Goal: Task Accomplishment & Management: Use online tool/utility

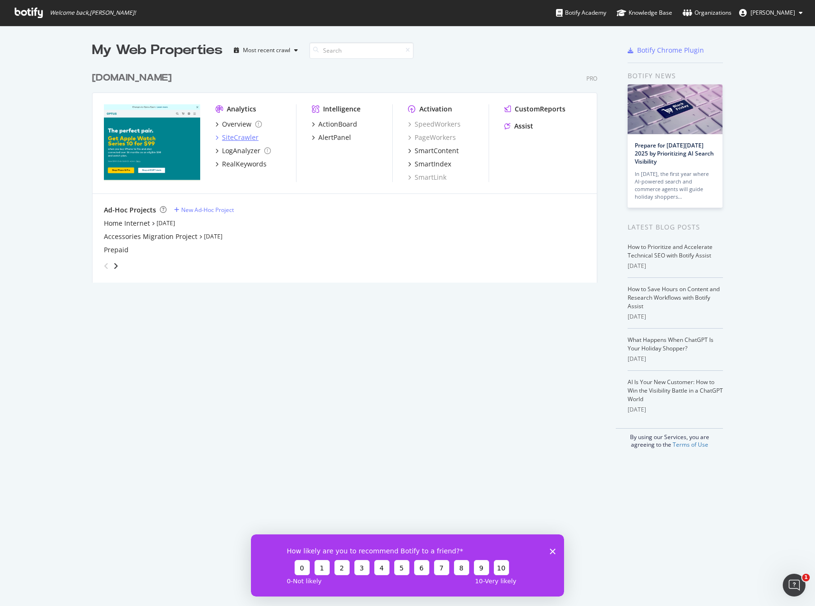
click at [230, 136] on div "SiteCrawler" at bounding box center [240, 137] width 37 height 9
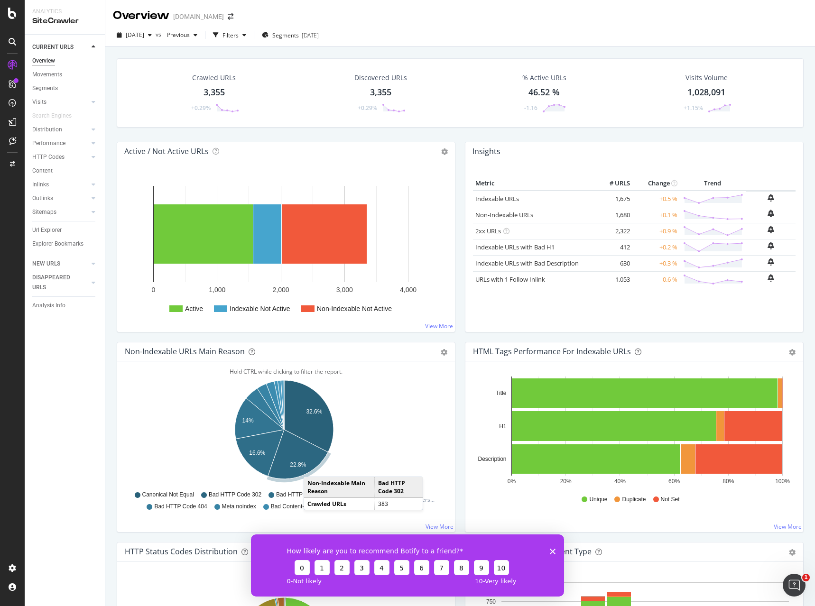
click at [552, 551] on polygon "Close survey" at bounding box center [553, 551] width 6 height 6
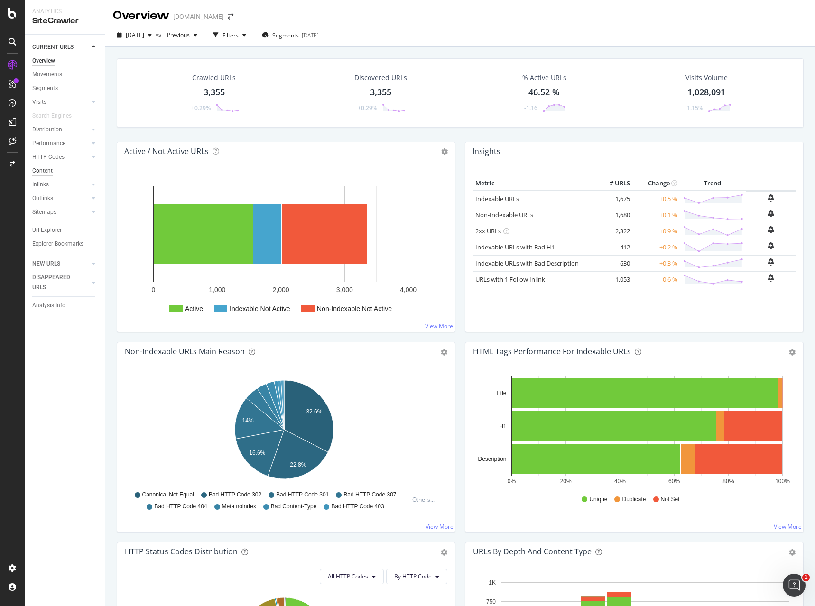
click at [52, 171] on div "Content" at bounding box center [42, 171] width 20 height 10
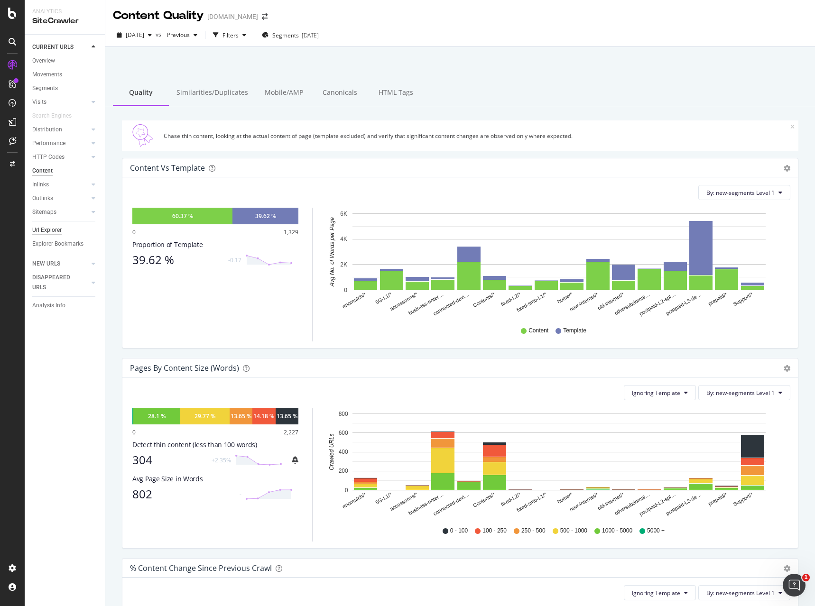
click at [36, 225] on div "Url Explorer" at bounding box center [46, 230] width 29 height 10
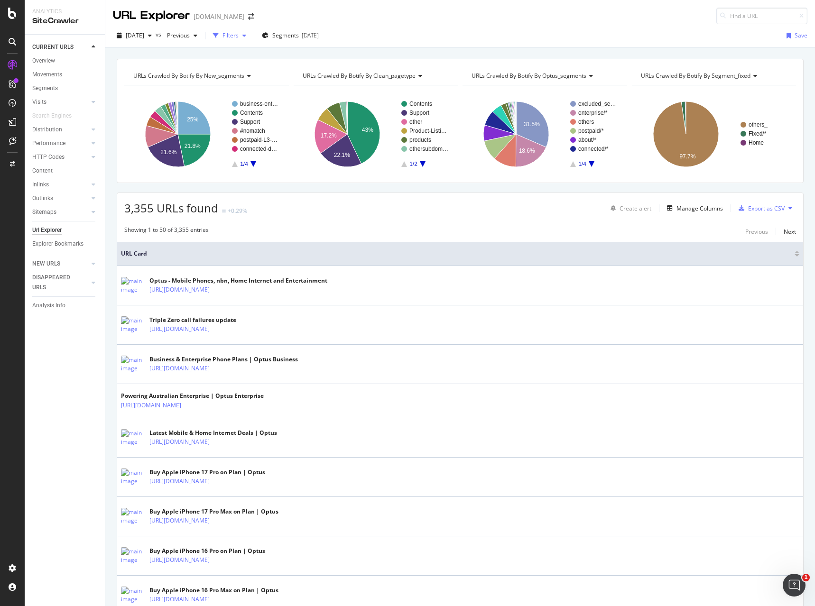
click at [239, 33] on div "Filters" at bounding box center [230, 35] width 16 height 8
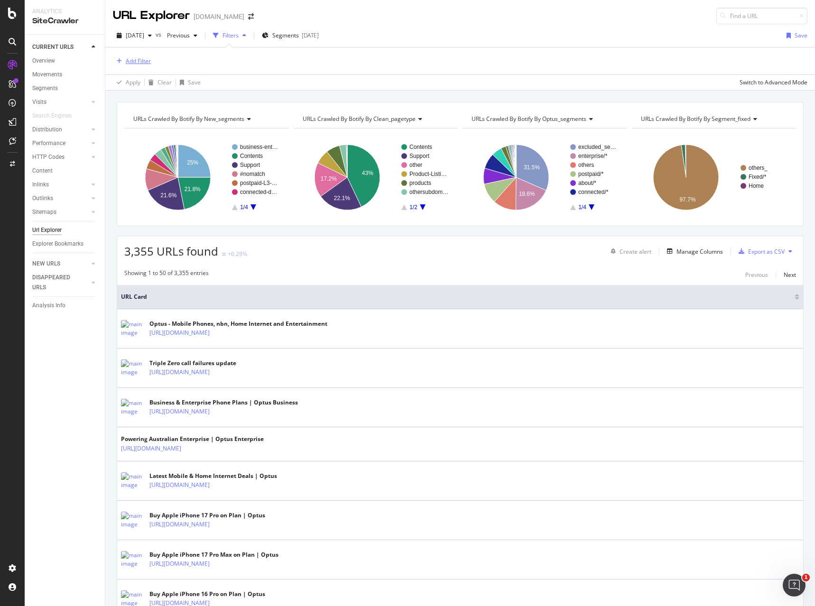
click at [127, 58] on div "Add Filter" at bounding box center [138, 61] width 25 height 8
click at [376, 69] on div "Add Filter" at bounding box center [460, 60] width 694 height 27
click at [704, 251] on div "Manage Columns" at bounding box center [699, 252] width 46 height 8
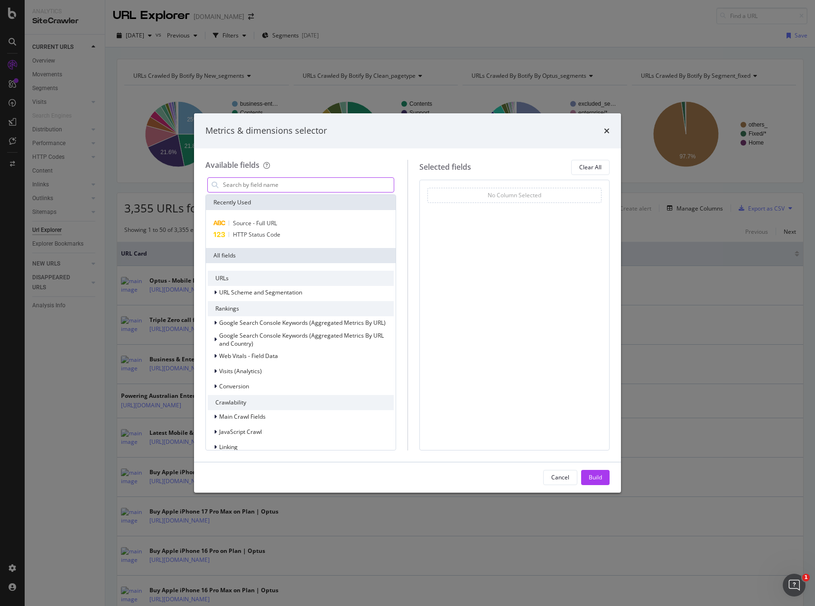
click at [238, 180] on input "modal" at bounding box center [308, 185] width 172 height 14
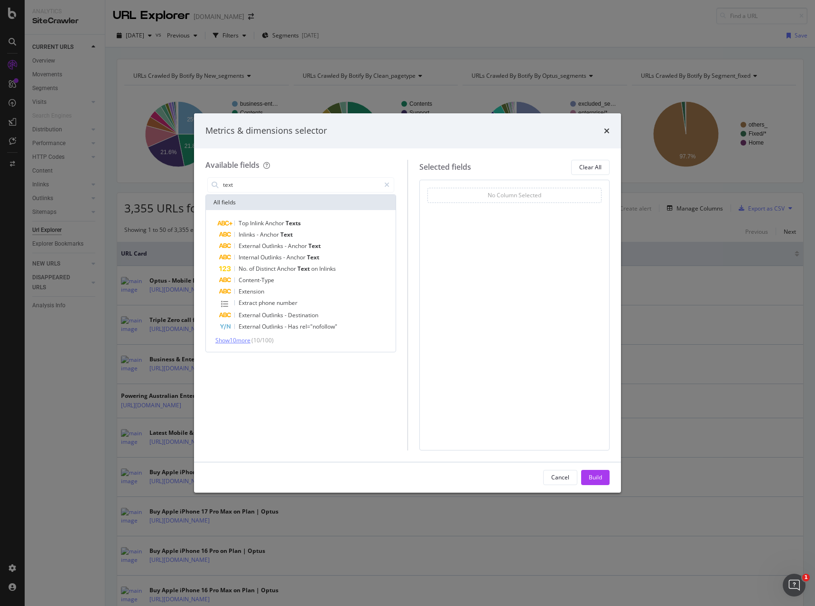
click at [241, 339] on span "Show 10 more" at bounding box center [232, 340] width 35 height 8
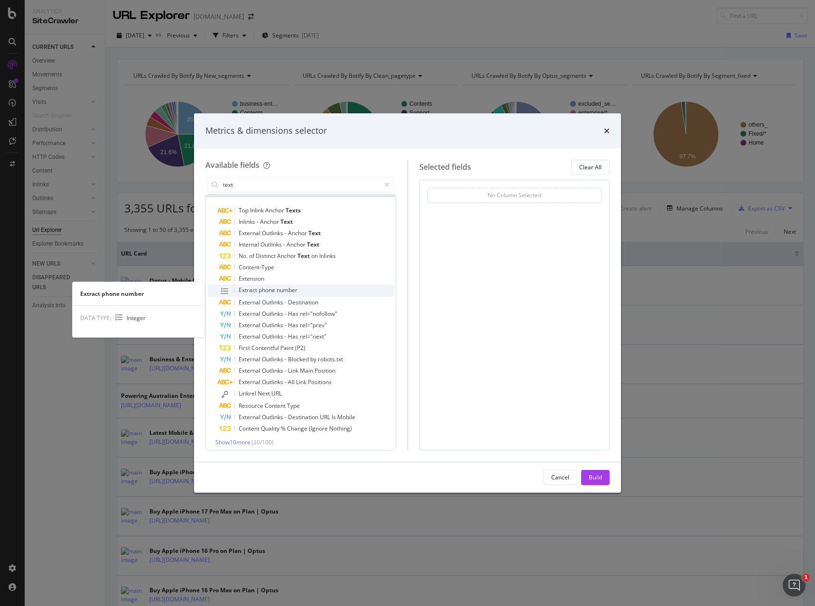
scroll to position [17, 0]
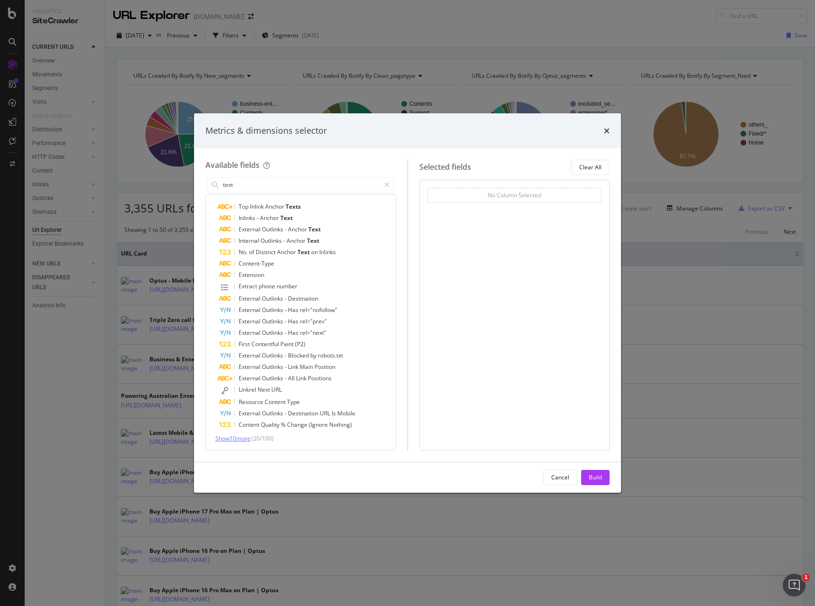
click at [232, 438] on span "Show 10 more" at bounding box center [232, 438] width 35 height 8
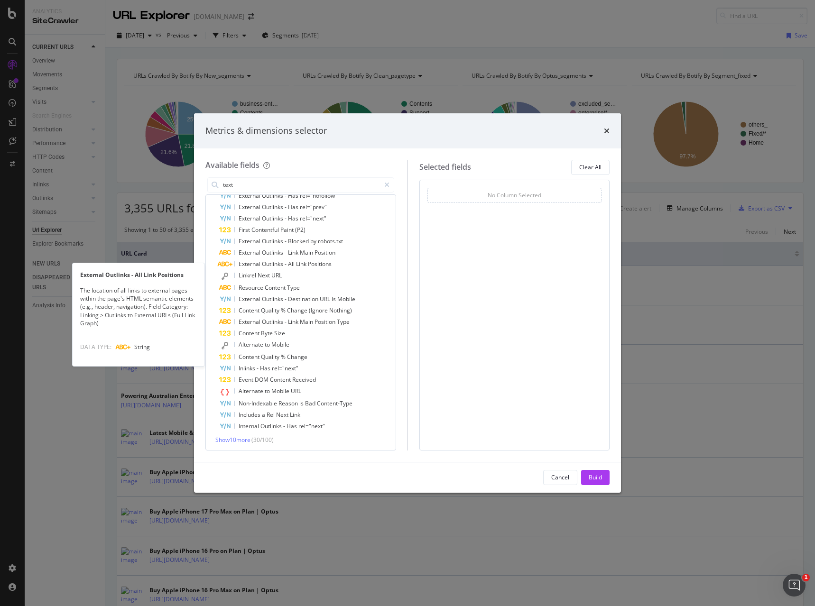
scroll to position [132, 0]
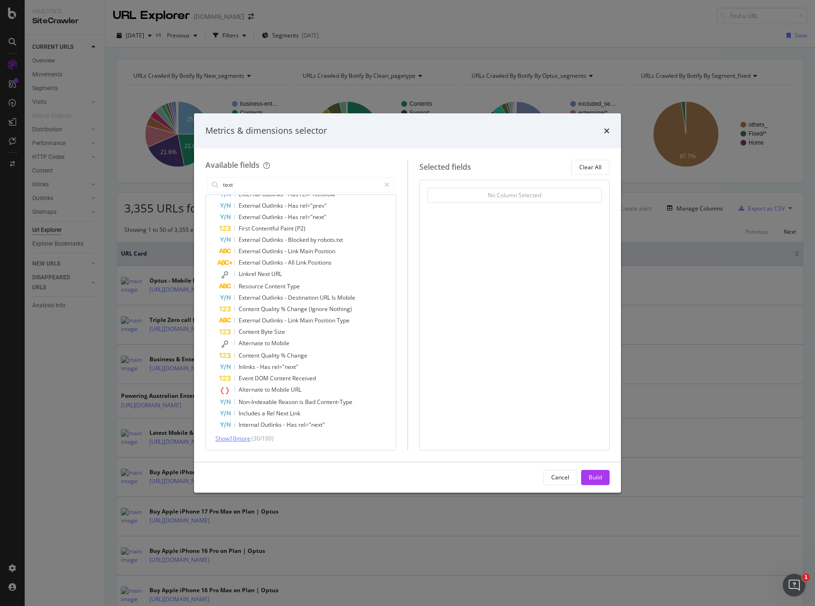
click at [231, 442] on span "Show 10 more" at bounding box center [232, 438] width 35 height 8
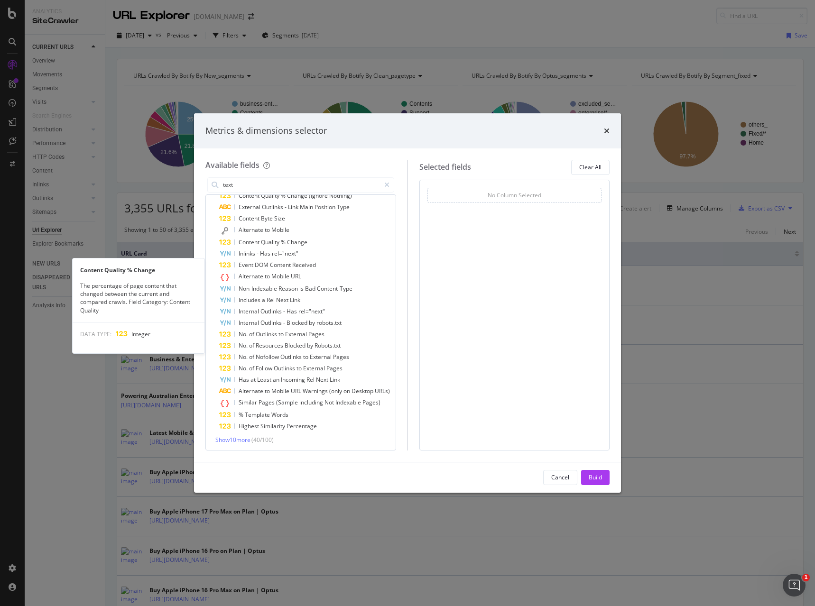
scroll to position [247, 0]
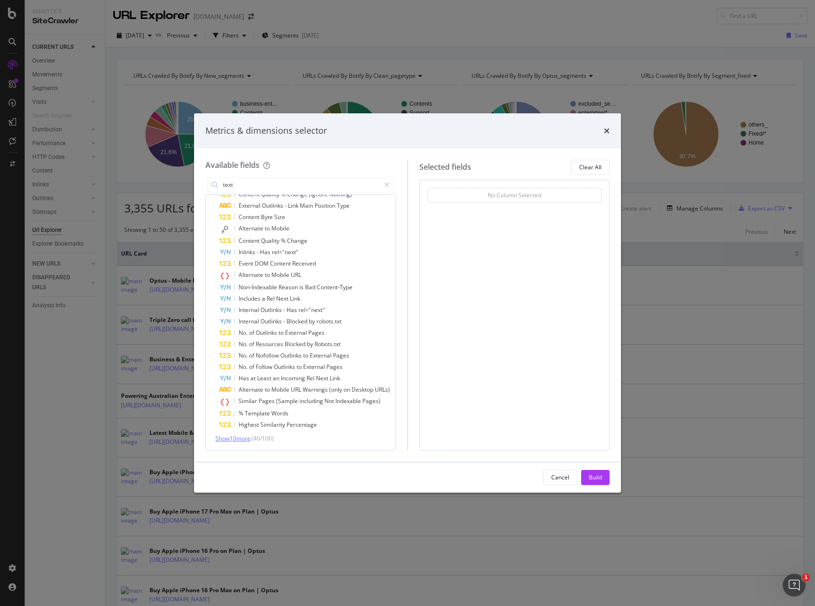
click at [230, 441] on span "Show 10 more" at bounding box center [232, 438] width 35 height 8
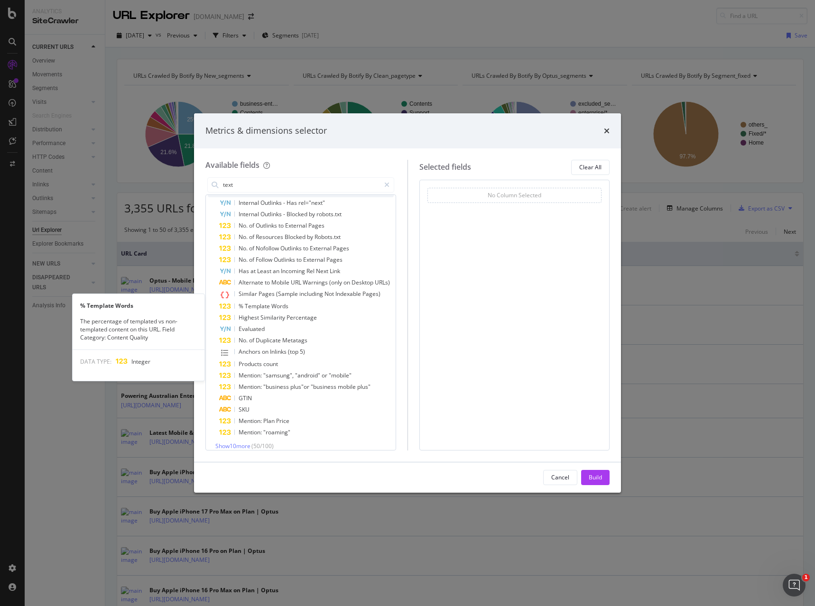
scroll to position [362, 0]
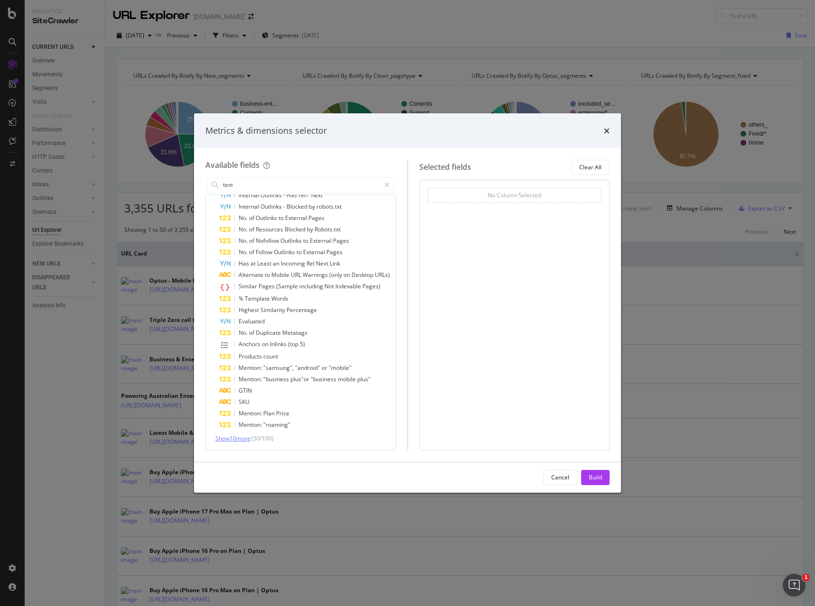
click at [232, 437] on span "Show 10 more" at bounding box center [232, 438] width 35 height 8
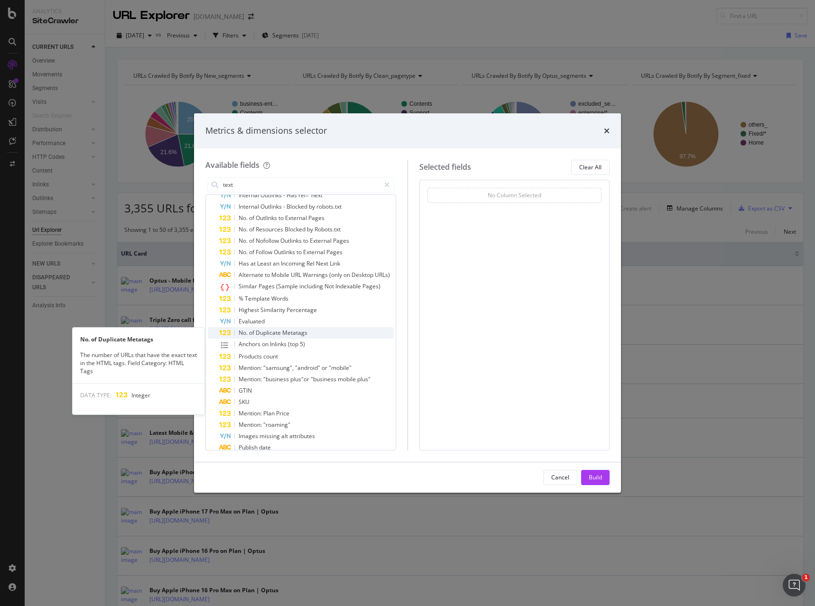
scroll to position [478, 0]
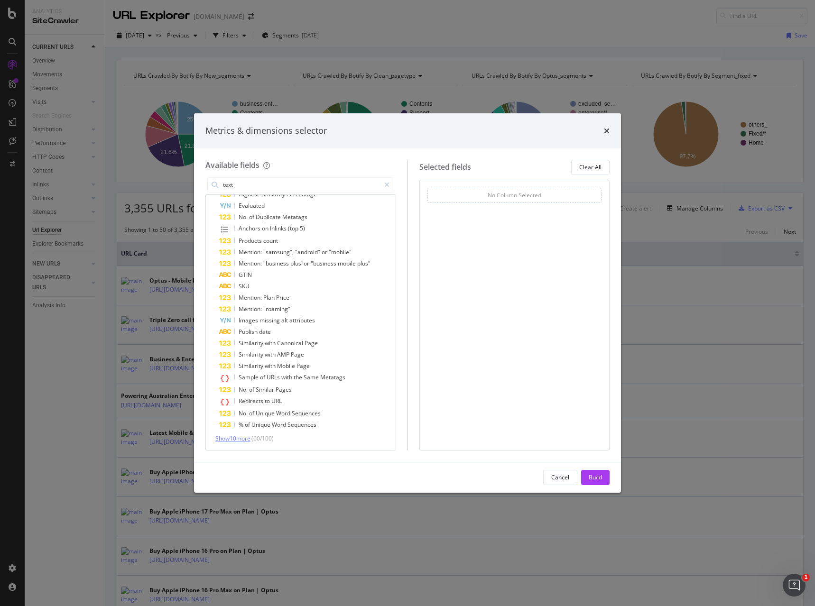
click at [243, 437] on span "Show 10 more" at bounding box center [232, 438] width 35 height 8
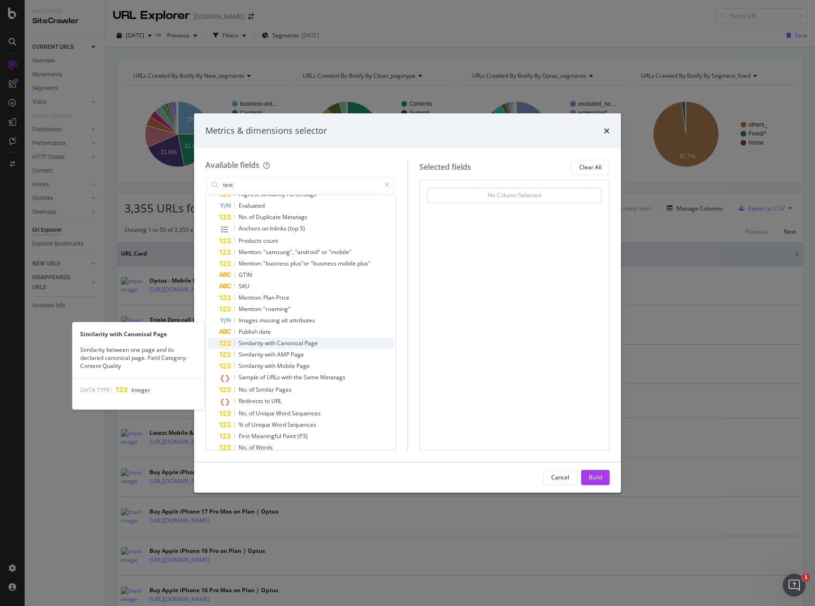
scroll to position [593, 0]
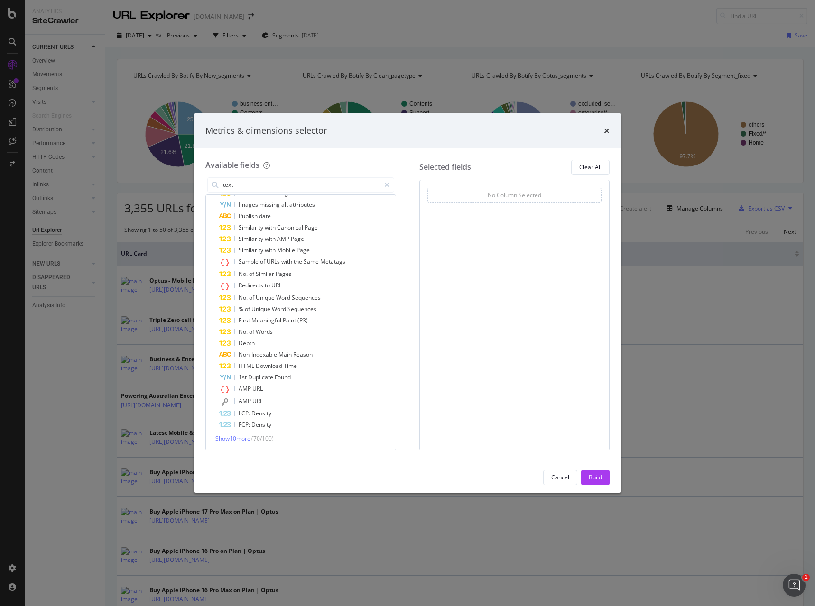
click at [236, 437] on span "Show 10 more" at bounding box center [232, 438] width 35 height 8
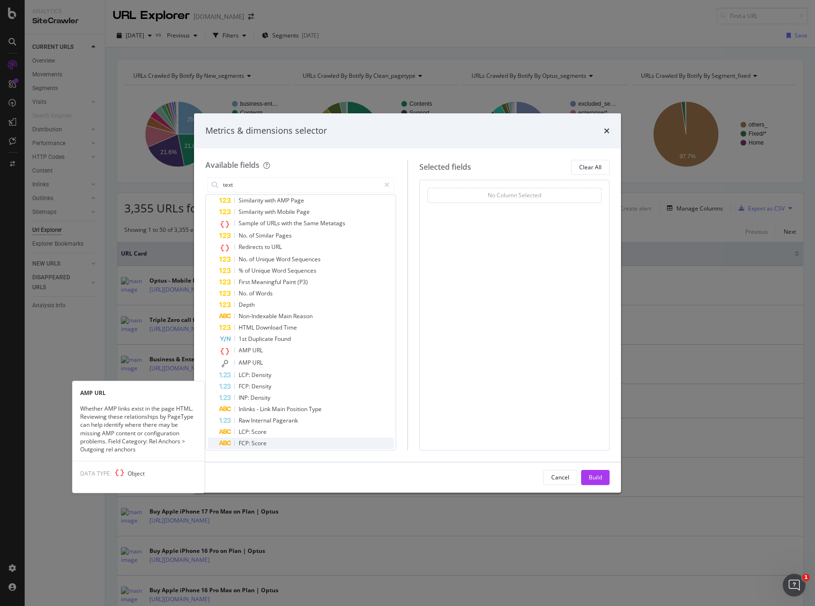
scroll to position [707, 0]
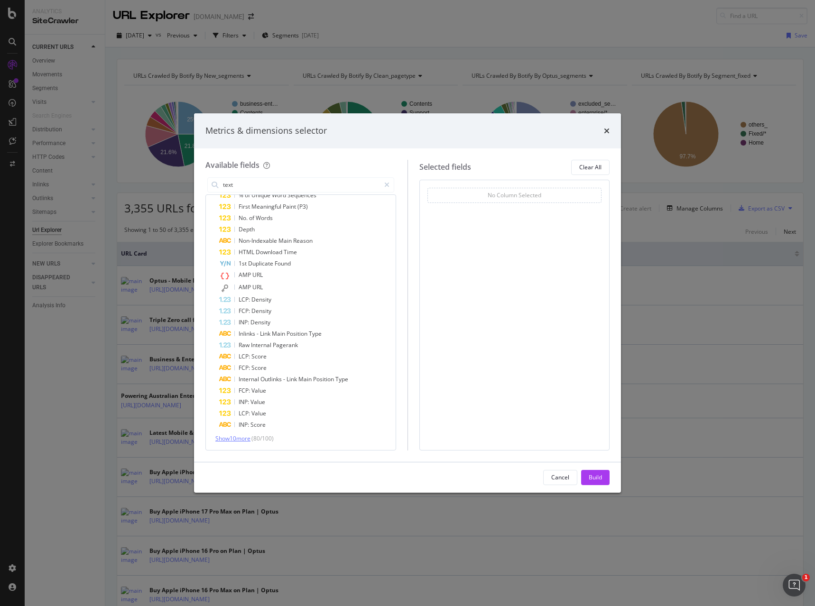
click at [221, 439] on span "Show 10 more" at bounding box center [232, 438] width 35 height 8
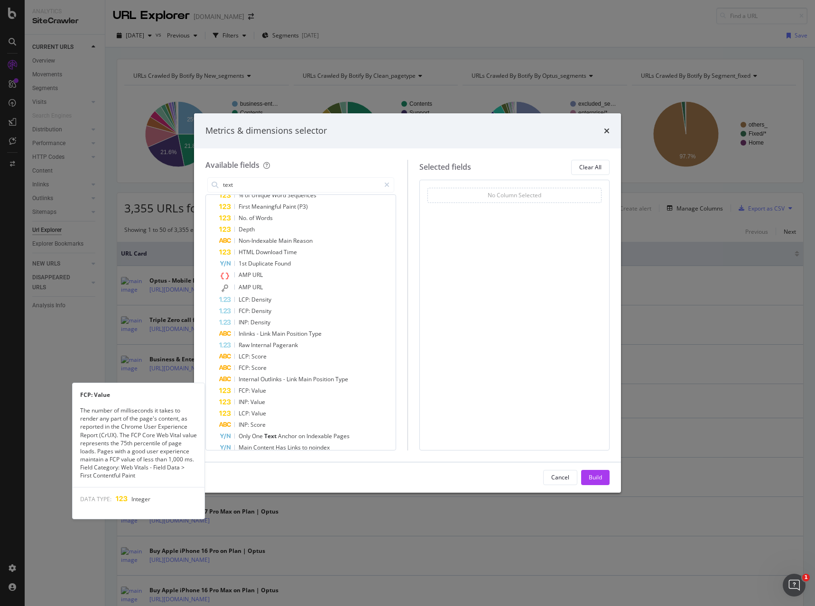
scroll to position [821, 0]
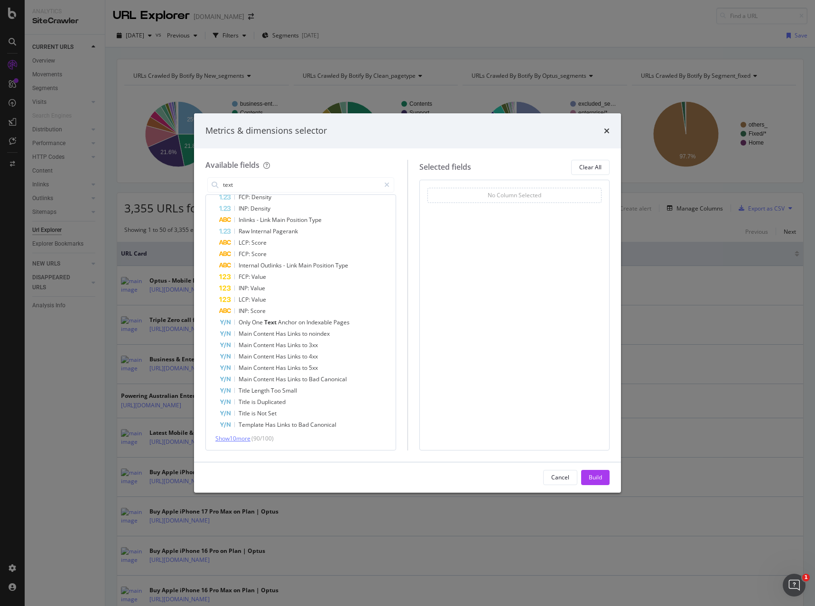
click at [222, 441] on span "Show 10 more" at bounding box center [232, 438] width 35 height 8
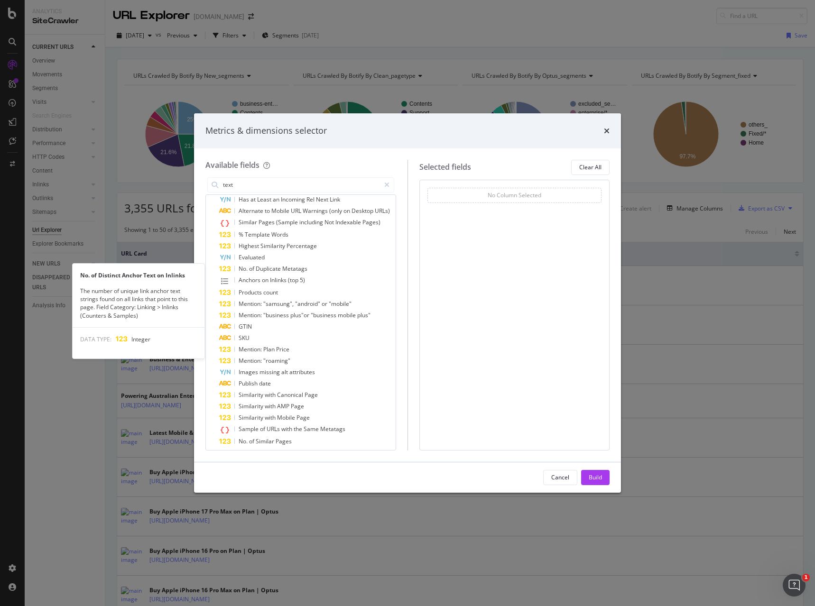
scroll to position [0, 0]
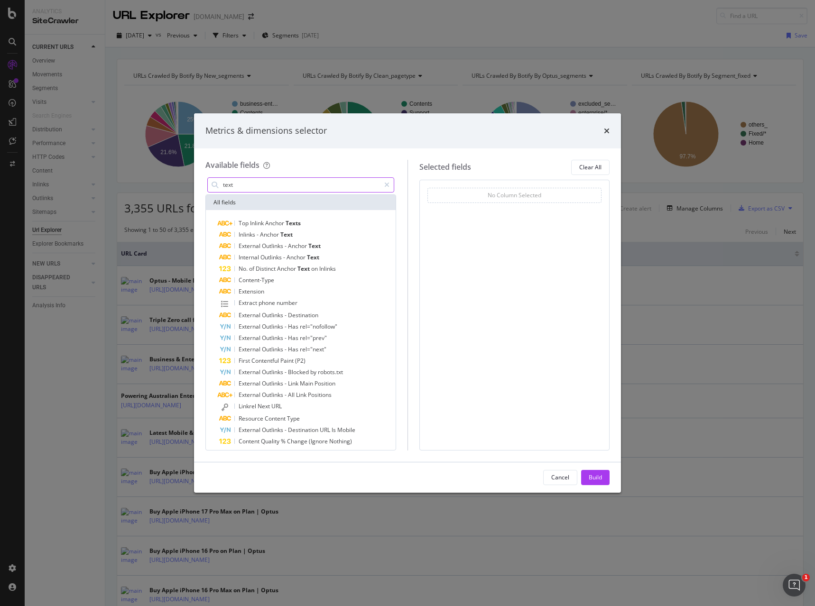
click at [261, 181] on input "text" at bounding box center [301, 185] width 158 height 14
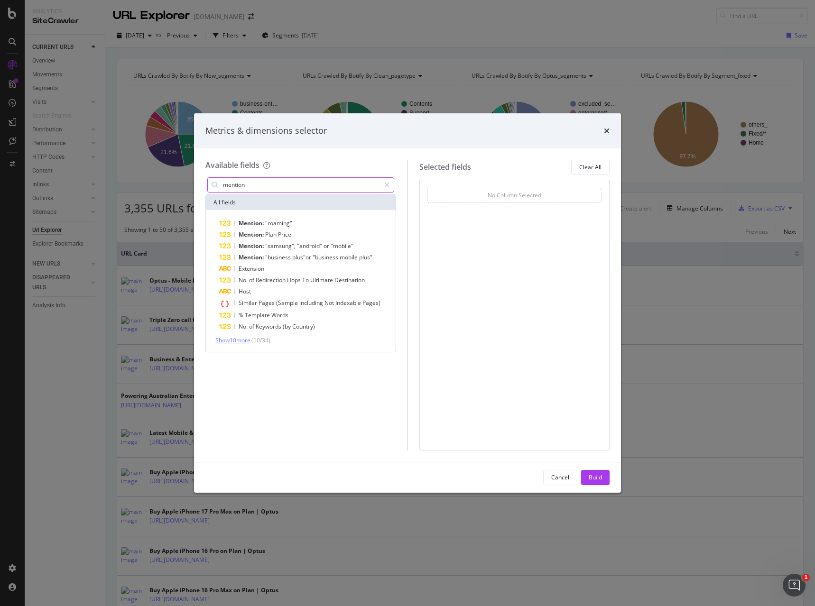
type input "mention"
click at [246, 341] on span "Show 10 more" at bounding box center [232, 340] width 35 height 8
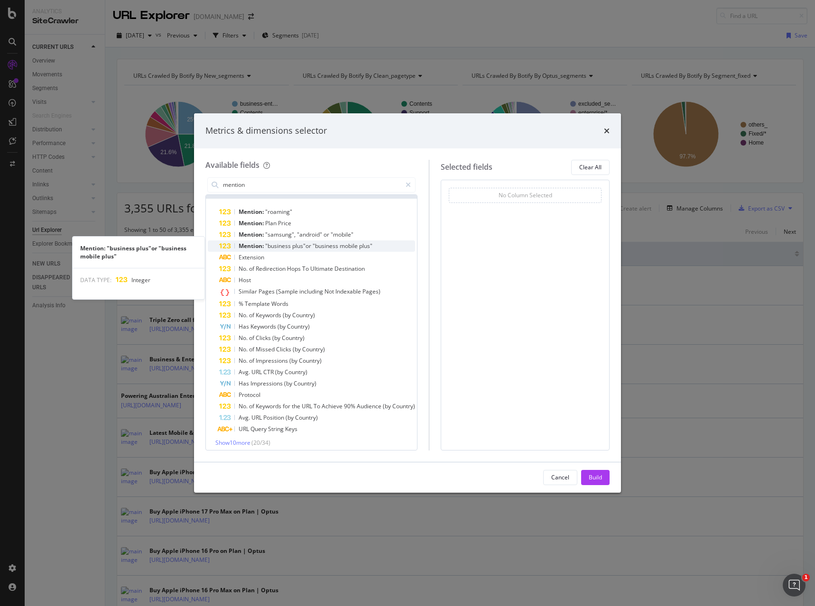
scroll to position [16, 0]
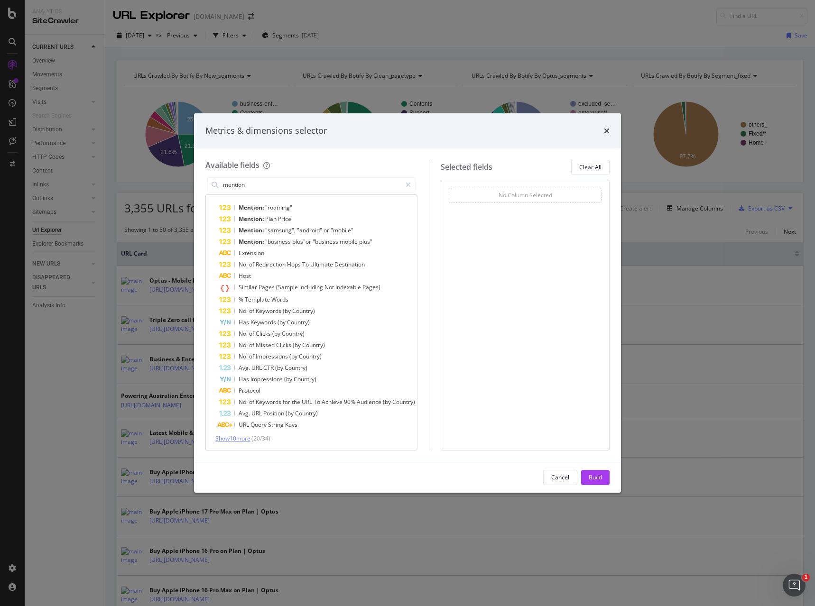
click at [238, 437] on span "Show 10 more" at bounding box center [232, 438] width 35 height 8
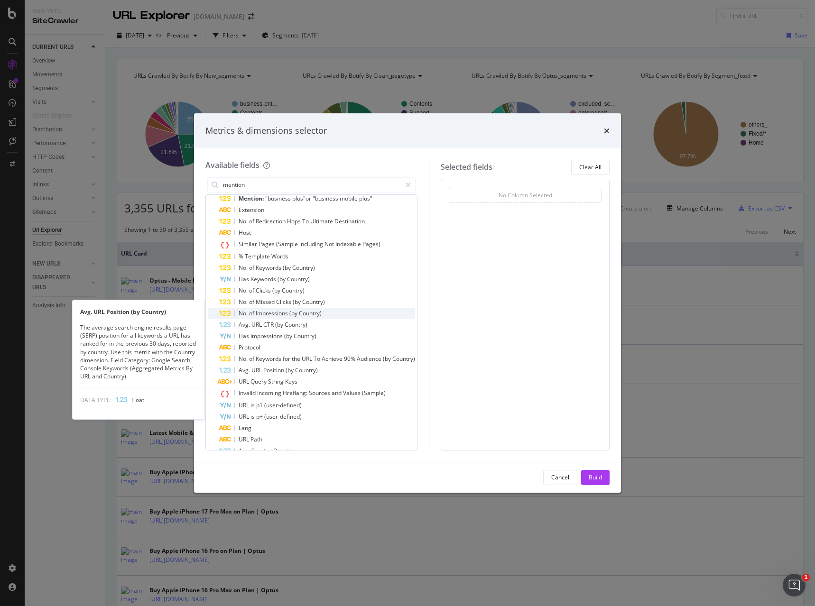
scroll to position [130, 0]
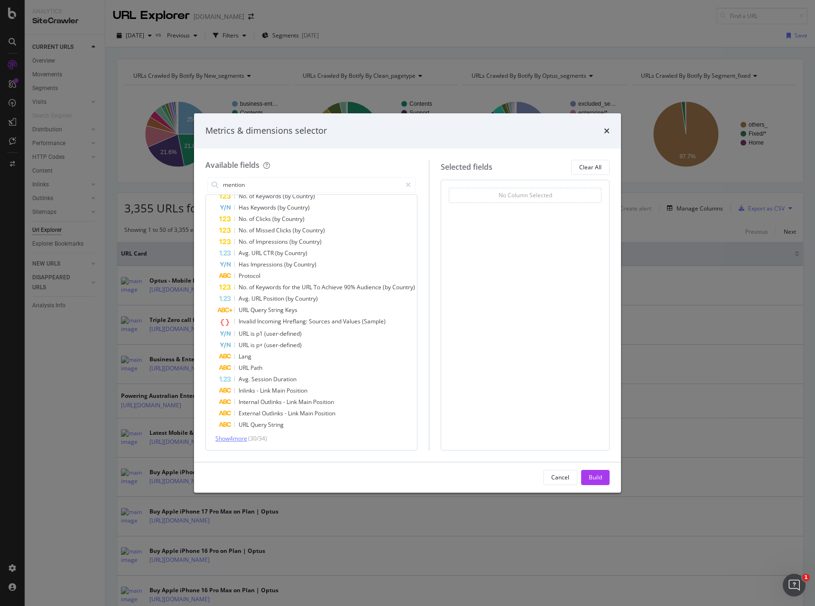
click at [235, 436] on span "Show 4 more" at bounding box center [231, 438] width 32 height 8
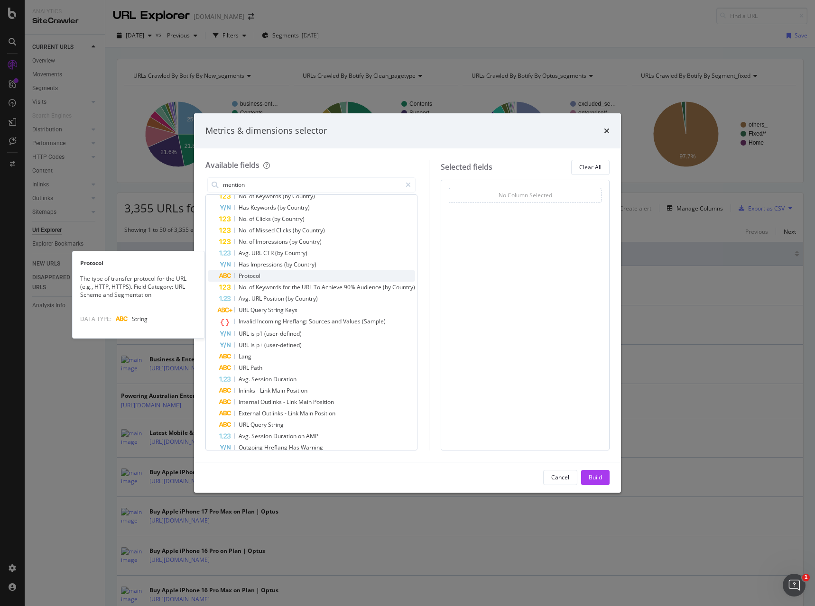
scroll to position [164, 0]
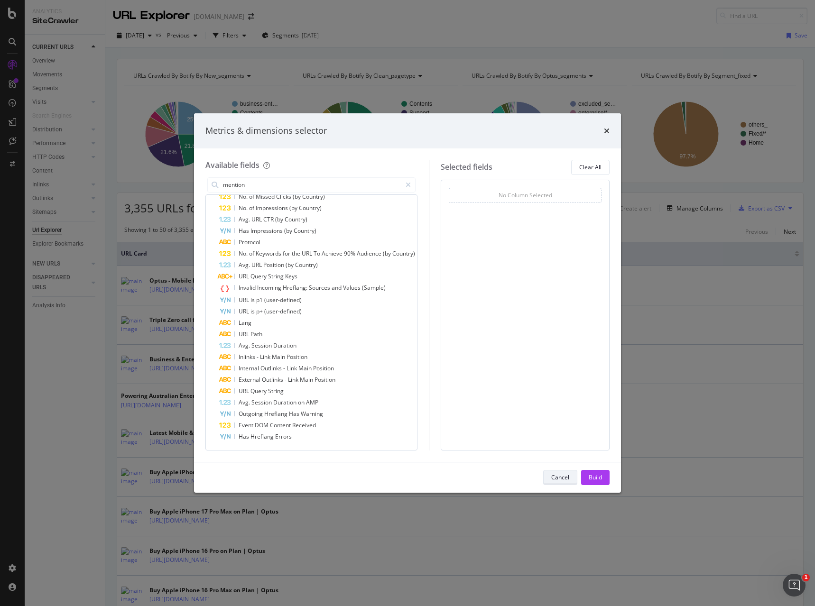
click at [563, 476] on div "Cancel" at bounding box center [560, 477] width 18 height 8
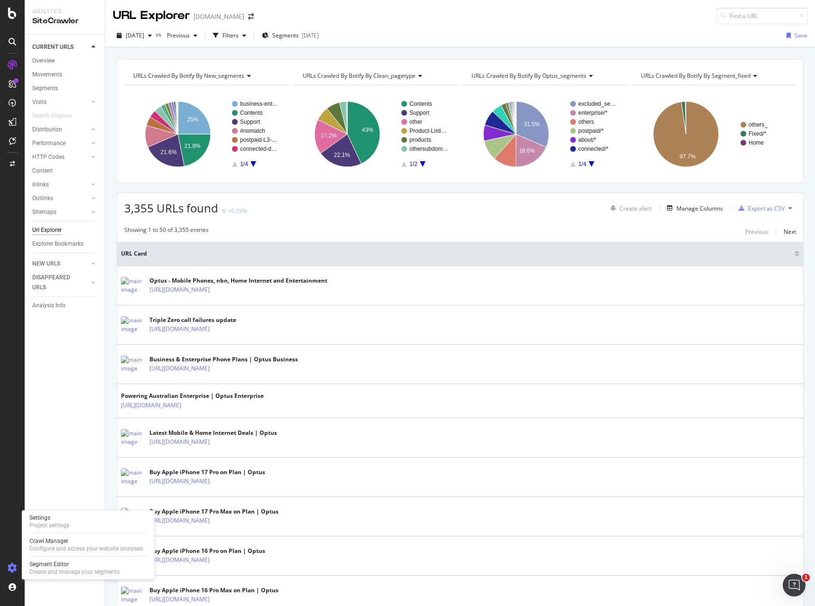
click at [12, 569] on icon at bounding box center [12, 567] width 9 height 9
click at [65, 542] on div "Crawl Manager" at bounding box center [85, 541] width 113 height 8
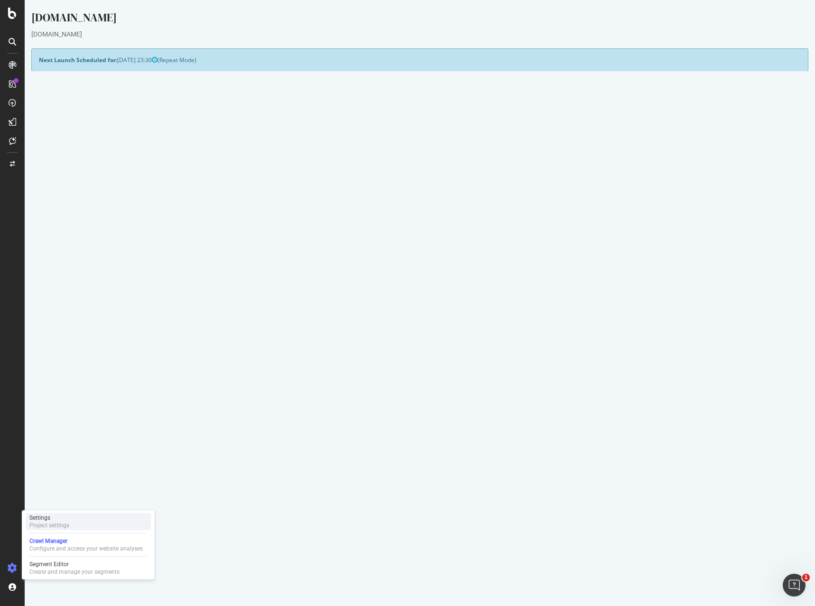
click at [47, 524] on div "Project settings" at bounding box center [49, 526] width 40 height 8
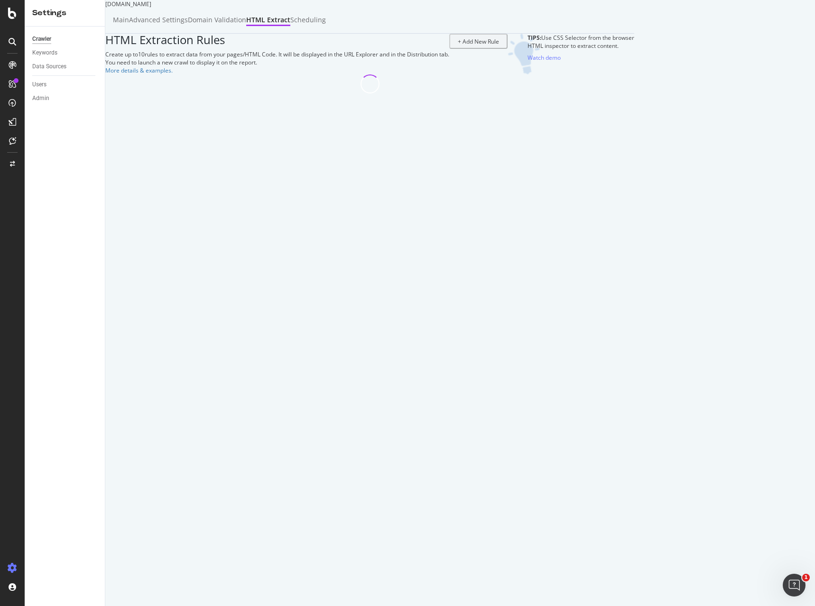
select select "exist"
select select "count"
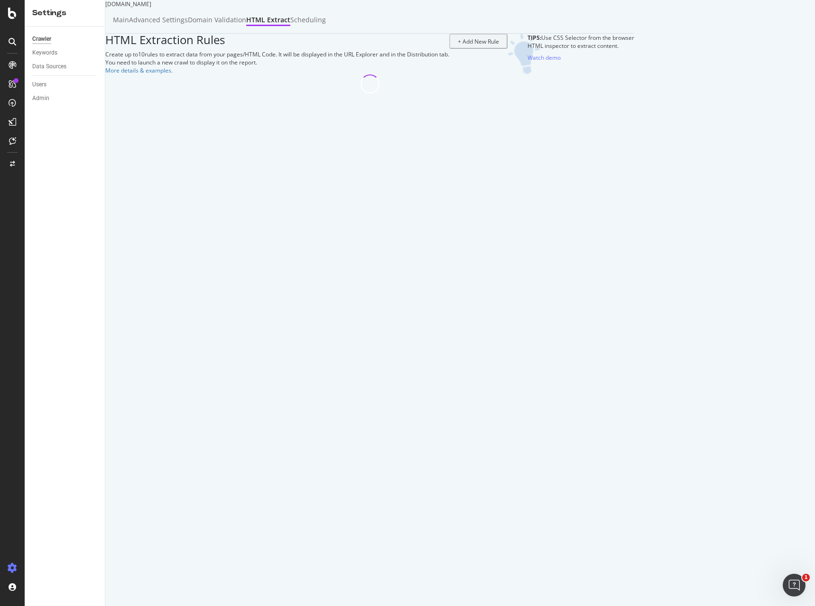
select select "count"
select select "list"
select select "i"
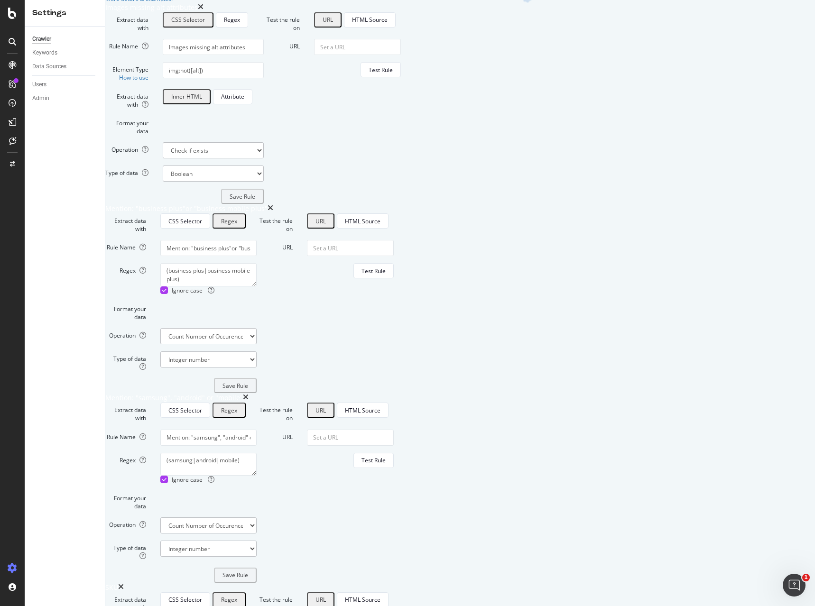
scroll to position [95, 0]
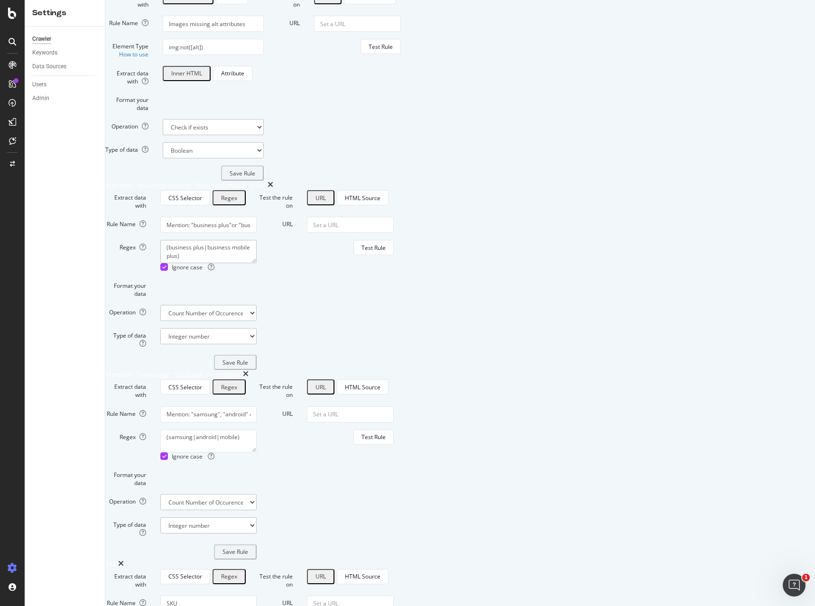
drag, startPoint x: 355, startPoint y: 374, endPoint x: 260, endPoint y: 376, distance: 94.4
click at [257, 263] on textarea "(business plus|business mobile plus)" at bounding box center [208, 251] width 96 height 23
paste textarea "Mobile Turbocharge"
click at [257, 263] on textarea "(Mobile Turbocharge)" at bounding box center [208, 251] width 96 height 23
click at [257, 263] on textarea "(Mobile turbocharge)" at bounding box center [208, 251] width 96 height 23
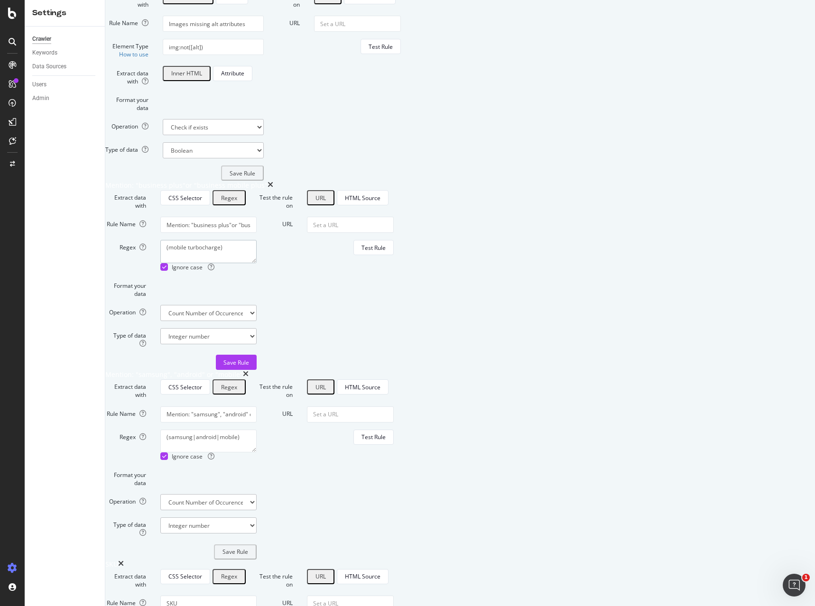
click at [257, 263] on textarea "(mobile turbocharge)" at bounding box center [208, 251] width 96 height 23
click at [249, 367] on div "Save Rule" at bounding box center [236, 363] width 26 height 8
drag, startPoint x: 391, startPoint y: 351, endPoint x: 287, endPoint y: 348, distance: 103.4
click at [257, 233] on input "Mention: "business plus"or "business mobile plus"" at bounding box center [208, 225] width 96 height 16
click at [257, 263] on textarea "(mobile turbocharge)" at bounding box center [208, 251] width 96 height 23
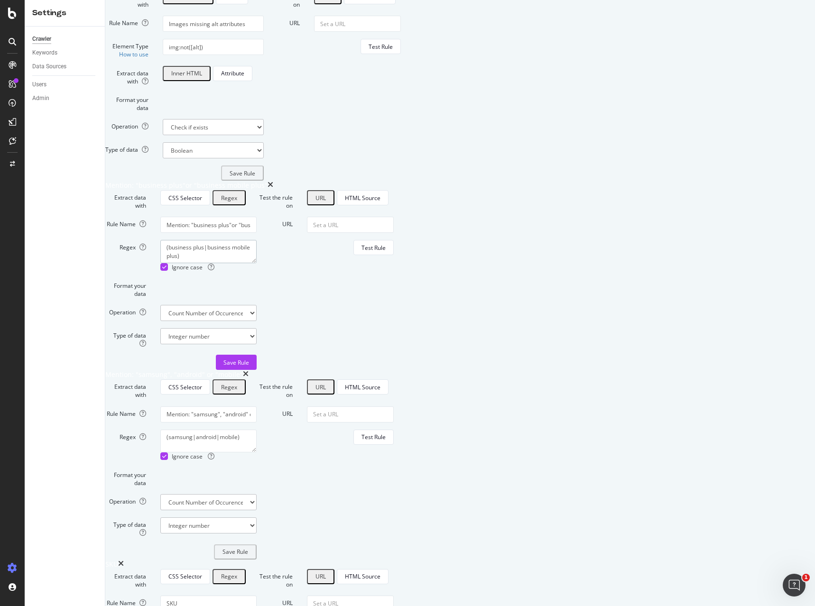
drag, startPoint x: 361, startPoint y: 375, endPoint x: 340, endPoint y: 380, distance: 21.5
click at [257, 263] on textarea "(business plus|business mobile plus)" at bounding box center [208, 251] width 96 height 23
drag, startPoint x: 356, startPoint y: 375, endPoint x: 261, endPoint y: 368, distance: 95.2
click at [257, 263] on textarea "(business plus|business mobile plus)" at bounding box center [208, 251] width 96 height 23
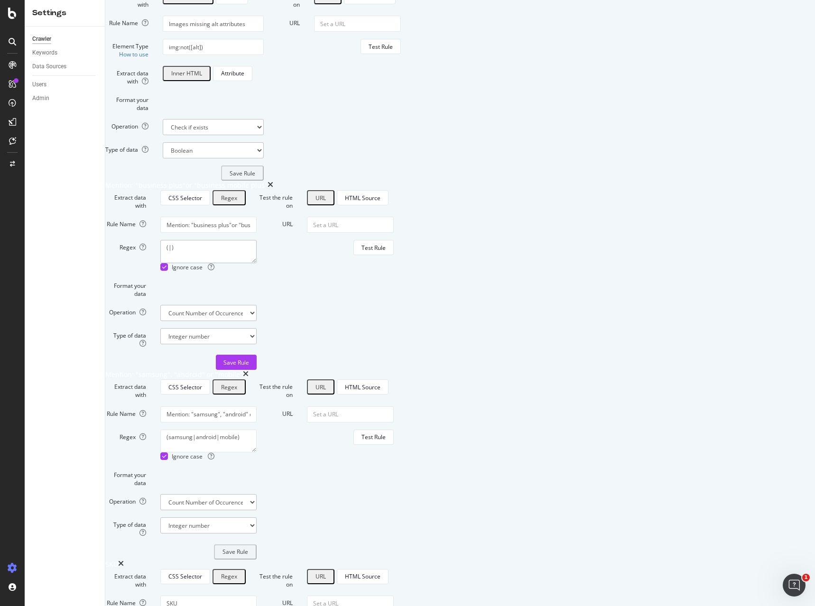
paste textarea "Internet Turbocharge"
click at [257, 263] on textarea "(|Internet Turbocharge)" at bounding box center [208, 251] width 96 height 23
click at [257, 263] on textarea "(business plus|business mobile plus)" at bounding box center [208, 251] width 96 height 23
drag, startPoint x: 355, startPoint y: 376, endPoint x: 300, endPoint y: 372, distance: 54.7
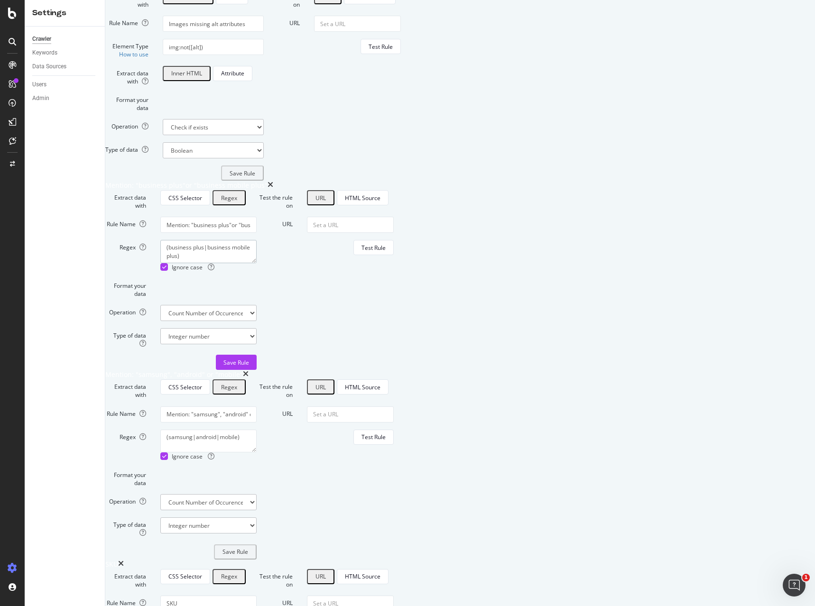
click at [257, 263] on textarea "(business plus|business mobile plus)" at bounding box center [208, 251] width 96 height 23
paste textarea "Internet Turbocharge"
click at [257, 263] on textarea "(business plus|Internet Turbocharge" at bounding box center [208, 251] width 96 height 23
click at [257, 263] on textarea "(business plus|internet Turbocharge" at bounding box center [208, 251] width 96 height 23
drag, startPoint x: 297, startPoint y: 378, endPoint x: 261, endPoint y: 374, distance: 35.8
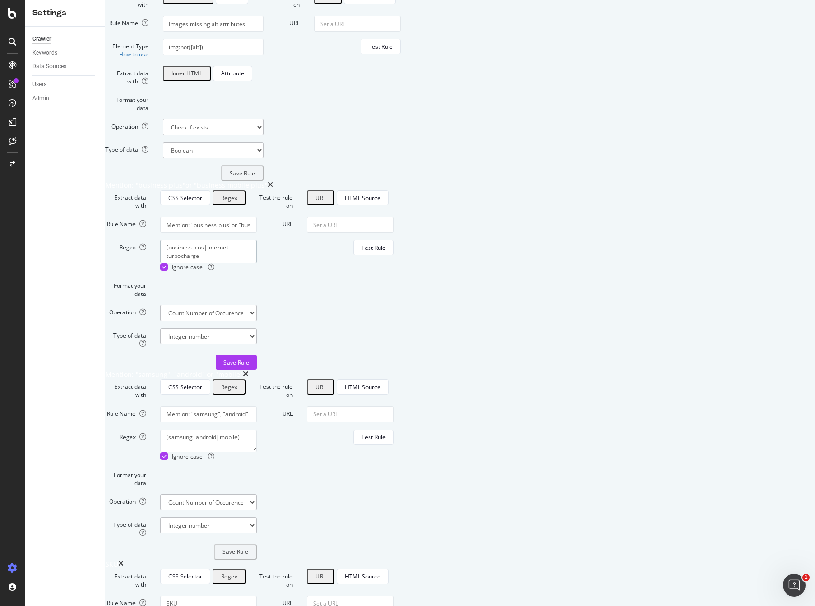
click at [257, 263] on textarea "(business plus|internet turbocharge" at bounding box center [208, 251] width 96 height 23
paste textarea "Mobile Turbocharge"
click at [257, 263] on textarea "(Mobile Turbocharge|internet turbocharge" at bounding box center [208, 251] width 96 height 23
click at [257, 263] on textarea "(Mobile turbocharge|internet turbocharge" at bounding box center [208, 251] width 96 height 23
drag, startPoint x: 370, startPoint y: 373, endPoint x: 263, endPoint y: 370, distance: 107.7
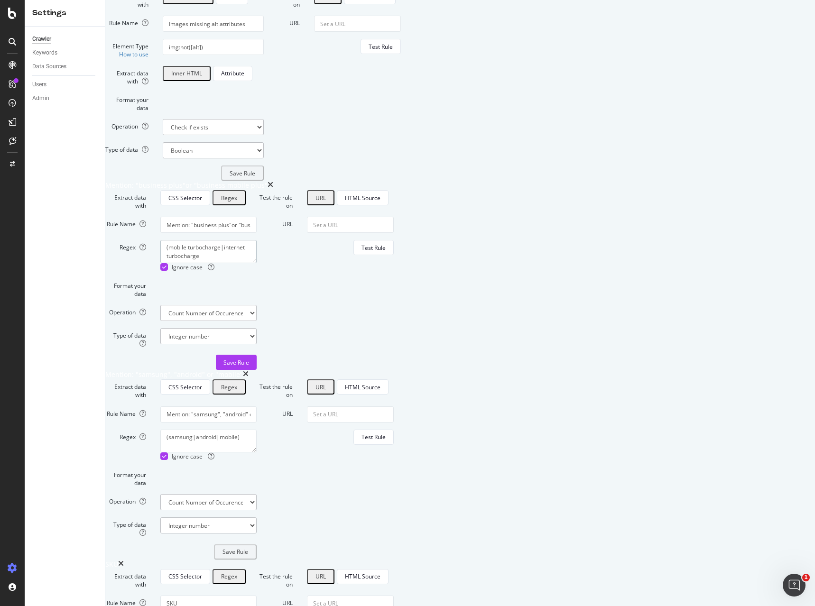
click at [257, 263] on textarea "(mobile turbocharge|internet turbocharge" at bounding box center [208, 251] width 96 height 23
type textarea "(mobile turbocharge|internet turbocharge"
drag, startPoint x: 389, startPoint y: 350, endPoint x: 287, endPoint y: 352, distance: 102.5
click at [257, 233] on input "Mention: "business plus"or "business mobile plus"" at bounding box center [208, 225] width 96 height 16
paste input "mobile turbocharge|internet turbocharg"
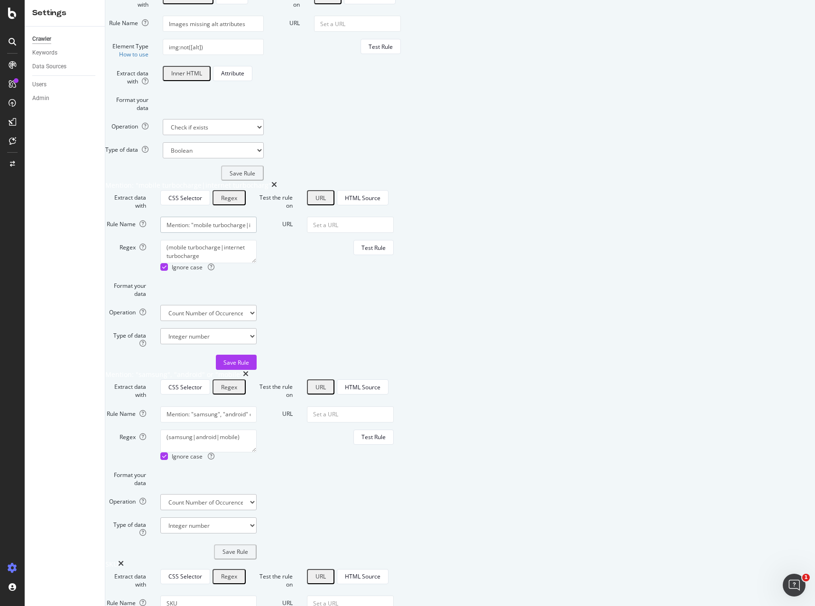
click at [257, 233] on input "Mention: "mobile turbocharge|internet turbocharg"" at bounding box center [208, 225] width 96 height 16
click at [257, 233] on input "Mention: "mobile turbocharge or internet turbocharg"" at bounding box center [208, 225] width 96 height 16
click at [257, 233] on input "Mention: "mobile turbocharge or internet turbocharge"" at bounding box center [208, 225] width 96 height 16
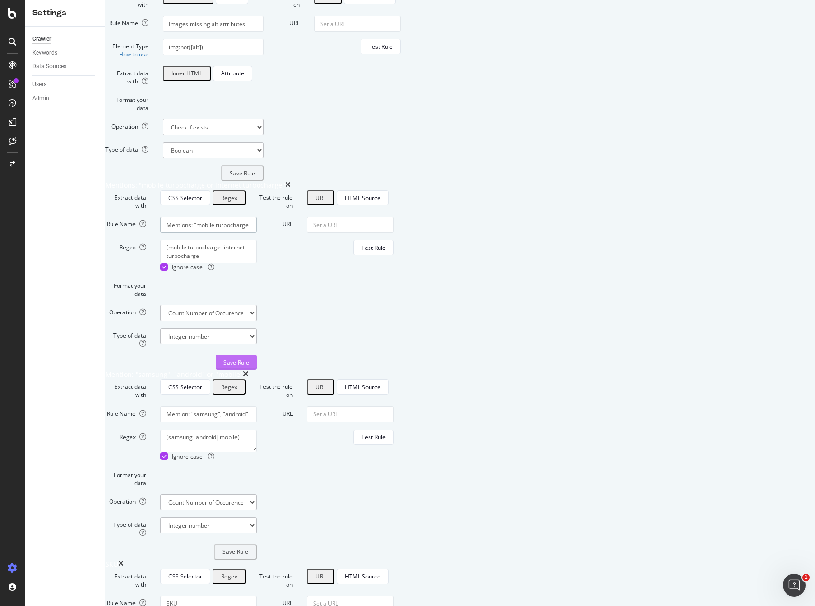
type input "Mentions: "mobile turbocharge or internet turbocharge""
click at [257, 370] on button "Save Rule" at bounding box center [236, 362] width 41 height 15
click at [49, 107] on div "SiteCrawler" at bounding box center [52, 104] width 34 height 9
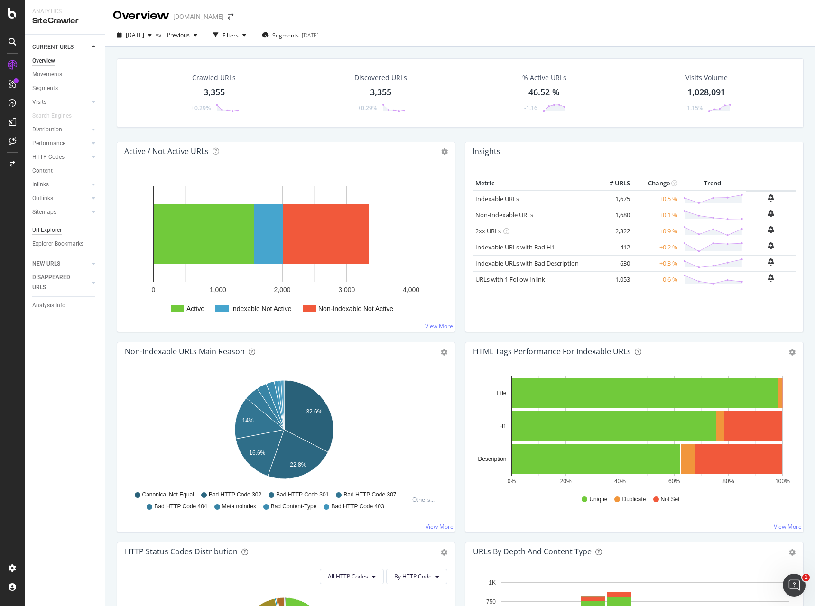
click at [39, 230] on div "Url Explorer" at bounding box center [46, 230] width 29 height 10
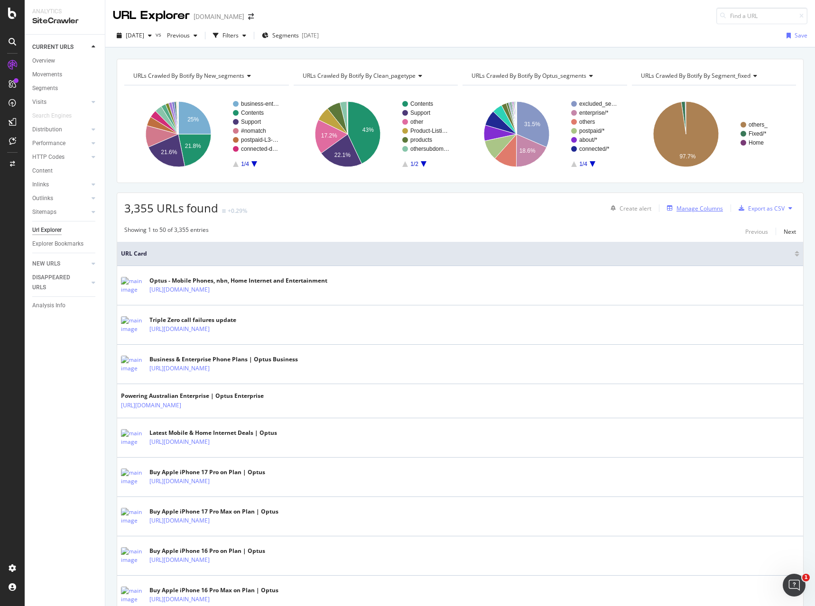
click at [704, 207] on div "Manage Columns" at bounding box center [699, 208] width 46 height 8
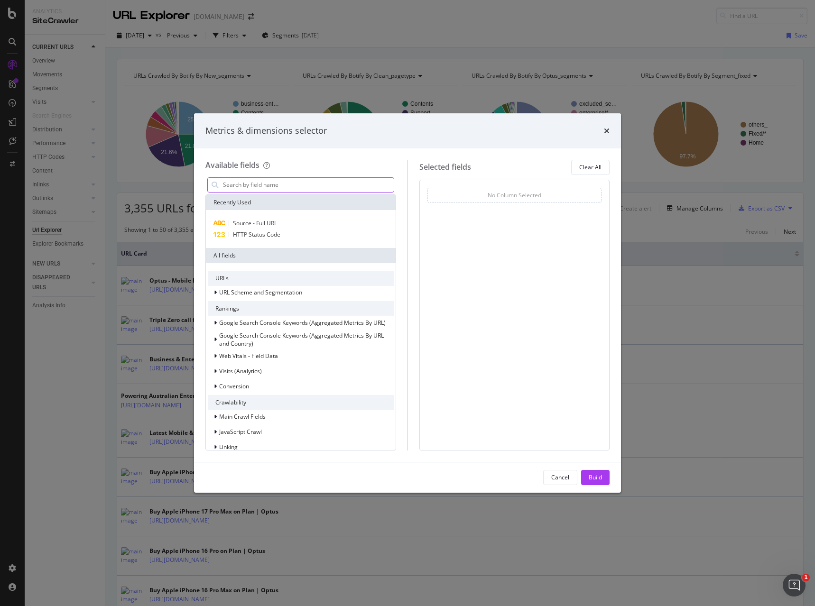
click at [249, 183] on input "modal" at bounding box center [308, 185] width 172 height 14
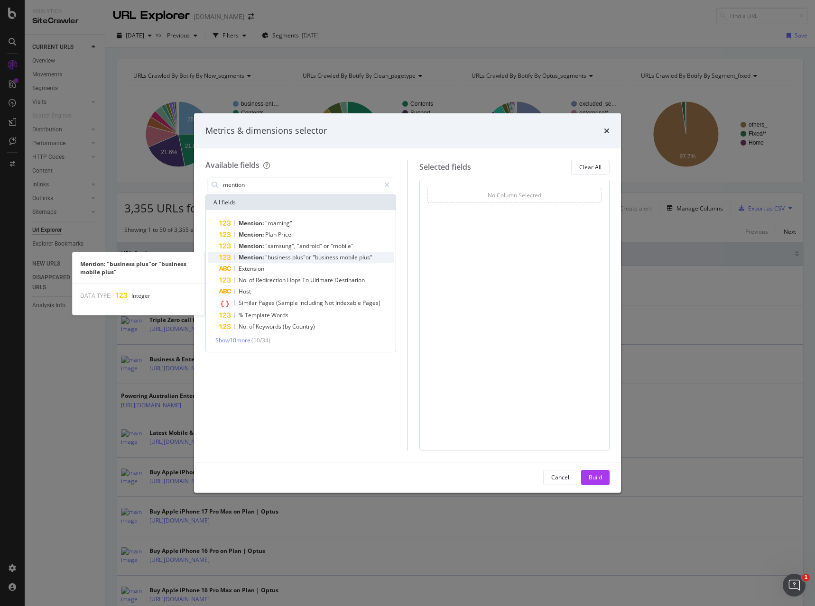
type input "mention"
click at [276, 255] on span ""business" at bounding box center [278, 257] width 27 height 8
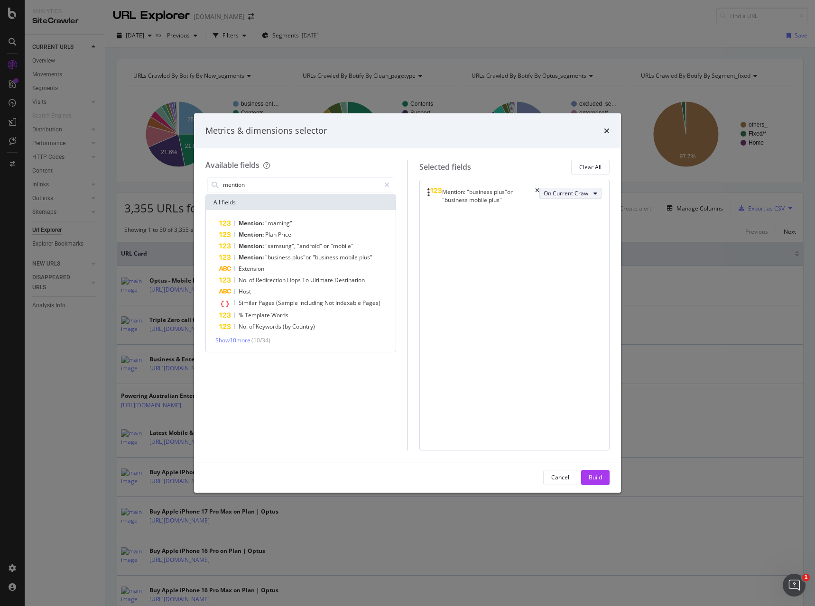
click at [543, 197] on span "On Current Crawl" at bounding box center [566, 193] width 46 height 8
click at [444, 337] on div "Mention: "business plus"or "business mobile plus" On Current Crawl You can use …" at bounding box center [514, 315] width 191 height 271
click at [232, 344] on span "Show 10 more" at bounding box center [232, 340] width 35 height 8
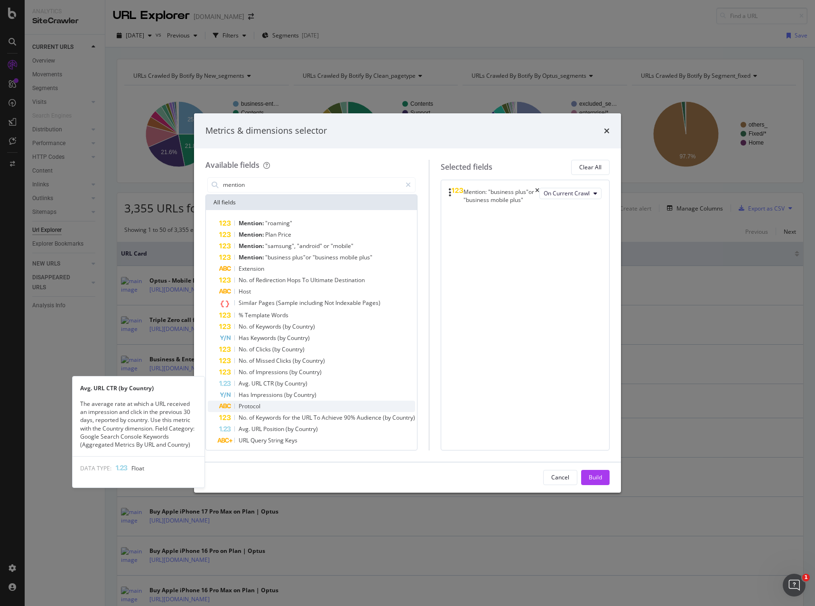
scroll to position [16, 0]
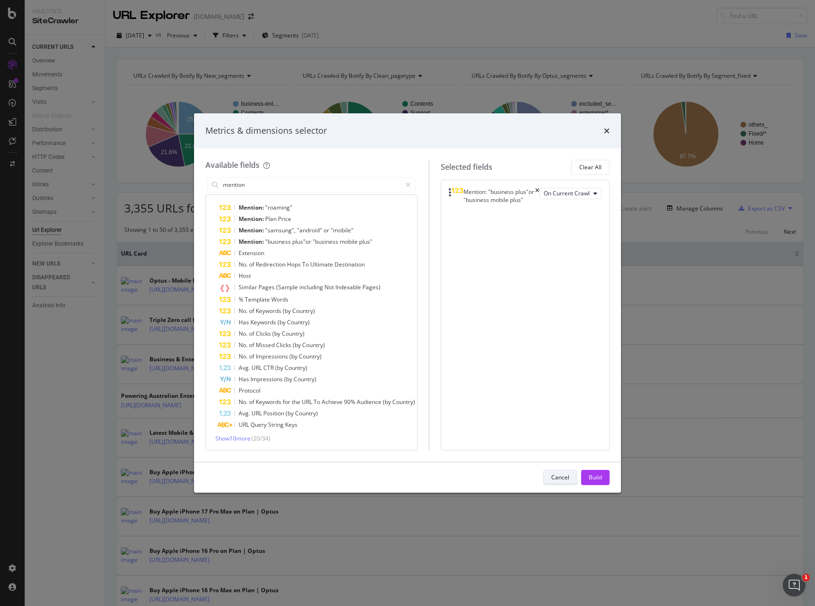
click at [556, 476] on div "Cancel" at bounding box center [560, 477] width 18 height 8
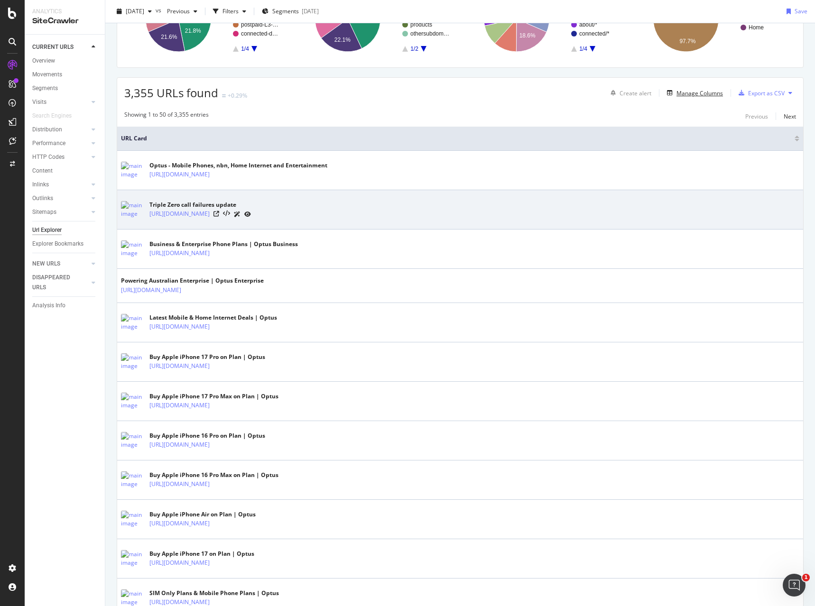
scroll to position [0, 0]
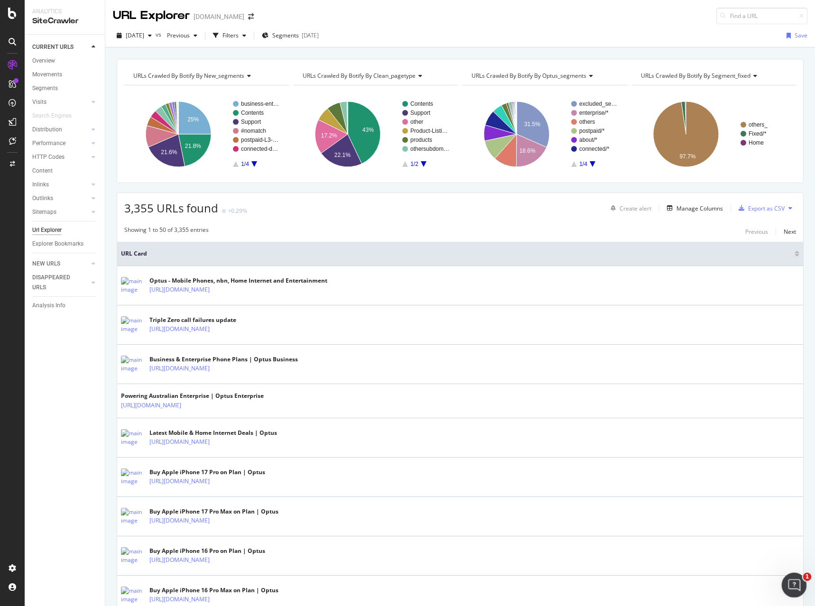
click at [791, 578] on icon "Open Intercom Messenger" at bounding box center [793, 584] width 16 height 16
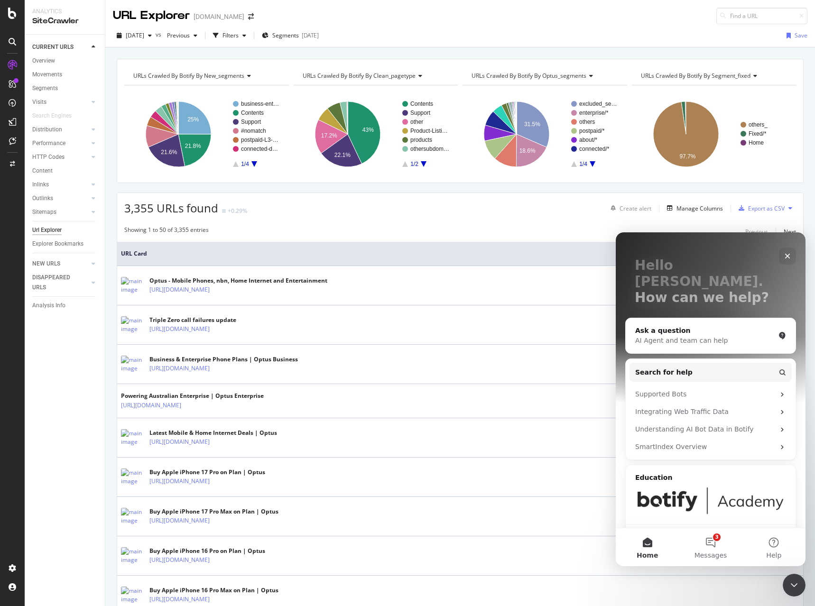
scroll to position [52, 0]
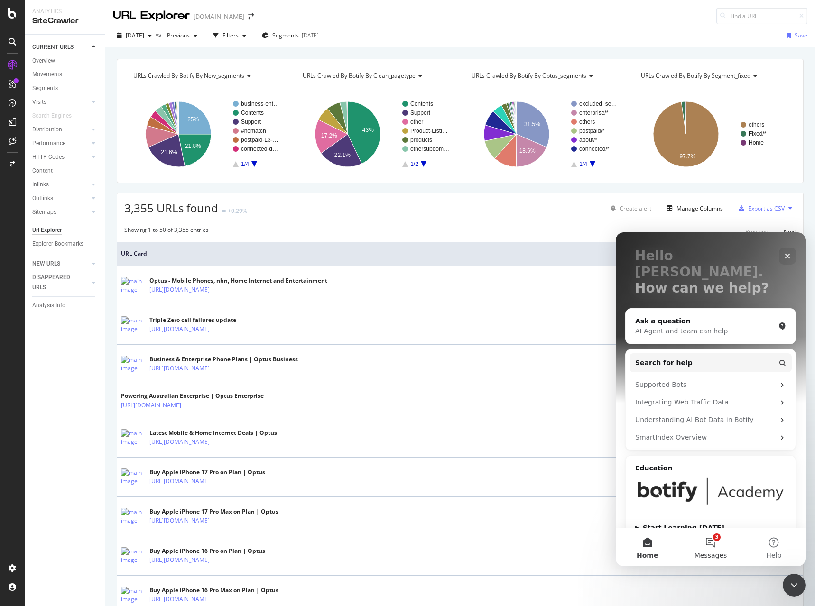
click at [713, 541] on button "3 Messages" at bounding box center [710, 547] width 63 height 38
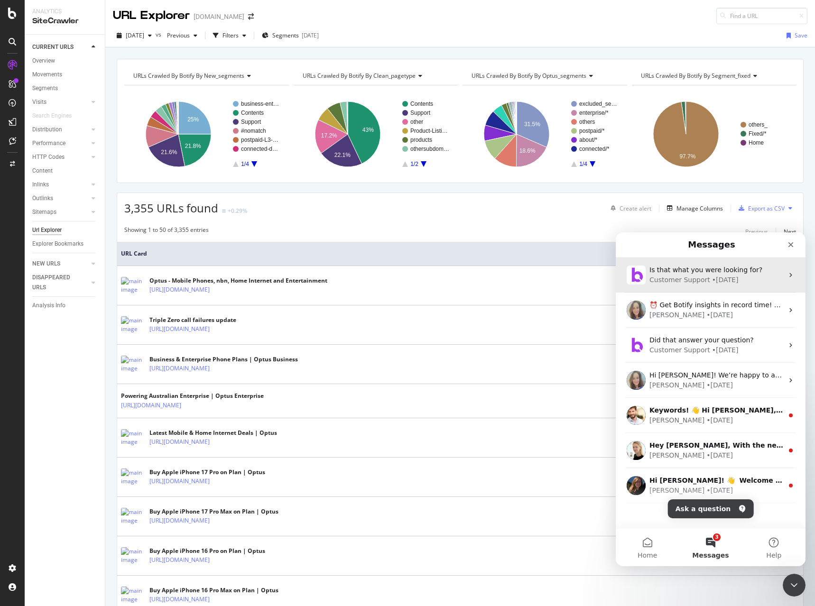
click at [721, 265] on div "Is that what you were looking for? Customer Support • 6w ago" at bounding box center [711, 275] width 190 height 35
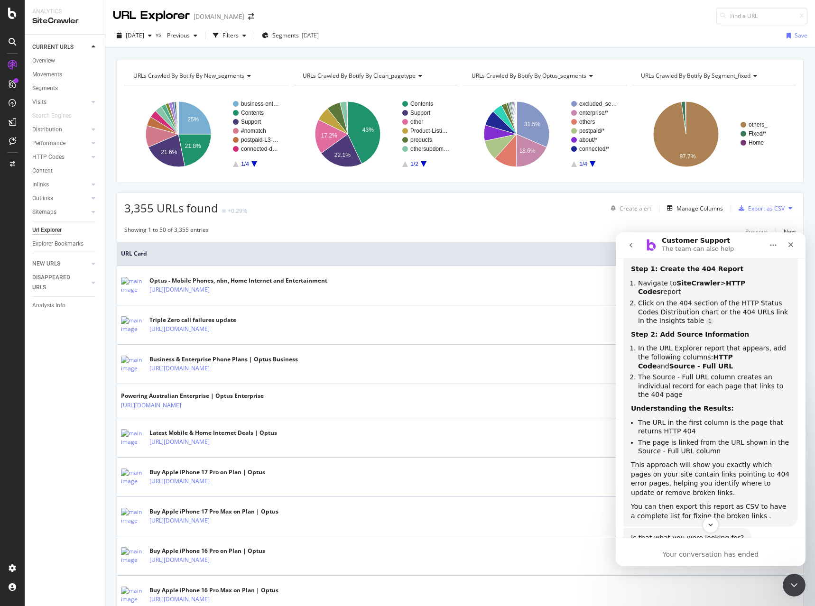
scroll to position [198, 0]
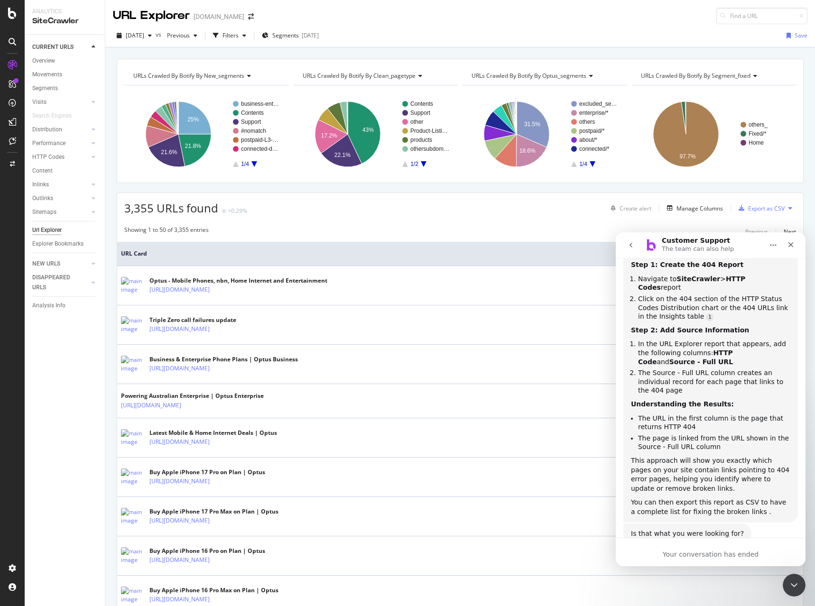
click at [630, 243] on icon "go back" at bounding box center [631, 245] width 8 height 8
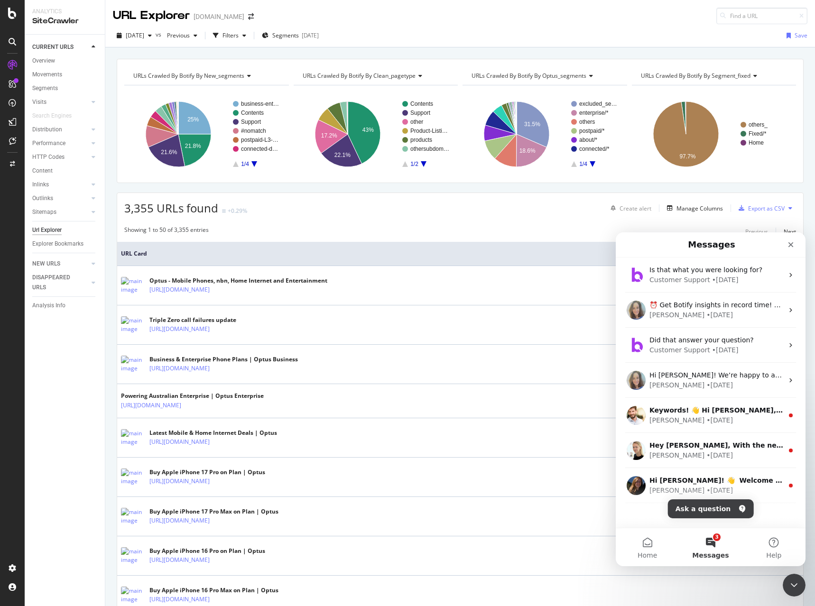
scroll to position [0, 0]
click at [697, 510] on button "Ask a question" at bounding box center [711, 508] width 86 height 19
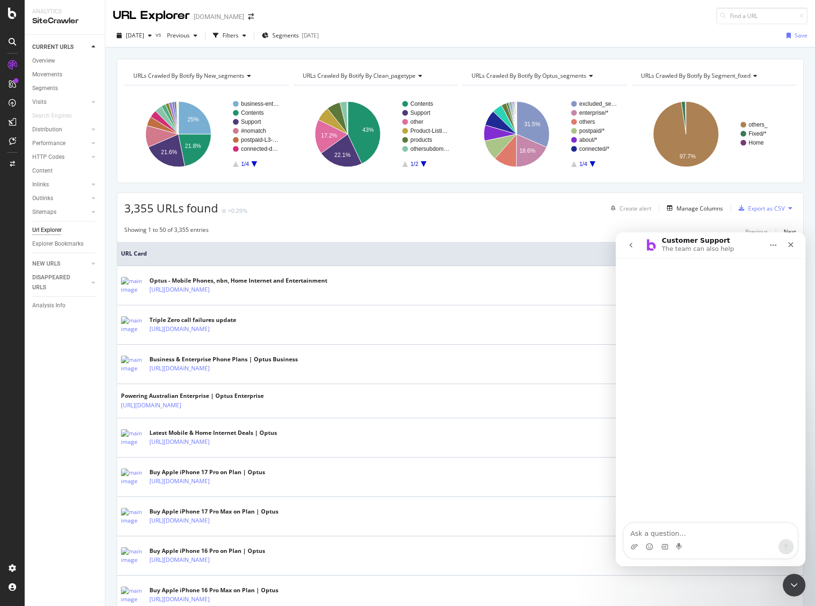
click at [653, 527] on textarea "Ask a question…" at bounding box center [711, 531] width 174 height 16
type textarea "Hello, how can I see mentions of a particular word in the text of pages for a w…"
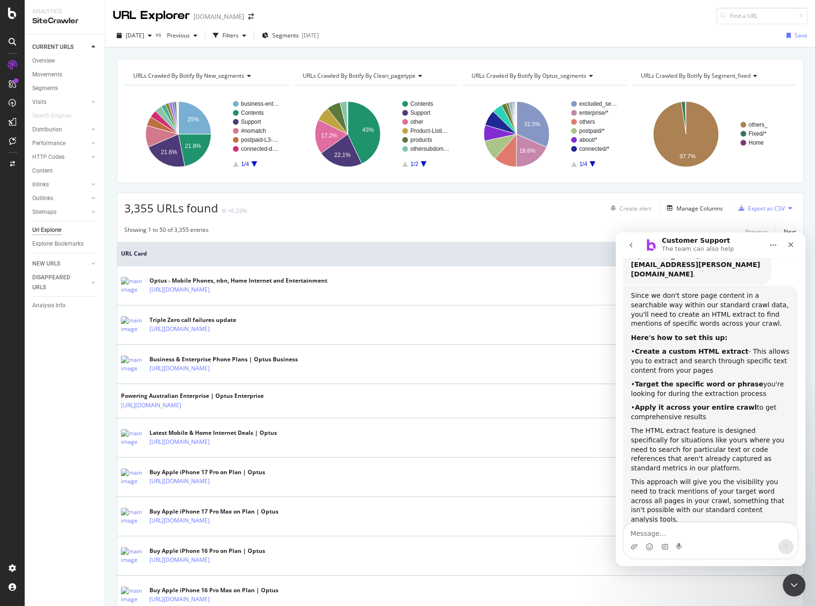
scroll to position [148, 0]
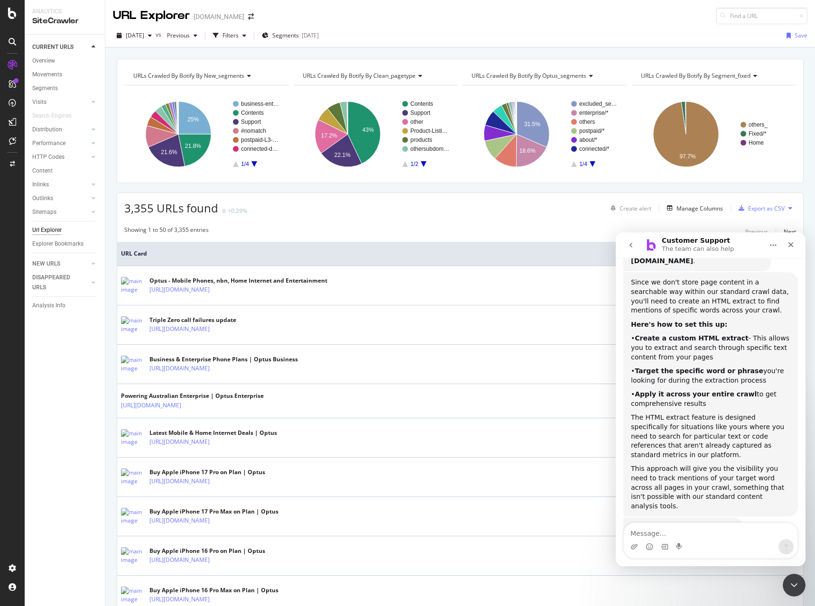
click at [654, 534] on textarea "Message…" at bounding box center [711, 531] width 174 height 16
type textarea "no"
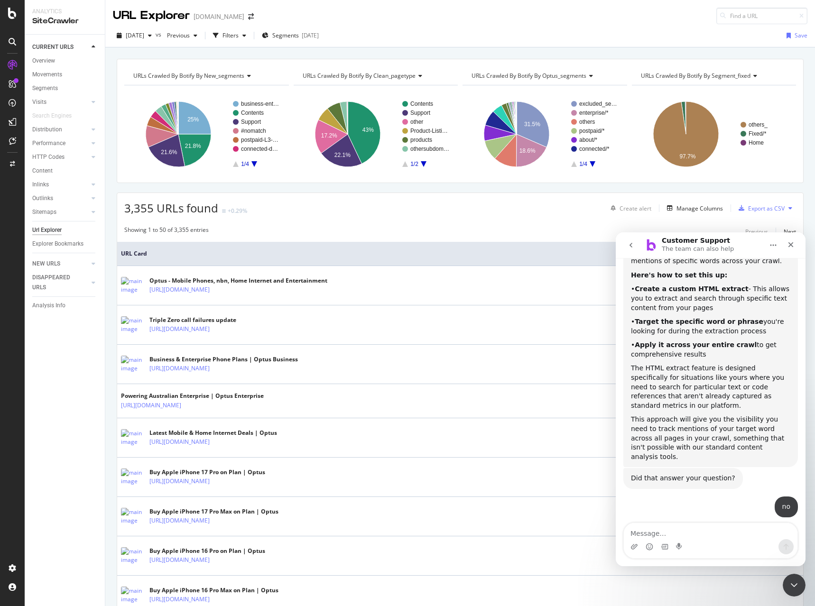
scroll to position [222, 0]
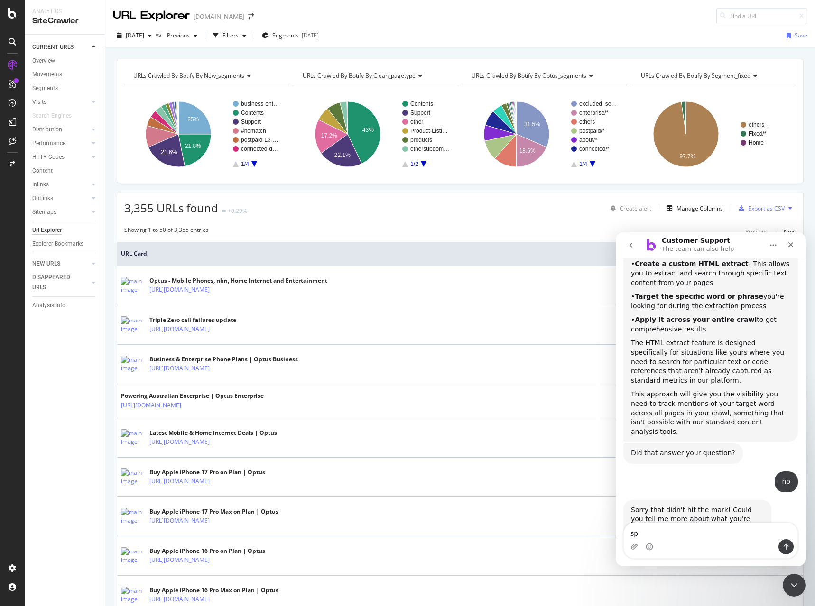
type textarea "s"
type textarea "chat to someone"
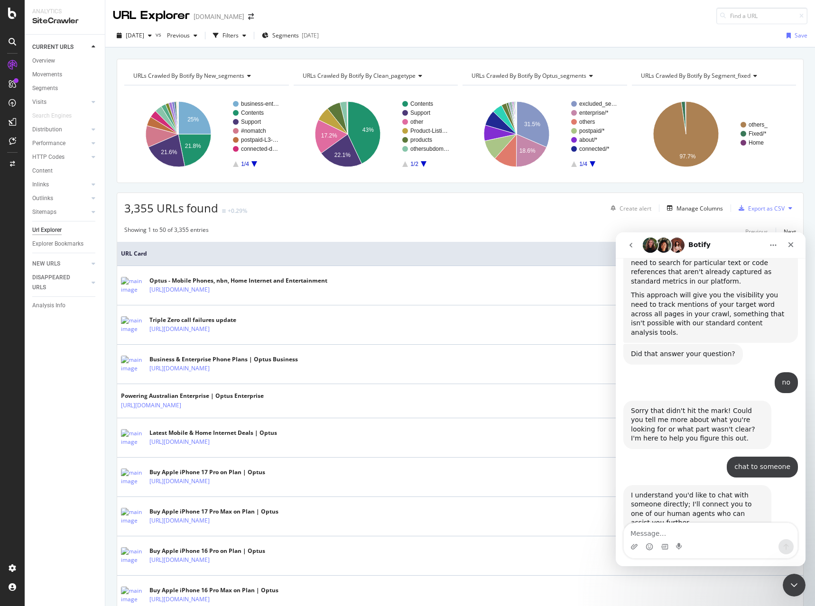
scroll to position [324, 0]
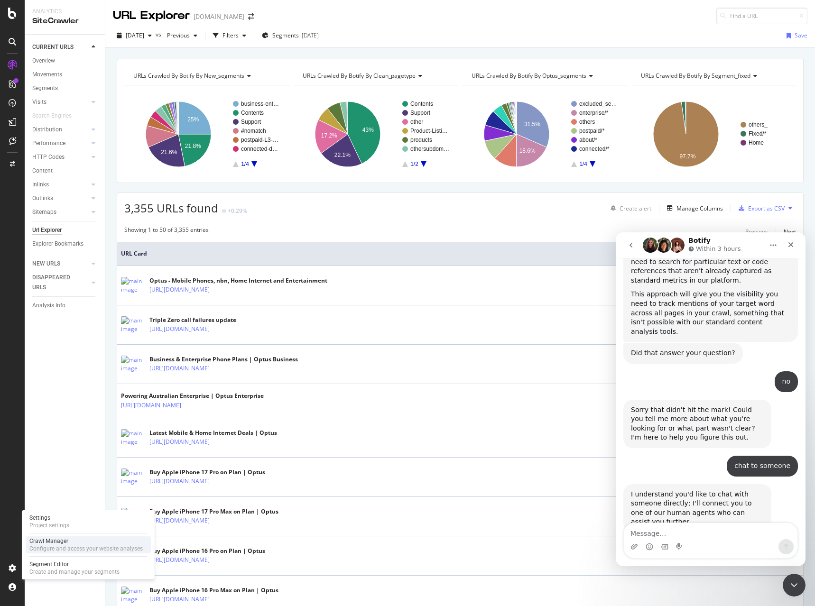
click at [51, 543] on div "Crawl Manager" at bounding box center [85, 541] width 113 height 8
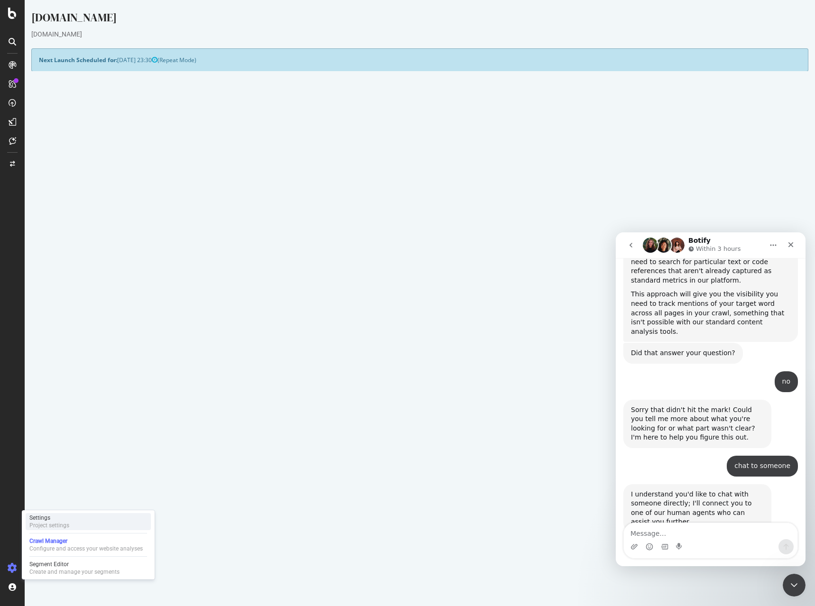
click at [54, 529] on div "Settings Project settings" at bounding box center [88, 521] width 125 height 17
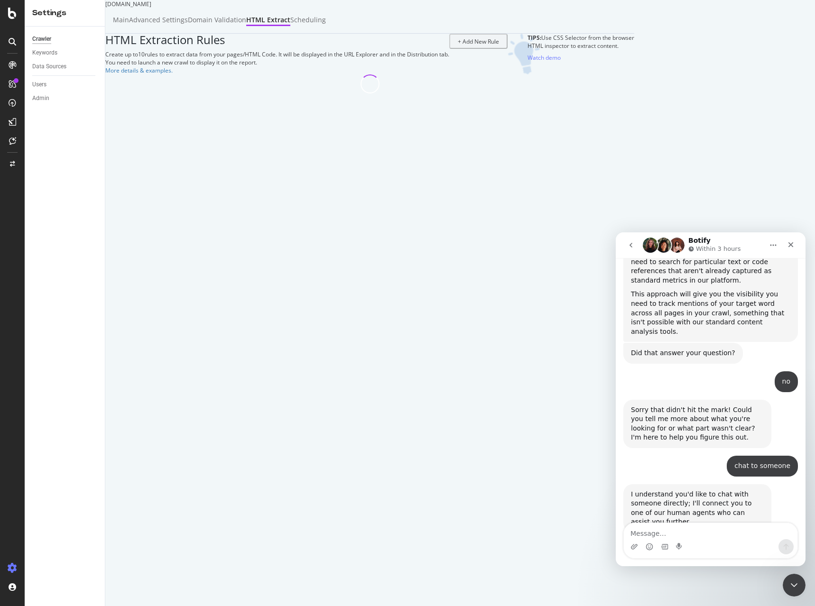
select select "exist"
select select "count"
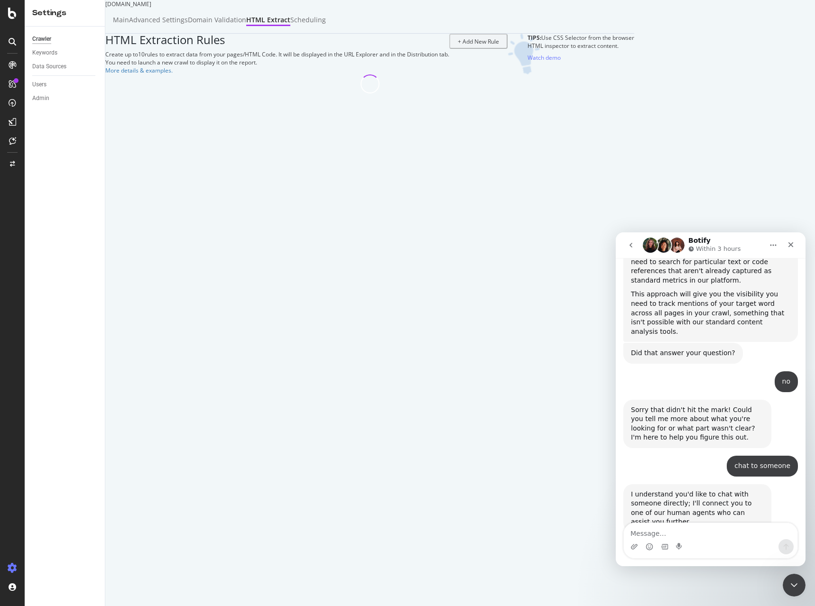
select select "count"
select select "list"
select select "i"
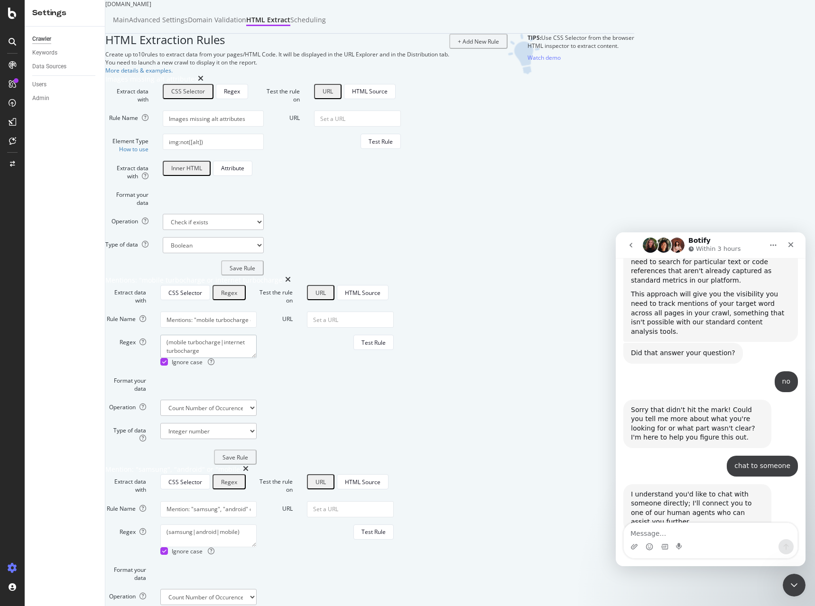
click at [257, 358] on textarea "(mobile turbocharge|internet turbocharge" at bounding box center [208, 346] width 96 height 23
click at [257, 358] on textarea "(mobile turbocharge|internet turbocharge|)" at bounding box center [208, 346] width 96 height 23
paste textarea "Pause"
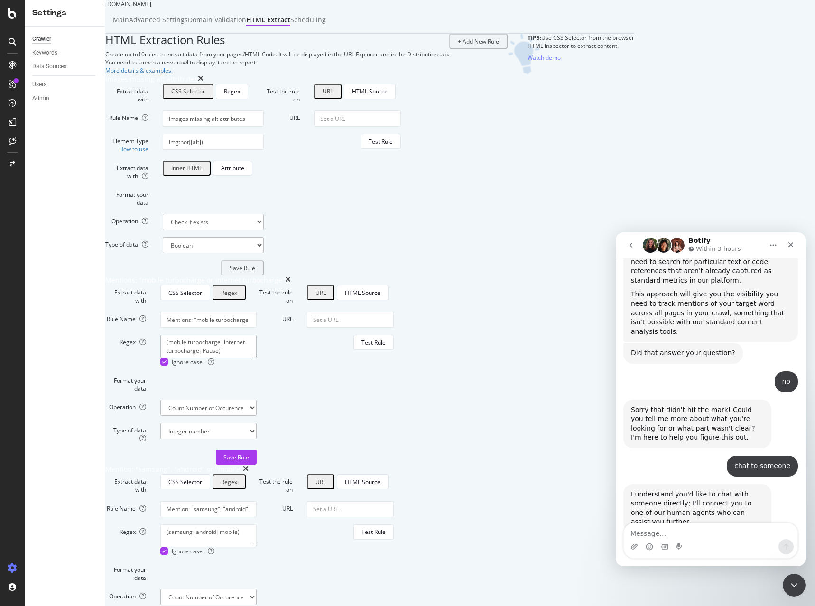
click at [257, 358] on textarea "(mobile turbocharge|internet turbocharge|Pause)" at bounding box center [208, 346] width 96 height 23
click at [257, 358] on textarea "(mobile turbocharge|internet turbocharge|pause)" at bounding box center [208, 346] width 96 height 23
paste textarea "Optus Eco"
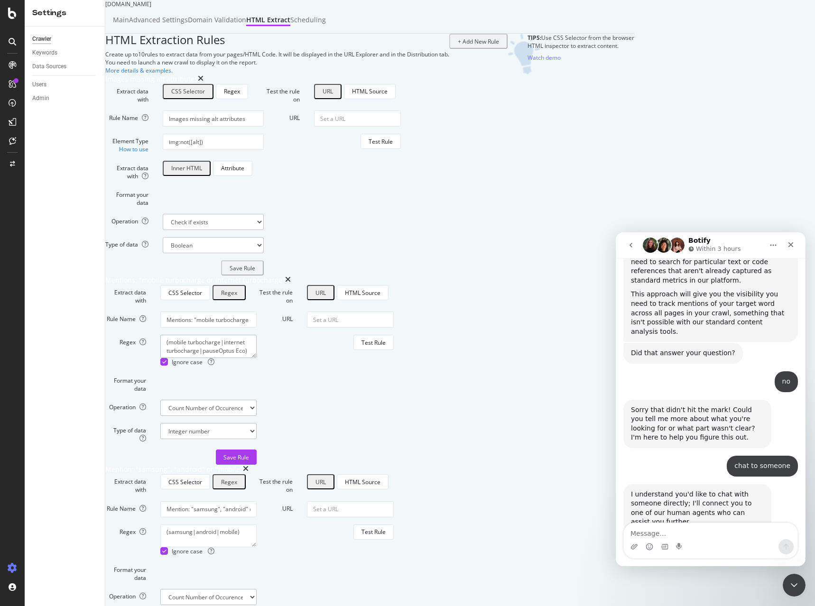
click at [257, 358] on textarea "(mobile turbocharge|internet turbocharge|pauseOptus Eco)" at bounding box center [208, 346] width 96 height 23
click at [257, 358] on textarea "(mobile turbocharge|internet turbocharge|pause|Optus Eco)" at bounding box center [208, 346] width 96 height 23
click at [257, 358] on textarea "(mobile turbocharge|internet turbocharge|pause|optus Eco)" at bounding box center [208, 346] width 96 height 23
click at [257, 358] on textarea "(mobile turbocharge|internet turbocharge|pause|optus eco)" at bounding box center [208, 346] width 96 height 23
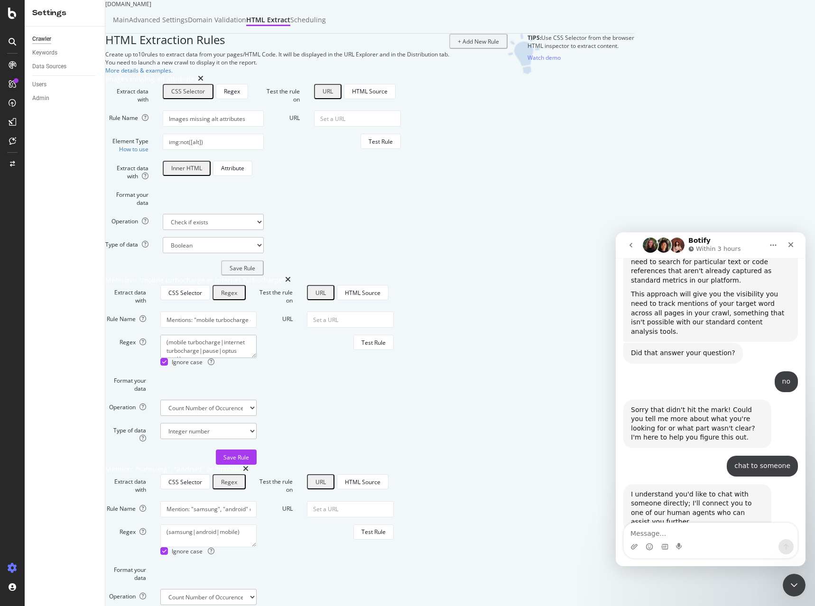
click at [257, 358] on textarea "(mobile turbocharge|internet turbocharge|pause|optus eco|)" at bounding box center [208, 346] width 96 height 23
paste textarea "WiFi Secure"
click at [257, 358] on textarea "(mobile turbocharge|internet turbocharge|pause|optus eco|WiFi Secure)" at bounding box center [208, 346] width 96 height 23
click at [257, 358] on textarea "(mobile turbocharge|internet turbocharge|pause|optus eco|wiFi Secure)" at bounding box center [208, 346] width 96 height 23
click at [257, 358] on textarea "(mobile turbocharge|internet turbocharge|pause|optus eco|wifi Secure)" at bounding box center [208, 346] width 96 height 23
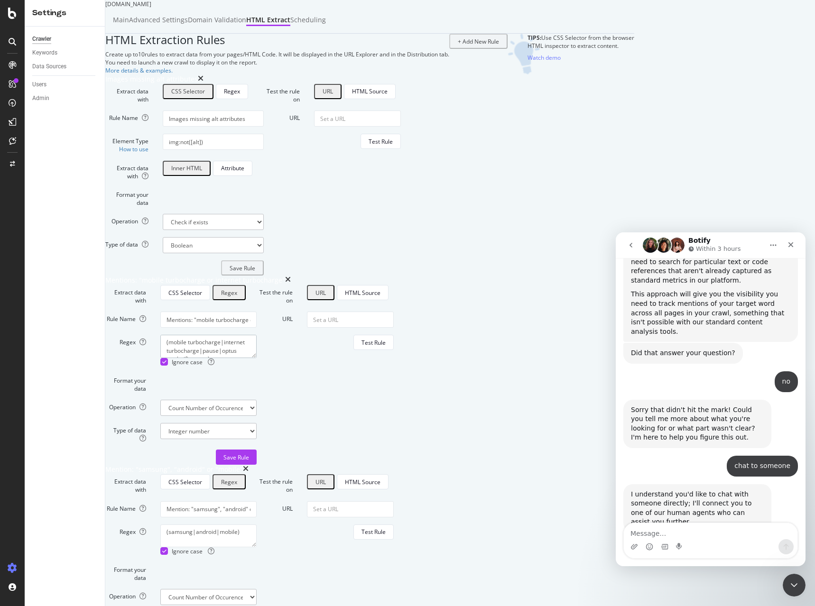
click at [257, 358] on textarea "(mobile turbocharge|internet turbocharge|pause|optus eco|wifi secure)" at bounding box center [208, 346] width 96 height 23
click at [257, 358] on textarea "(mobile turbocharge|internet turbocharge|pause|optus eco|wifi secure|)" at bounding box center [208, 346] width 96 height 23
paste textarea "Call notes"
click at [257, 358] on textarea "(mobile turbocharge|internet turbocharge|pause|optus eco|wifi secure|Call notes)" at bounding box center [208, 346] width 96 height 23
drag, startPoint x: 306, startPoint y: 477, endPoint x: 262, endPoint y: 472, distance: 44.4
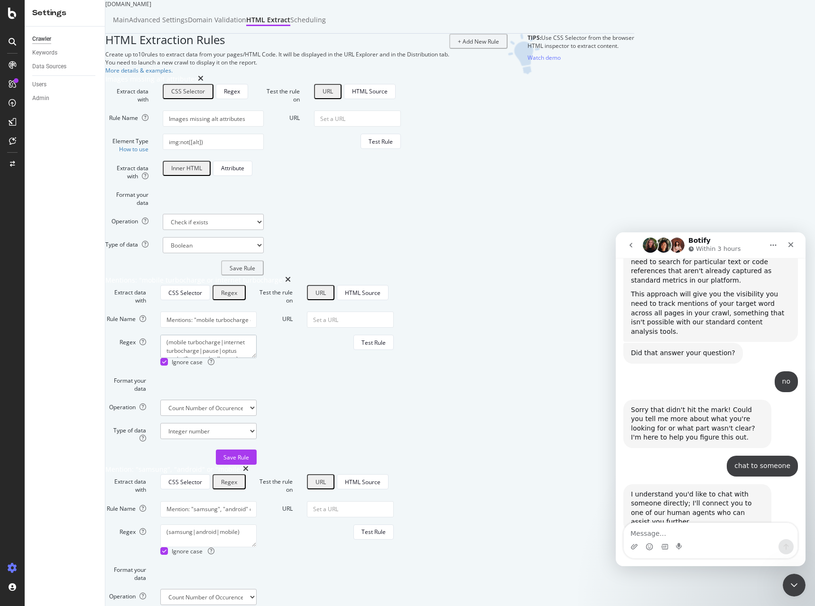
click at [257, 358] on textarea "(mobile turbocharge|internet turbocharge|pause|optus eco|wifi secure|call notes)" at bounding box center [208, 346] width 96 height 23
type textarea "(mobile turbocharge|internet turbocharge|pause|optus eco|wifi secure|call notes)"
drag, startPoint x: 405, startPoint y: 446, endPoint x: 291, endPoint y: 447, distance: 113.8
click at [257, 328] on input "Mentions: "mobile turbocharge or internet turbocharge"" at bounding box center [208, 320] width 96 height 16
paste input "|internet turbocharge|pause|optus eco|wifi secure|call notes)"
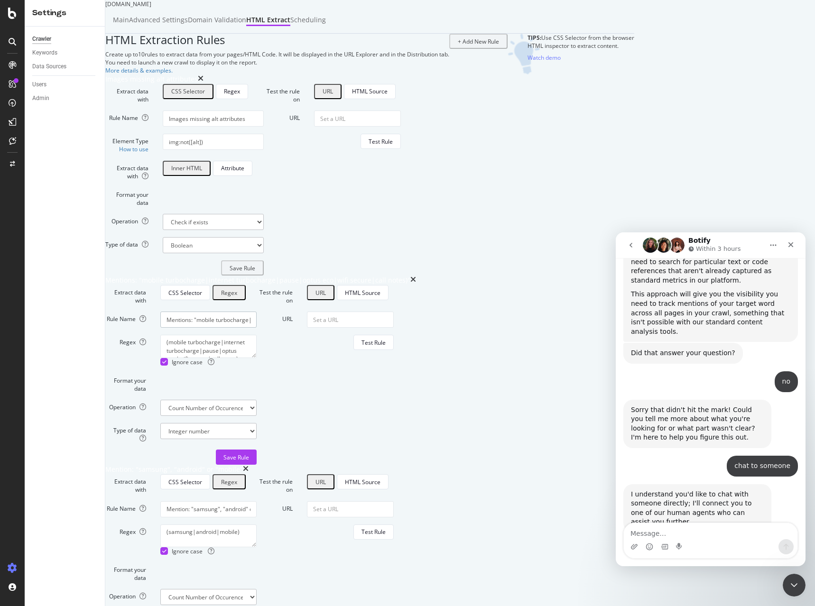
drag, startPoint x: 362, startPoint y: 449, endPoint x: 36, endPoint y: 422, distance: 327.9
click at [36, 422] on div "Settings Crawler Keywords Data Sources Users Admin optus.com.au Main Advanced S…" at bounding box center [420, 303] width 790 height 606
click at [257, 328] on input "Mentions: "mobile turbocharge|internet turbocharge|pause|optus eco|wifi secure|…" at bounding box center [208, 320] width 96 height 16
type input "Mentions: "mobile turbocharge|internet turbocharge|pause|optus eco|wifi secure|…"
click at [257, 358] on textarea "(mobile turbocharge|internet turbocharge|pause|optus eco|wifi secure|call notes)" at bounding box center [208, 346] width 96 height 23
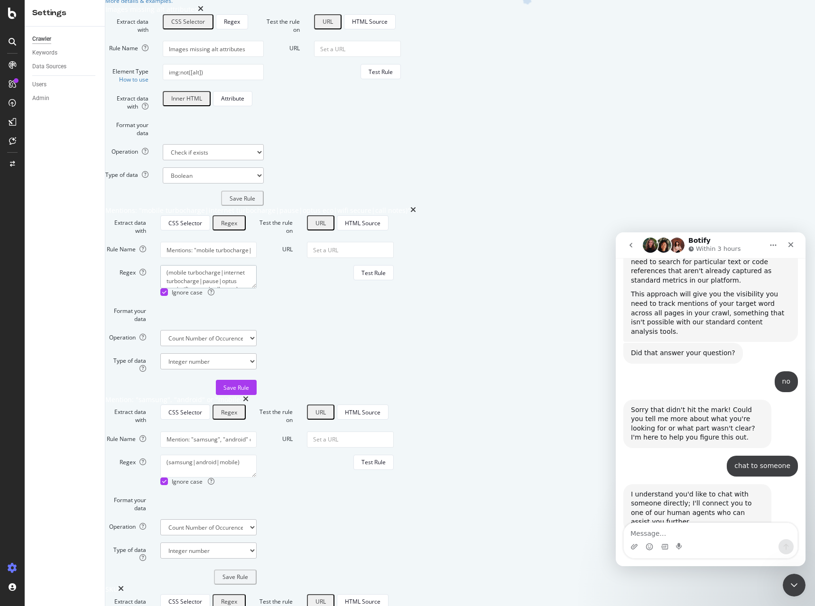
scroll to position [95, 0]
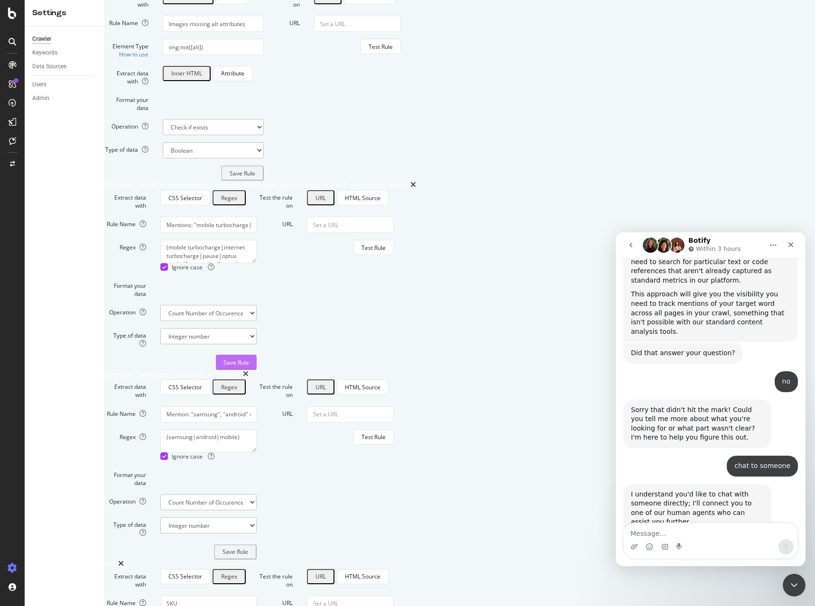
click at [249, 367] on div "Save Rule" at bounding box center [236, 363] width 26 height 8
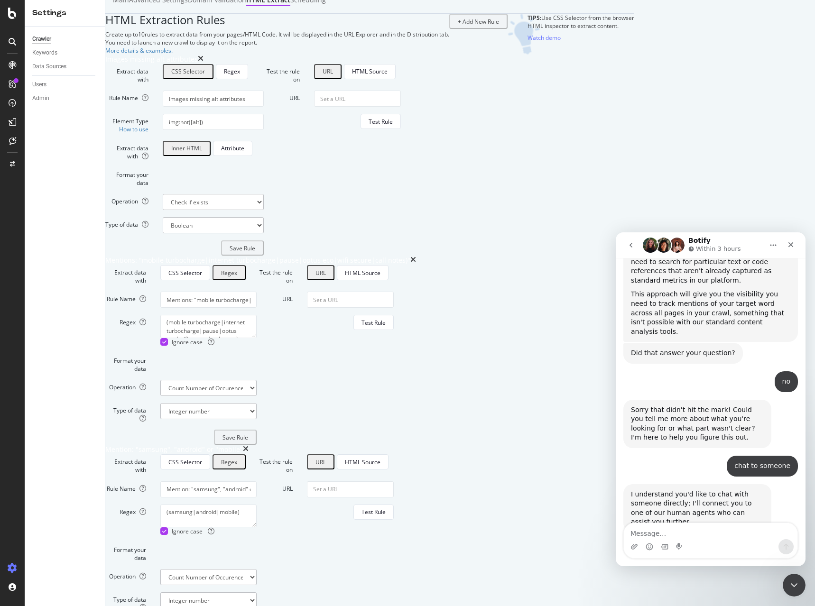
scroll to position [0, 0]
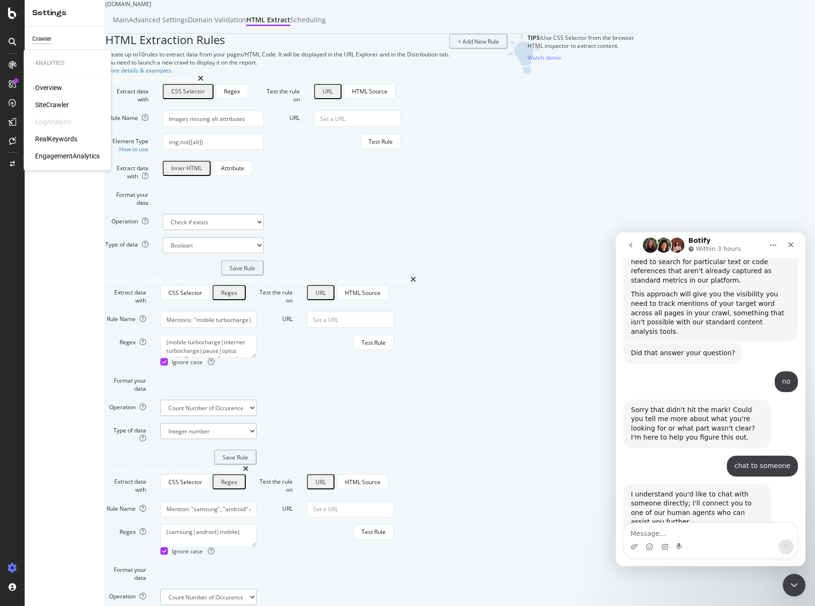
click at [60, 101] on div "SiteCrawler" at bounding box center [52, 104] width 34 height 9
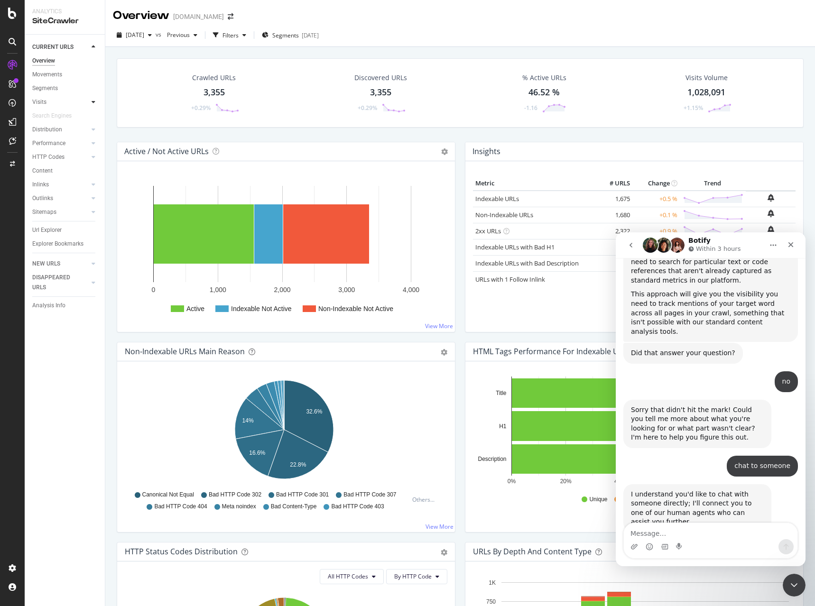
click at [90, 102] on div at bounding box center [93, 101] width 9 height 9
click at [41, 228] on div "Url Explorer" at bounding box center [46, 230] width 29 height 10
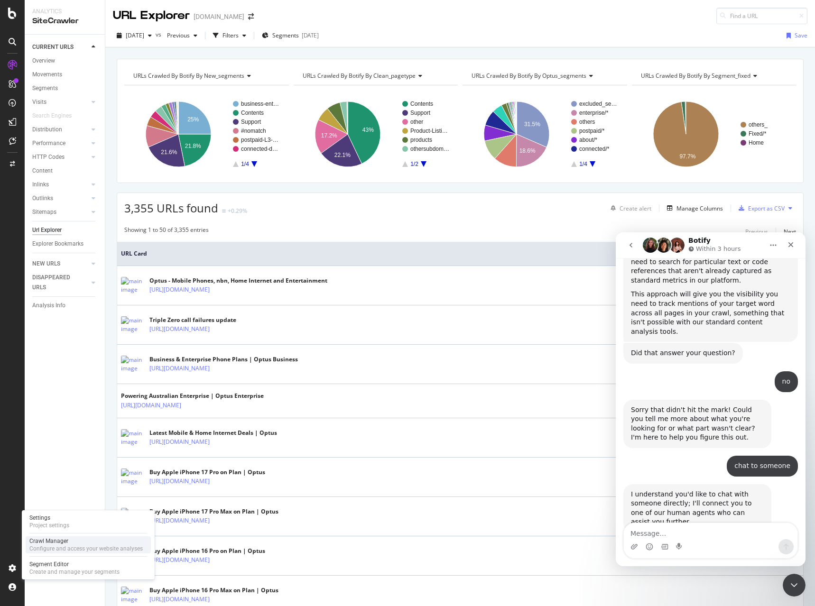
click at [51, 542] on div "Crawl Manager" at bounding box center [85, 541] width 113 height 8
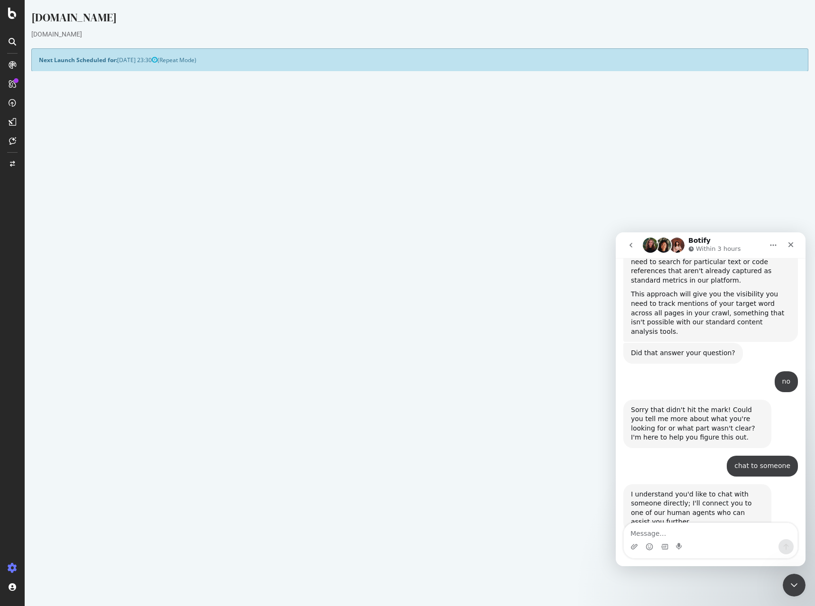
click at [442, 261] on link "Settings" at bounding box center [450, 263] width 21 height 8
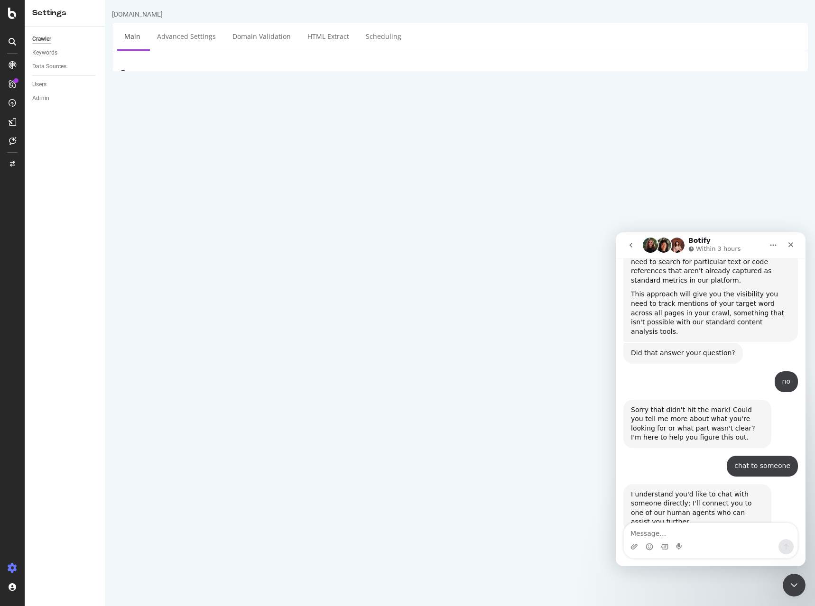
click at [317, 123] on textarea "[URL][DOMAIN_NAME]" at bounding box center [517, 130] width 565 height 31
click at [301, 96] on input "[DOMAIN_NAME]" at bounding box center [517, 100] width 565 height 16
drag, startPoint x: 301, startPoint y: 96, endPoint x: 146, endPoint y: 80, distance: 156.3
click at [146, 80] on article "Scope Project Name optus.com.au Start URLs https://www.optus.com.au/ Or upload …" at bounding box center [460, 335] width 681 height 534
type input "Optus Business"
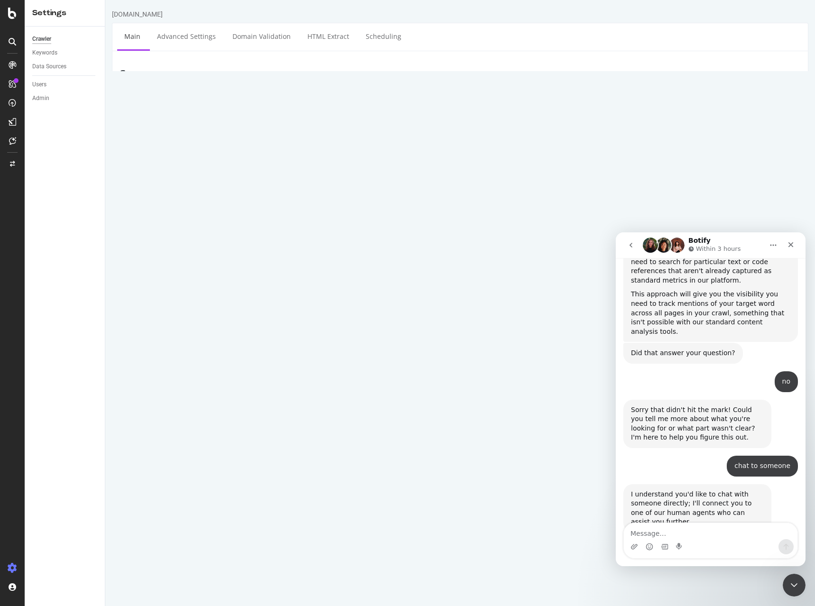
click at [335, 125] on textarea "[URL][DOMAIN_NAME]" at bounding box center [517, 130] width 565 height 31
click at [44, 36] on div "Crawler" at bounding box center [41, 39] width 19 height 10
click at [345, 123] on textarea "[URL][DOMAIN_NAME]" at bounding box center [517, 130] width 565 height 31
drag, startPoint x: 285, startPoint y: 102, endPoint x: 73, endPoint y: 80, distance: 213.7
click at [105, 80] on html "optus.com.au × × Main Advanced Settings Domain Validation HTML Extract Scheduli…" at bounding box center [459, 438] width 709 height 877
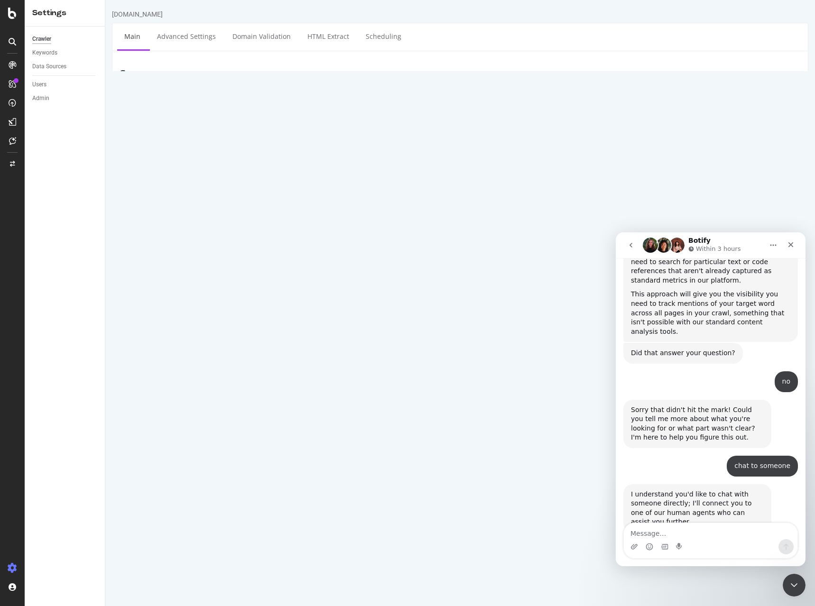
type input "Optus Business"
click at [322, 125] on textarea "[URL][DOMAIN_NAME]" at bounding box center [517, 130] width 565 height 31
type textarea "[URL][DOMAIN_NAME]"
click at [674, 534] on textarea "Message…" at bounding box center [711, 531] width 174 height 16
type textarea "ok"
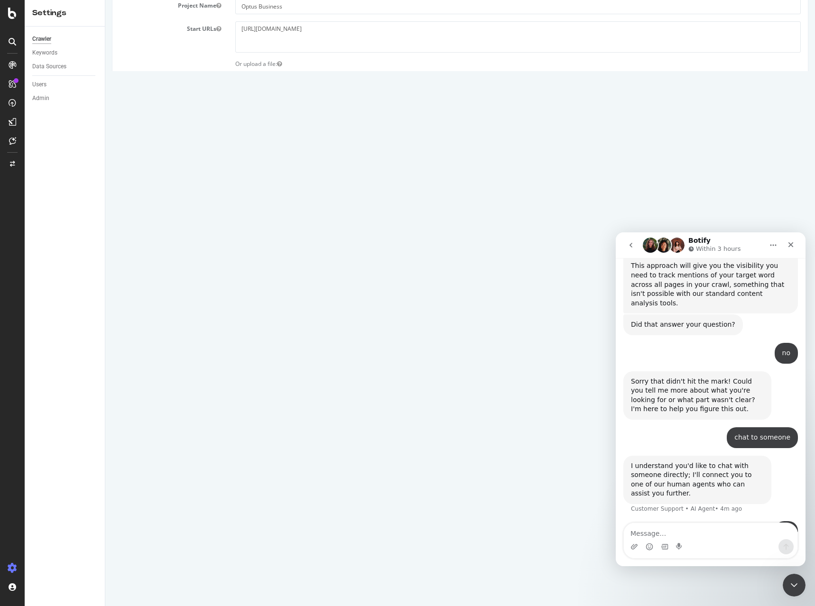
scroll to position [95, 0]
click at [424, 242] on input "[DOMAIN_NAME]" at bounding box center [423, 242] width 134 height 16
click at [411, 239] on input "[DOMAIN_NAME]" at bounding box center [423, 242] width 134 height 16
type input "[DOMAIN_NAME][URL]"
click at [536, 388] on div at bounding box center [543, 383] width 86 height 15
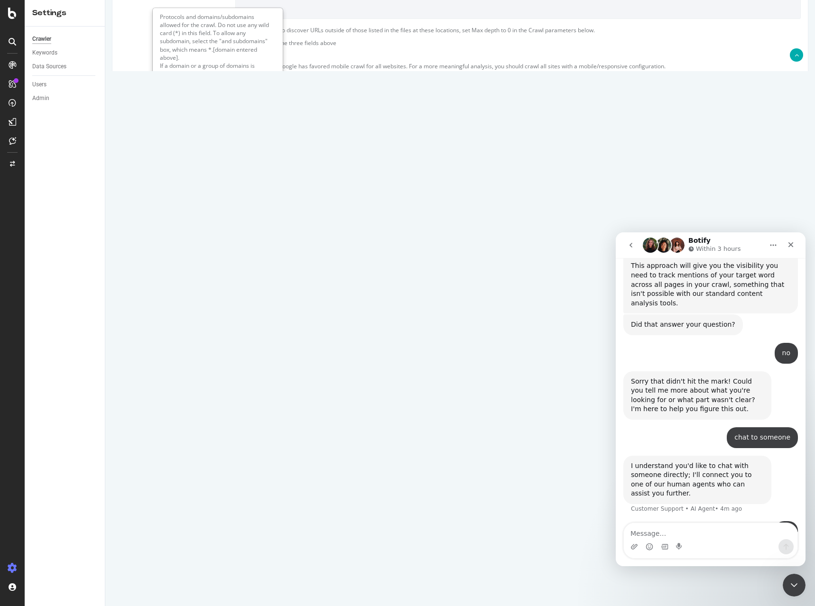
scroll to position [271, 0]
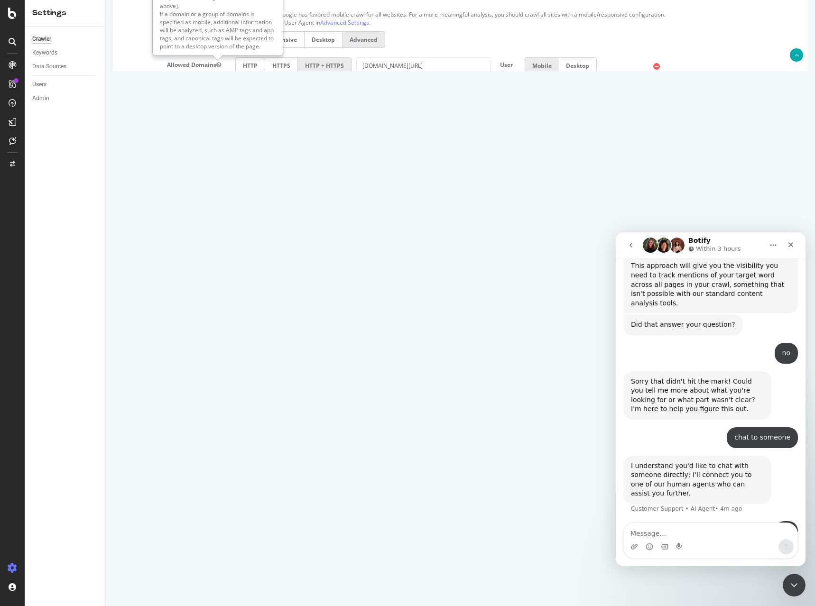
click at [465, 574] on input "Save & Back to Project" at bounding box center [471, 575] width 69 height 14
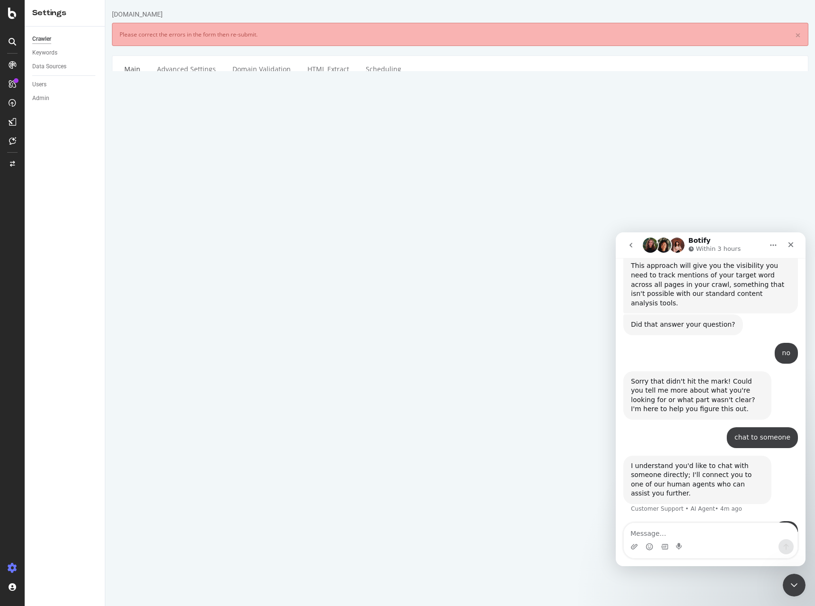
scroll to position [0, 0]
click at [286, 135] on input "Optus Business" at bounding box center [517, 133] width 565 height 16
click at [40, 40] on div "Crawler" at bounding box center [41, 39] width 19 height 10
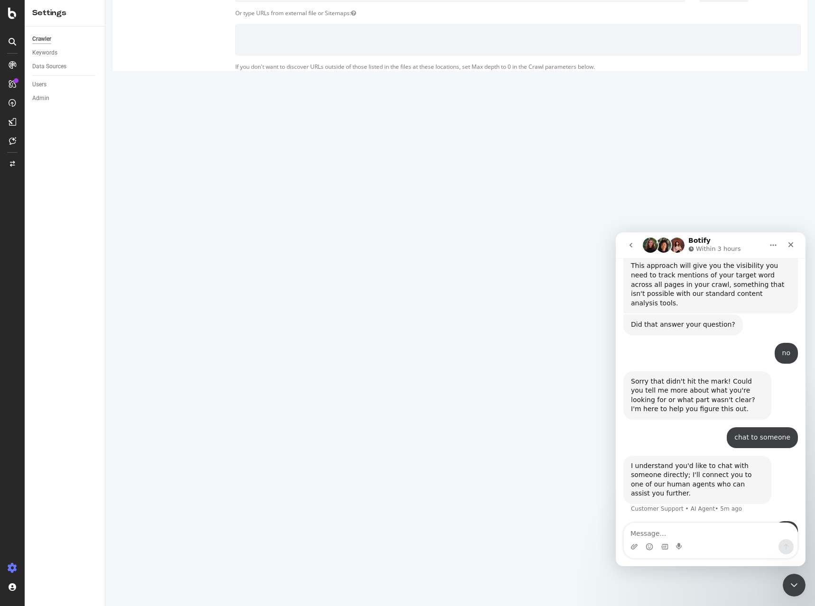
scroll to position [271, 0]
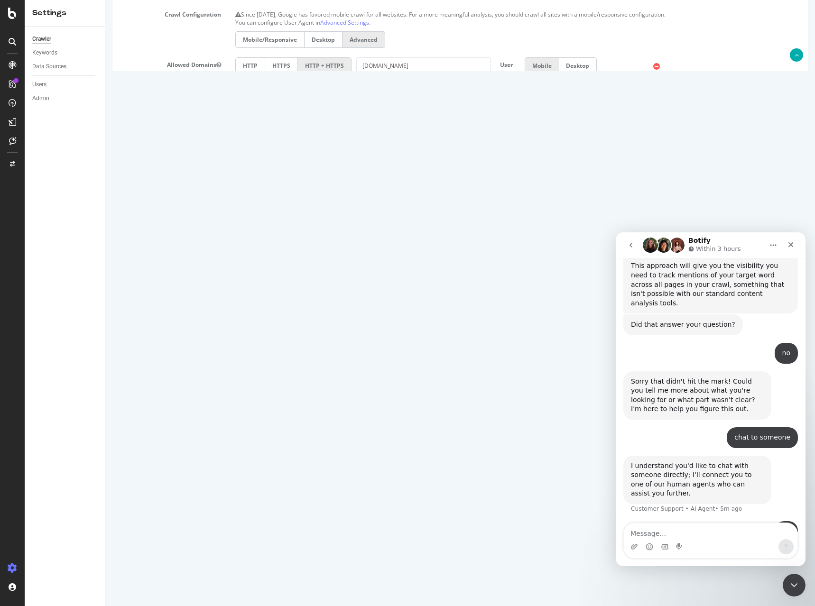
click at [450, 577] on input "Save & Back to Project" at bounding box center [471, 575] width 69 height 14
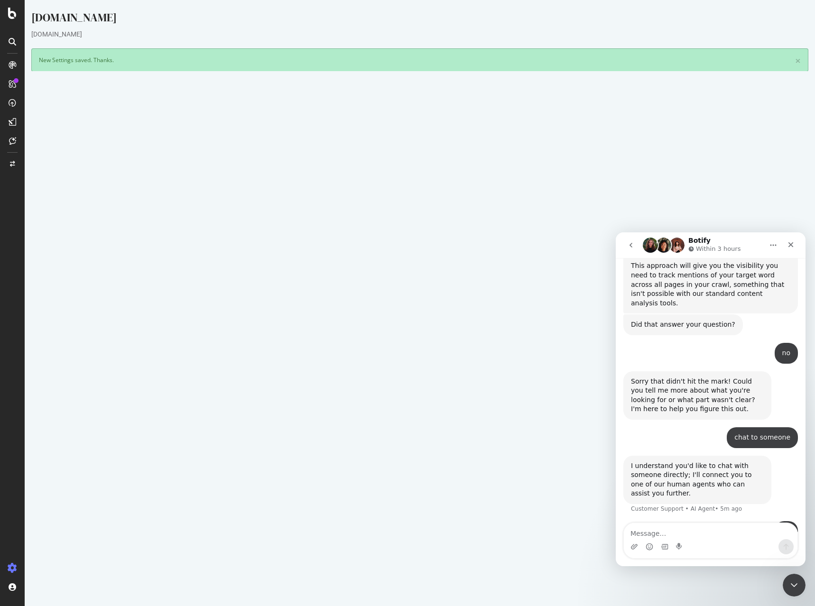
click at [11, 39] on icon at bounding box center [13, 42] width 8 height 8
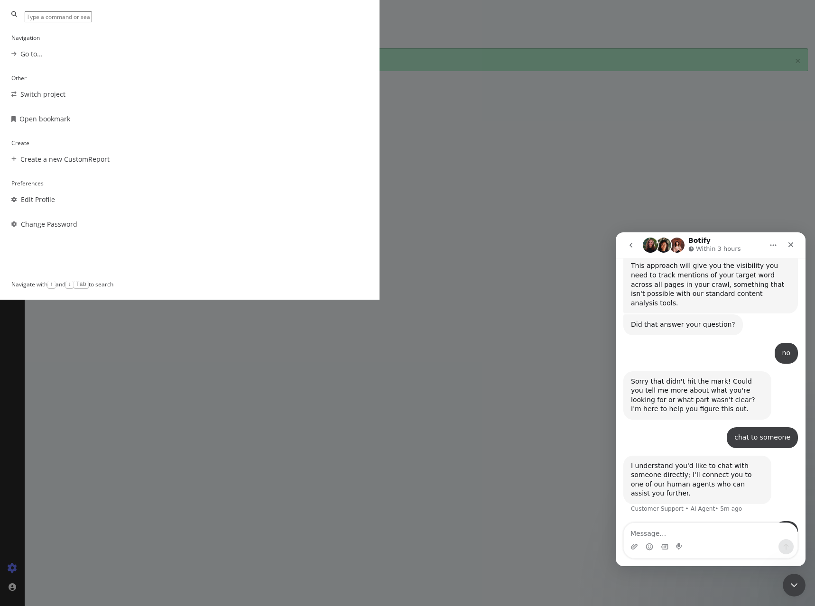
click at [65, 99] on div "Switch project" at bounding box center [42, 94] width 45 height 9
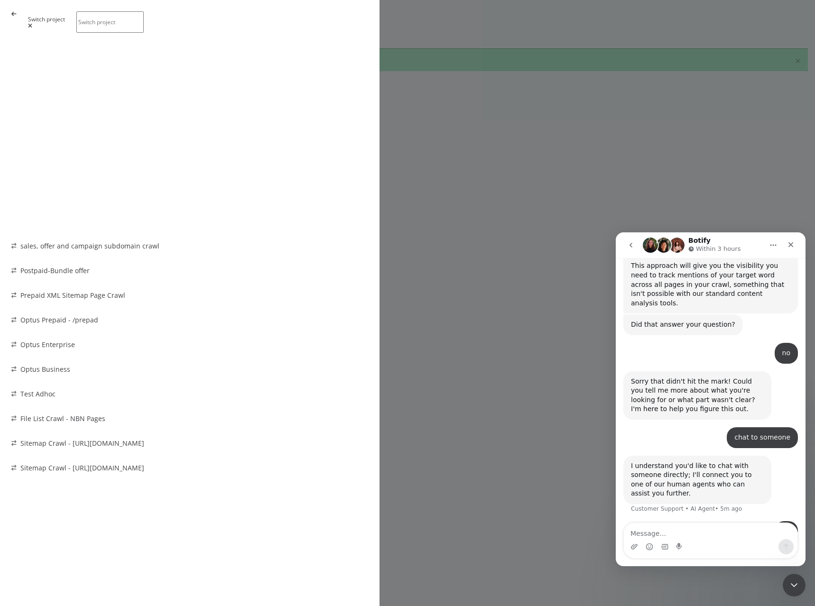
scroll to position [237, 0]
click at [70, 365] on div "Optus Business" at bounding box center [45, 369] width 50 height 9
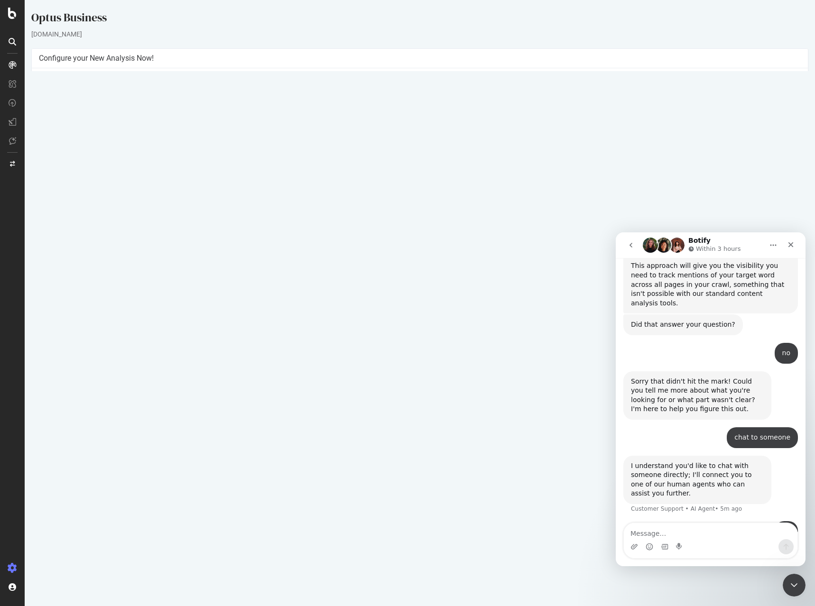
click at [454, 211] on link "Settings" at bounding box center [450, 212] width 21 height 8
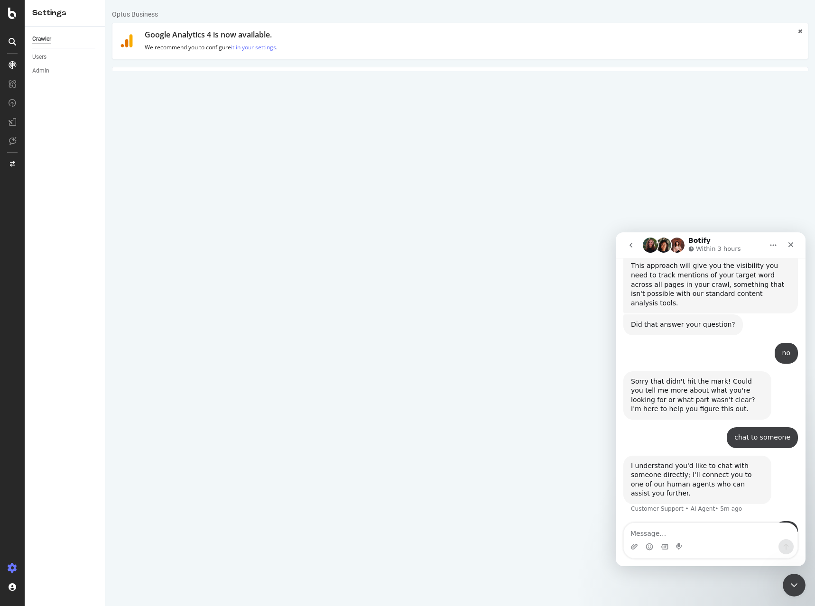
scroll to position [195, 0]
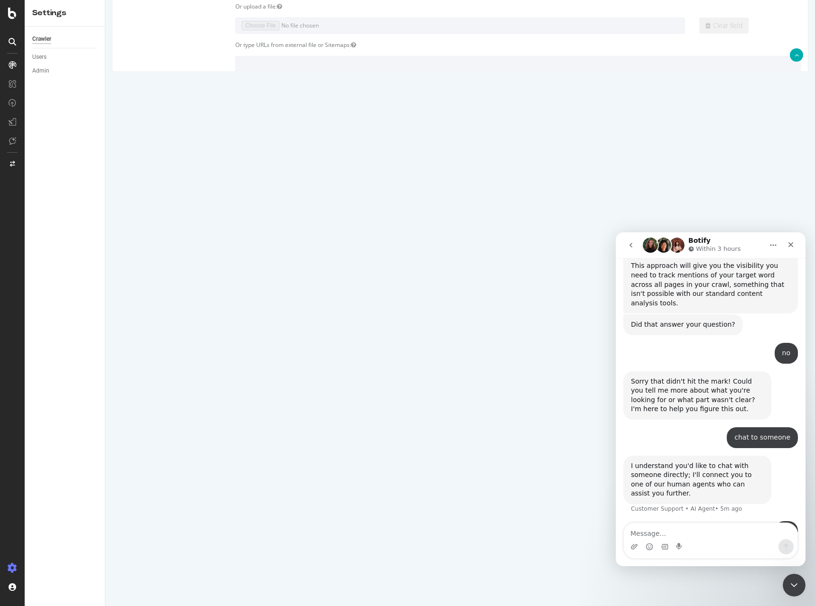
drag, startPoint x: 254, startPoint y: 406, endPoint x: 194, endPoint y: 405, distance: 59.8
click at [194, 405] on div "Max Speed (URLs / s) 3 Estimated crawl duration: 27 minutes" at bounding box center [459, 405] width 695 height 16
click at [405, 431] on div "[PERSON_NAME]" at bounding box center [459, 429] width 695 height 16
click at [379, 384] on div "Max # of Analysed URLs 5000" at bounding box center [459, 382] width 695 height 16
drag, startPoint x: 281, startPoint y: 407, endPoint x: 166, endPoint y: 403, distance: 115.3
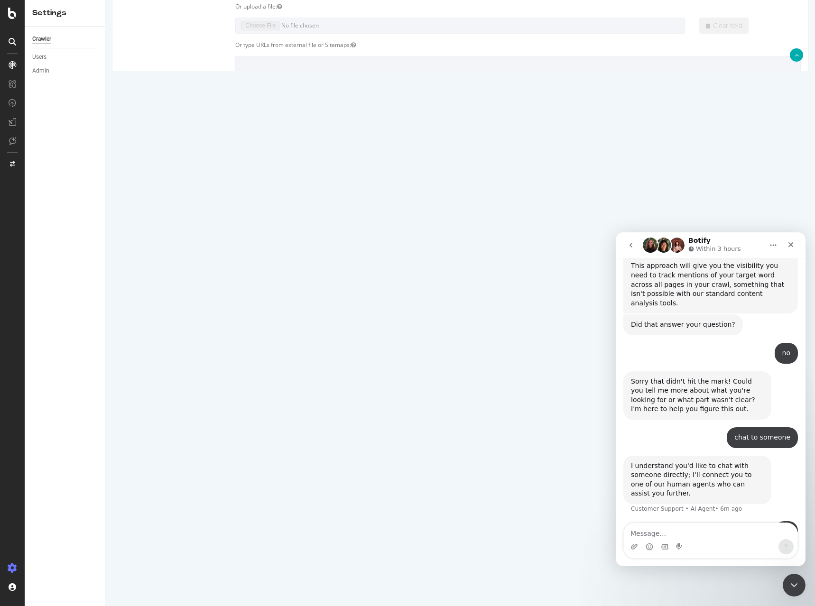
click at [166, 403] on div "Max Speed (URLs / s) 40 Estimated crawl duration: 2 minutes" at bounding box center [459, 405] width 695 height 16
click at [449, 339] on div "Scope Project Name Optus Business Start URLs https://www.optus.com.au/business …" at bounding box center [460, 249] width 681 height 665
drag, startPoint x: 270, startPoint y: 405, endPoint x: 193, endPoint y: 405, distance: 76.4
click at [193, 405] on div "Max Speed (URLs / s) 50 Estimated crawl duration: 1 minute" at bounding box center [459, 405] width 695 height 16
type input "2"
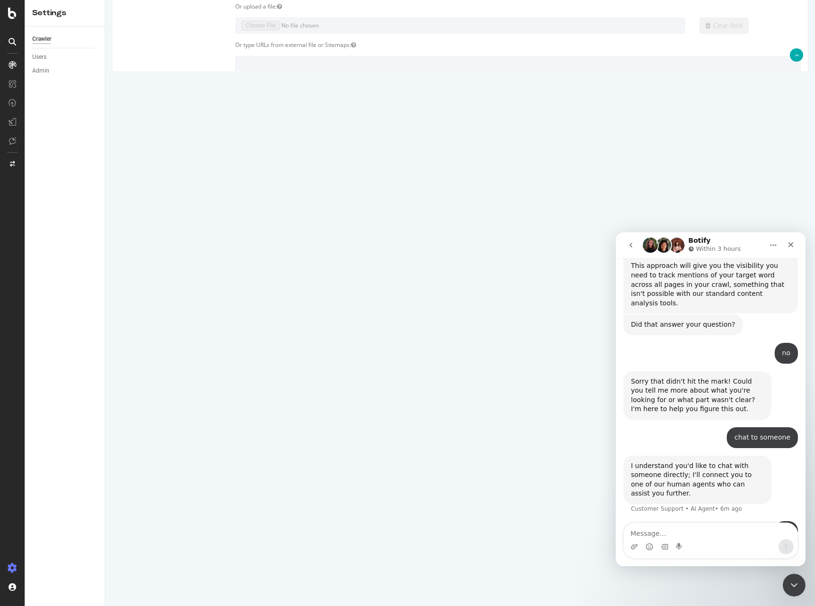
type input "30"
click at [511, 369] on article "Crawl Parameters Max # of Analysed URLs 5000 Max Speed (URLs / s) 30 Estimated …" at bounding box center [460, 393] width 681 height 87
drag, startPoint x: 243, startPoint y: 381, endPoint x: 236, endPoint y: 381, distance: 7.1
click at [236, 381] on input "5000" at bounding box center [285, 382] width 101 height 16
click at [272, 379] on input "10000" at bounding box center [285, 382] width 101 height 16
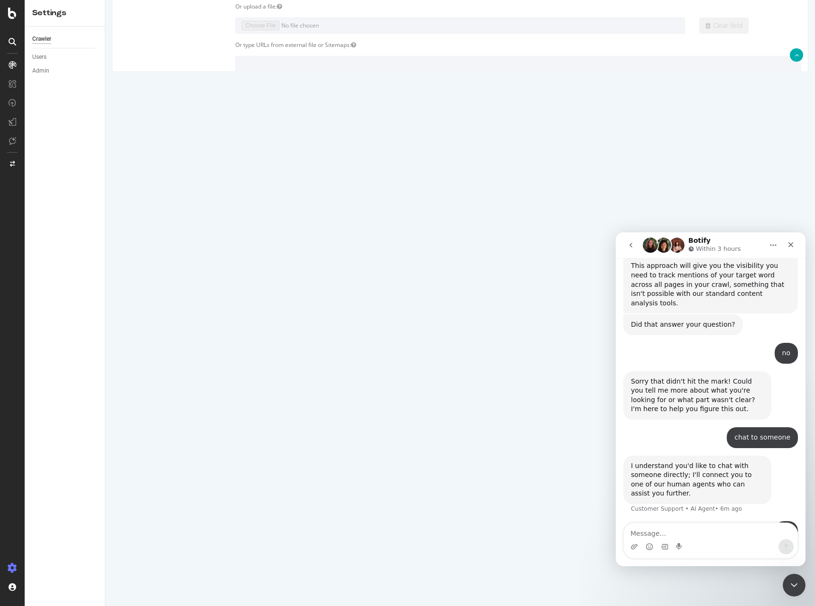
type input "10000"
click at [377, 432] on div "[PERSON_NAME]" at bounding box center [459, 429] width 695 height 16
drag, startPoint x: 266, startPoint y: 412, endPoint x: 222, endPoint y: 406, distance: 44.5
click at [222, 406] on div "Max Speed (URLs / s) 30 Estimated crawl duration: 5 minutes" at bounding box center [459, 405] width 695 height 16
drag, startPoint x: 290, startPoint y: 405, endPoint x: 185, endPoint y: 400, distance: 104.9
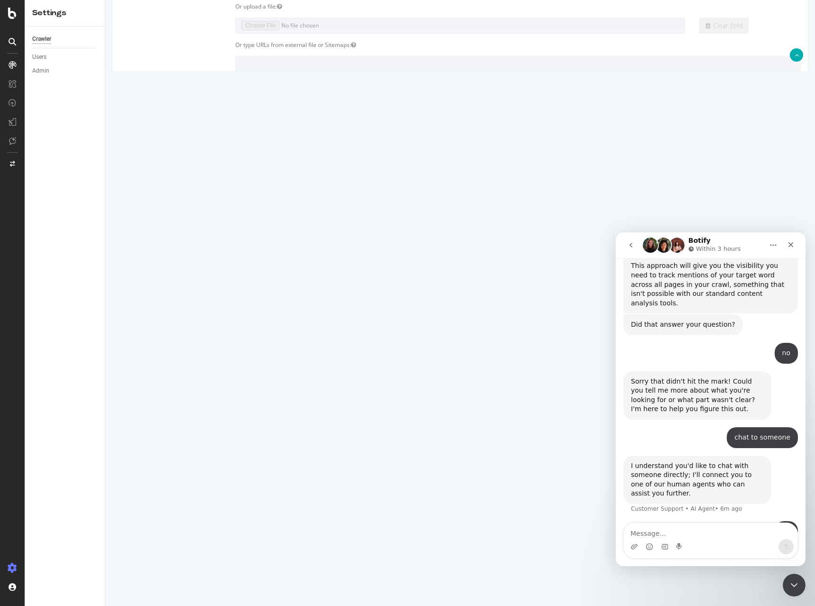
click at [185, 400] on div "Max Speed (URLs / s) 40 Estimated crawl duration: 4 minutes" at bounding box center [459, 405] width 695 height 16
type input "50"
click at [413, 427] on div "[PERSON_NAME]" at bounding box center [459, 429] width 695 height 16
click at [379, 349] on div "Scope Project Name Optus Business Start URLs https://www.optus.com.au/business …" at bounding box center [460, 249] width 681 height 665
click at [204, 516] on div "Compare with Sitemaps" at bounding box center [459, 503] width 695 height 47
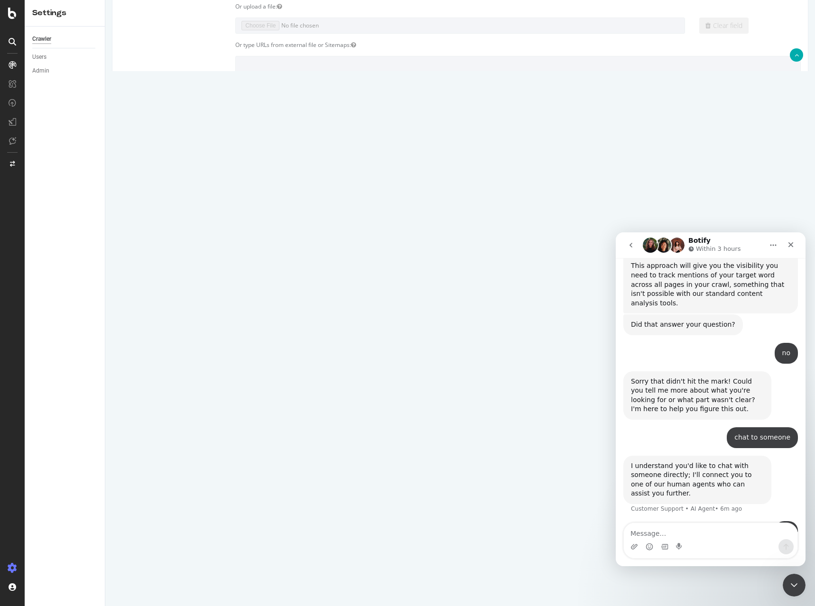
click at [424, 447] on div "Scope Project Name Optus Business Start URLs https://www.optus.com.au/business …" at bounding box center [460, 249] width 681 height 665
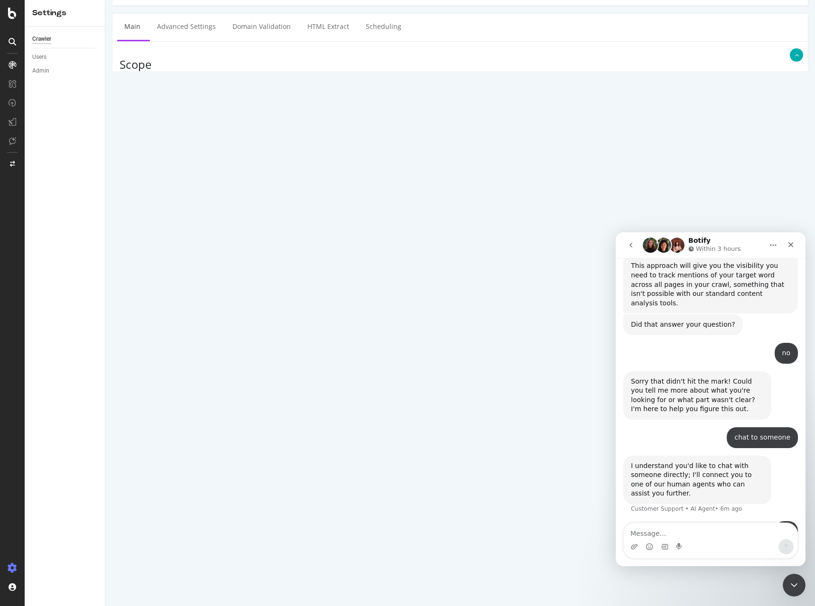
scroll to position [53, 0]
click at [320, 449] on select "Africa/Abidjan Africa/Accra Africa/Addis_Ababa Africa/Algiers Africa/Asmara Afr…" at bounding box center [285, 450] width 101 height 16
select select "[GEOGRAPHIC_DATA]/[GEOGRAPHIC_DATA]"
click at [235, 442] on select "Africa/Abidjan Africa/Accra Africa/Addis_Ababa Africa/Algiers Africa/Asmara Afr…" at bounding box center [285, 450] width 101 height 16
click at [159, 554] on div "Max Speed (URLs / s) 50 Estimated crawl duration: 3 minutes" at bounding box center [459, 548] width 695 height 16
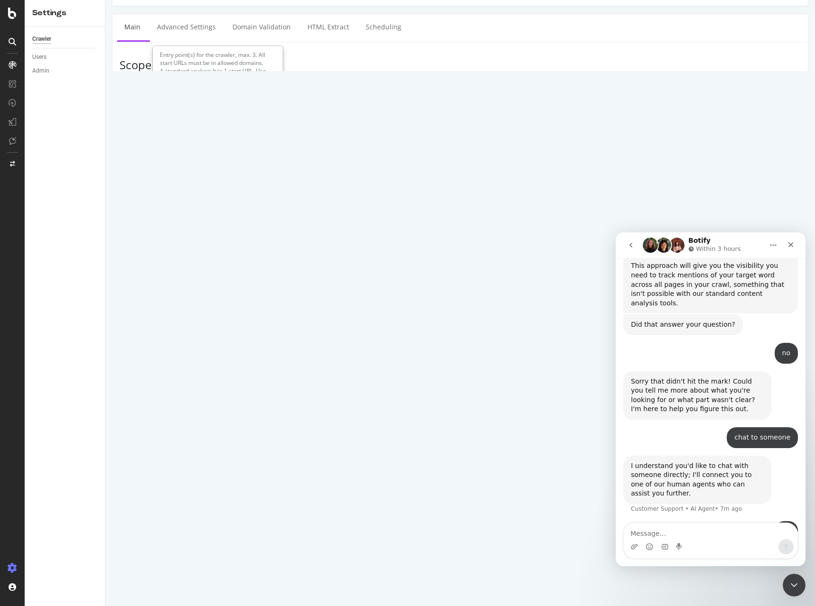
click at [165, 207] on div at bounding box center [459, 213] width 695 height 31
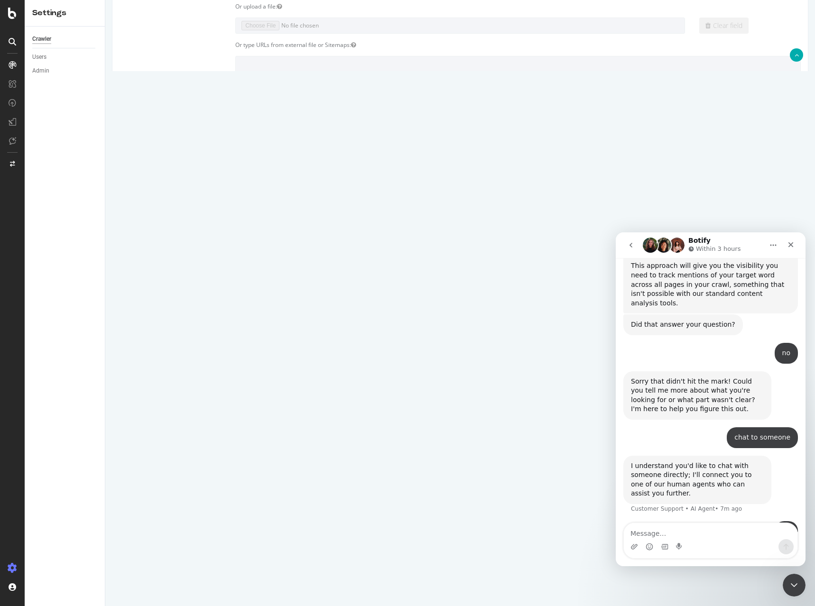
click at [447, 574] on input "Save & Back to Project" at bounding box center [471, 575] width 69 height 14
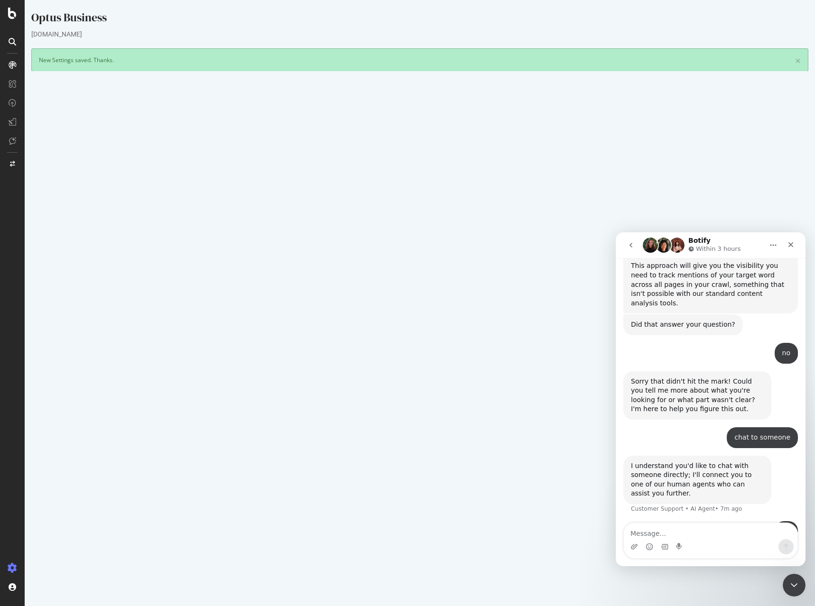
click at [385, 286] on button "Yes! Start Now" at bounding box center [407, 286] width 59 height 15
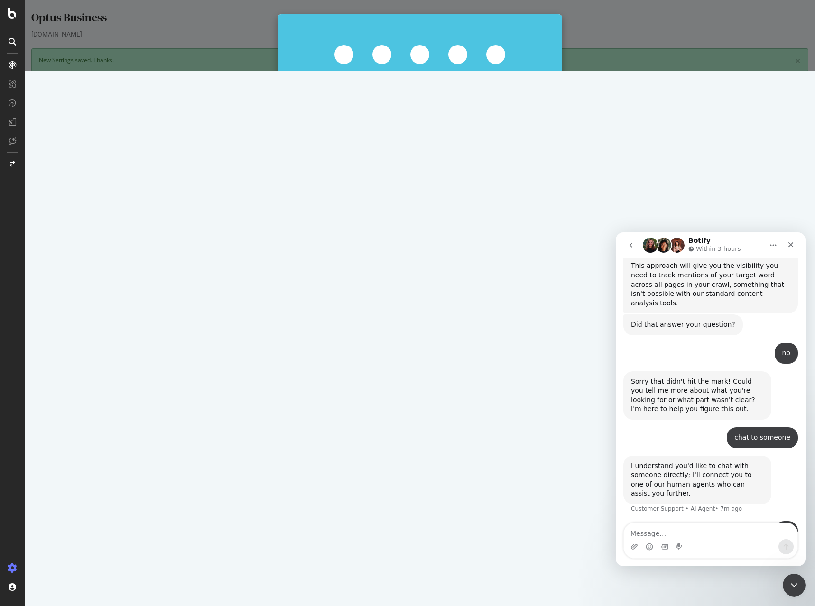
click at [388, 165] on button "Cancel" at bounding box center [386, 164] width 32 height 16
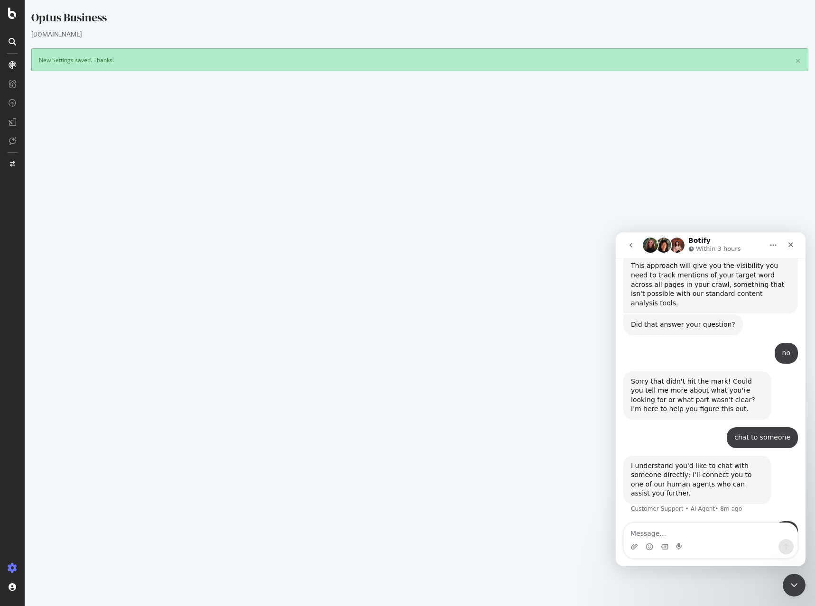
click at [404, 279] on button "Yes! Start Now" at bounding box center [407, 286] width 59 height 15
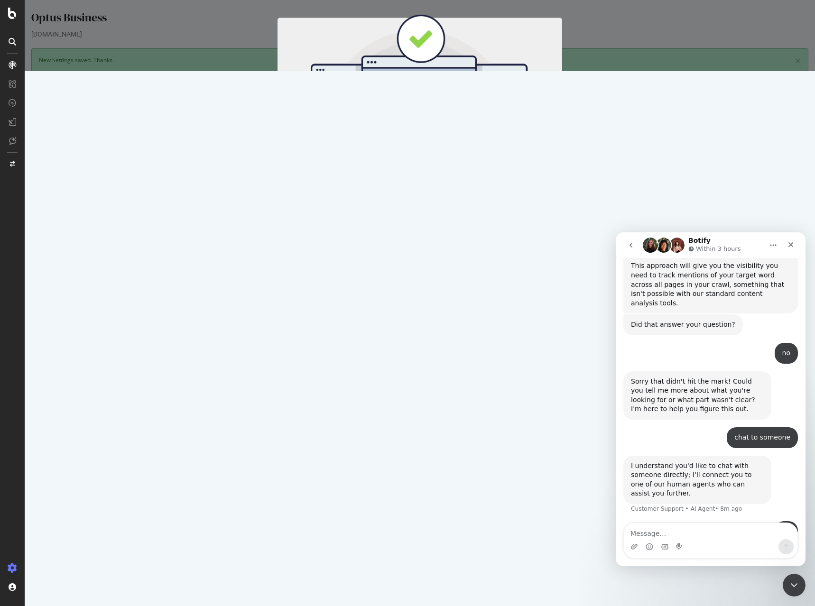
click at [431, 158] on button "Start Now" at bounding box center [437, 157] width 42 height 16
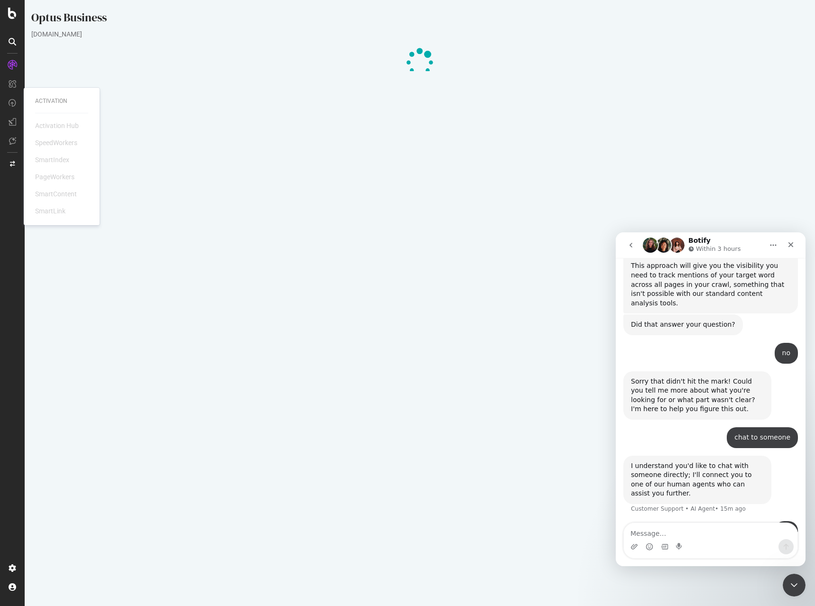
click at [418, 88] on h2 "Last step: Botify report generation We’re making your data intelligent. Ready t…" at bounding box center [419, 95] width 777 height 27
click at [658, 532] on textarea "Message…" at bounding box center [711, 531] width 174 height 16
type textarea "hello"
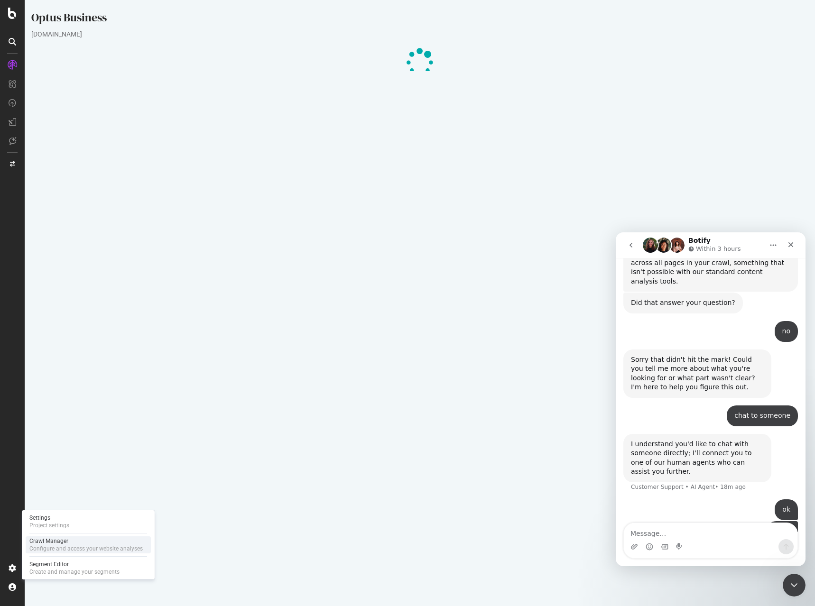
click at [65, 545] on div "Configure and access your website analyses" at bounding box center [85, 549] width 113 height 8
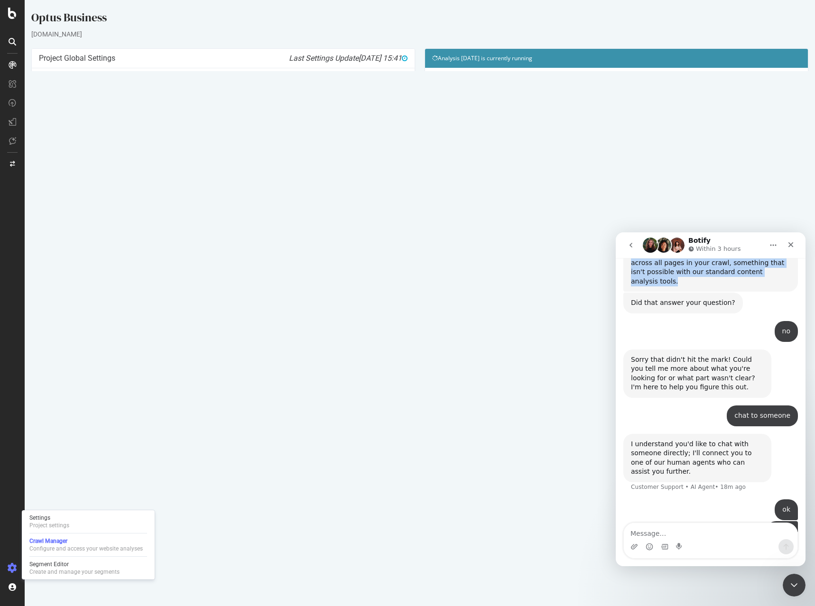
drag, startPoint x: 747, startPoint y: 236, endPoint x: 744, endPoint y: 259, distance: 22.9
click at [744, 259] on div "Botify Within 3 hours We're here to help. Ask us anything and we'll get back to…" at bounding box center [711, 399] width 190 height 334
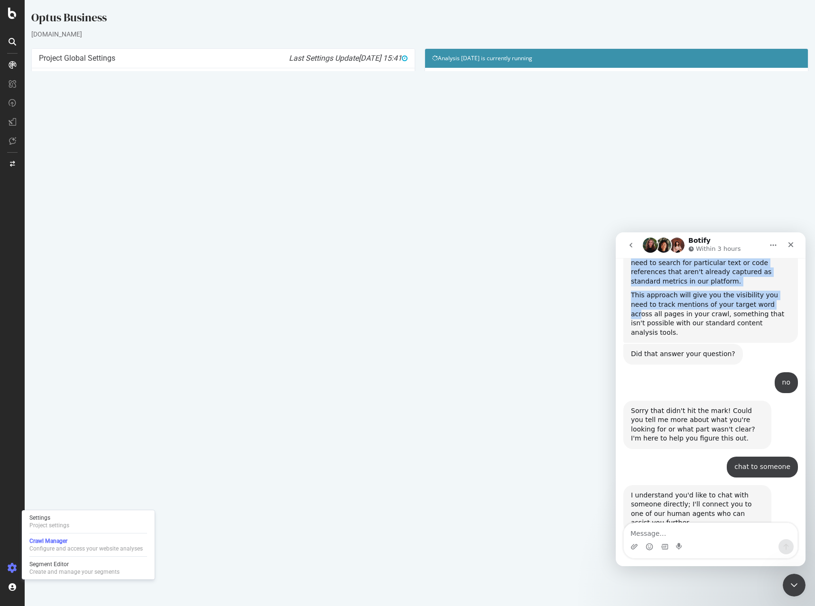
scroll to position [374, 0]
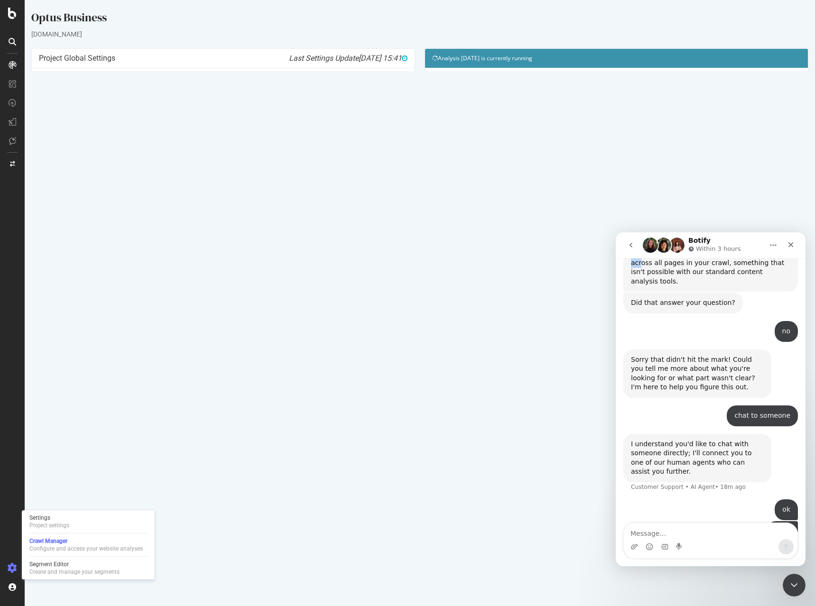
click at [771, 245] on icon "Home" at bounding box center [773, 245] width 6 height 1
click at [738, 267] on div "Expand window" at bounding box center [748, 269] width 67 height 10
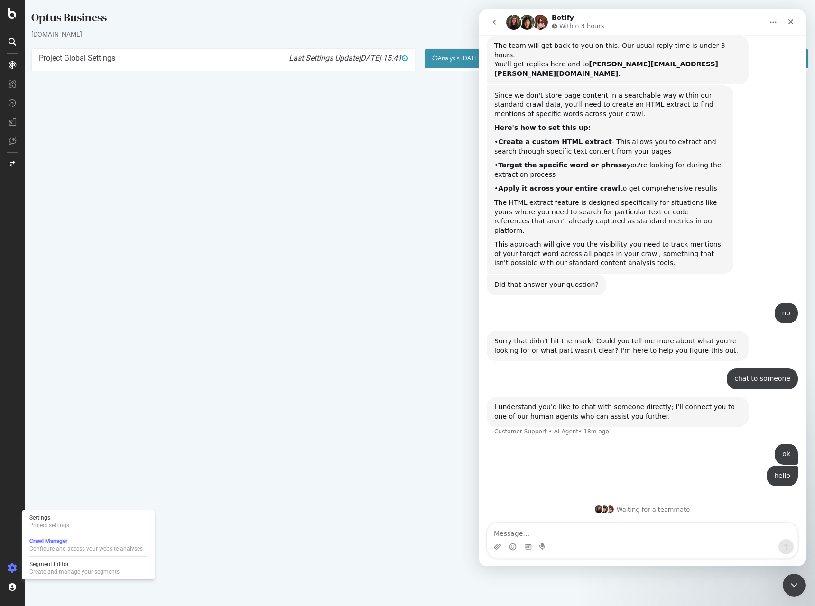
scroll to position [127, 0]
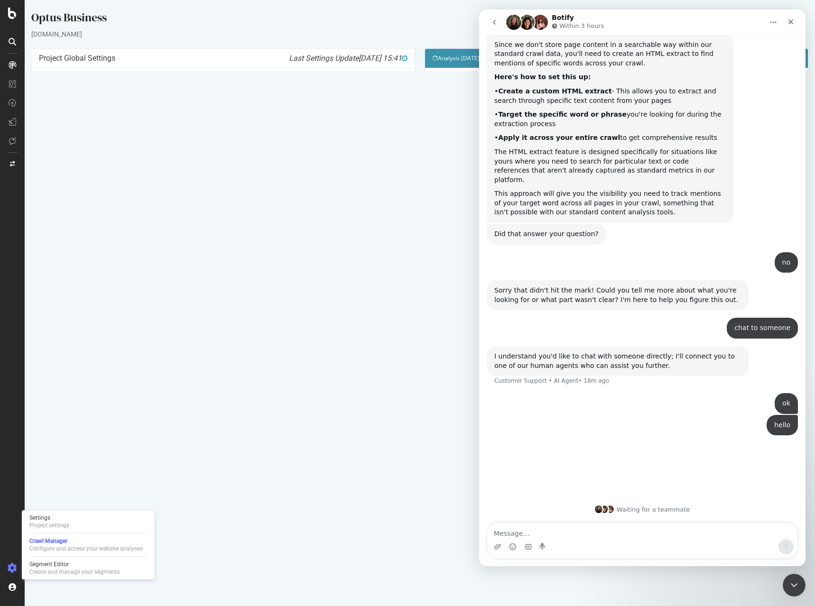
click at [775, 22] on icon "Home" at bounding box center [773, 22] width 6 height 1
click at [758, 45] on div "Collapse window" at bounding box center [748, 46] width 67 height 10
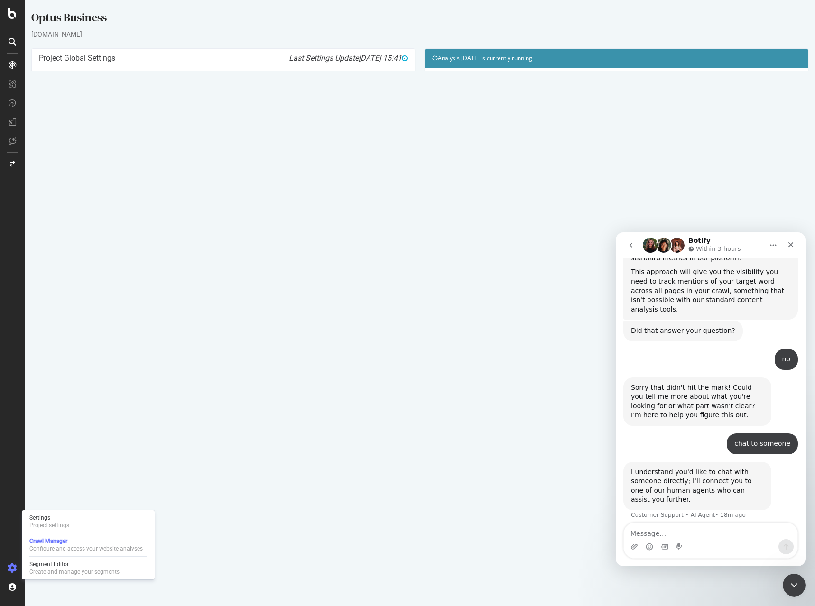
scroll to position [374, 0]
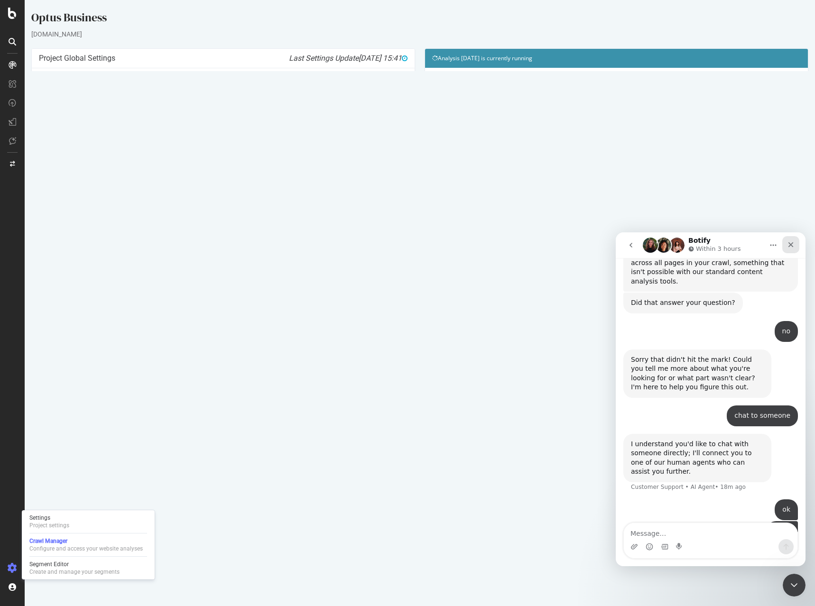
click at [790, 242] on icon "Close" at bounding box center [791, 245] width 8 height 8
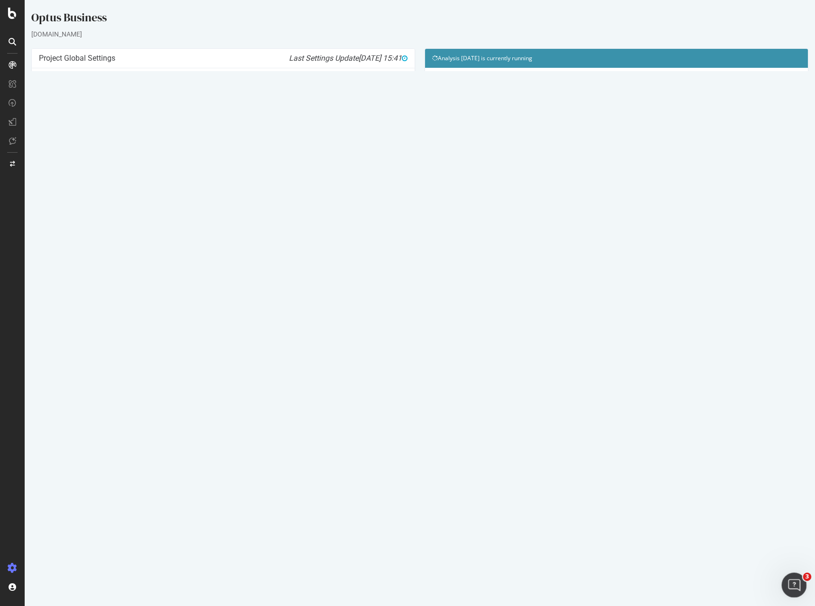
click at [797, 580] on icon "Open Intercom Messenger" at bounding box center [793, 584] width 16 height 16
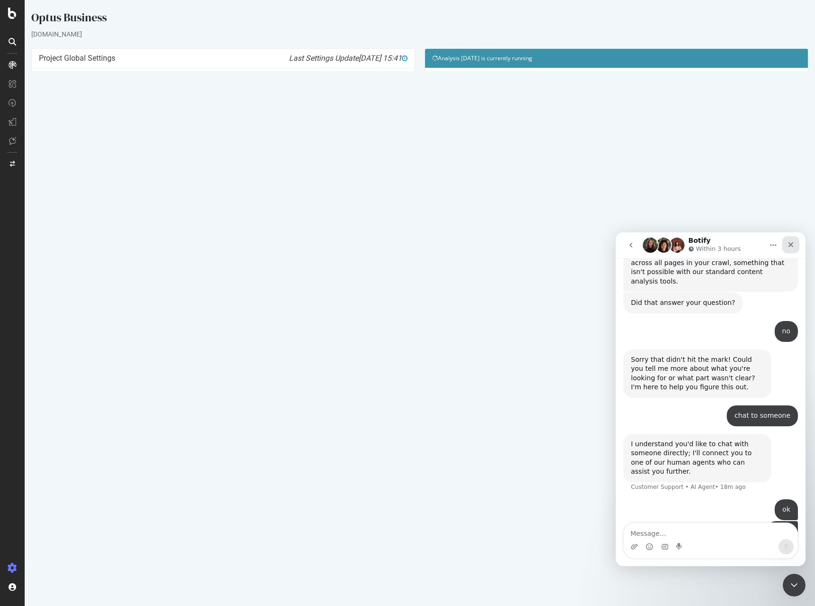
click at [790, 245] on icon "Close" at bounding box center [791, 245] width 8 height 8
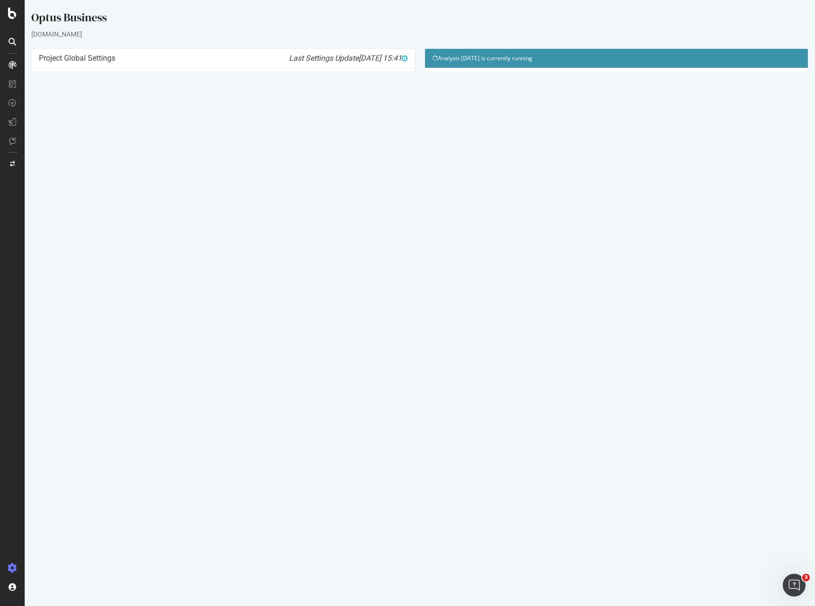
click at [203, 209] on link "Modify Project's Settings" at bounding box center [223, 212] width 87 height 15
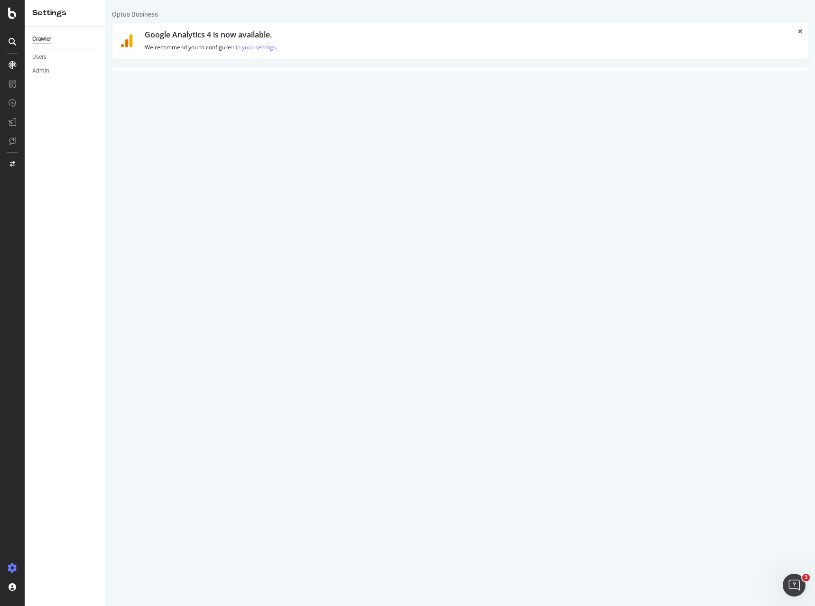
click at [359, 168] on textarea "[URL][DOMAIN_NAME]" at bounding box center [517, 174] width 565 height 31
click at [346, 166] on textarea "[URL][DOMAIN_NAME]" at bounding box center [517, 174] width 565 height 31
type textarea "[URL][DOMAIN_NAME]"
click at [421, 384] on input "[DOMAIN_NAME]" at bounding box center [423, 381] width 134 height 16
type input "[DOMAIN_NAME][URL]"
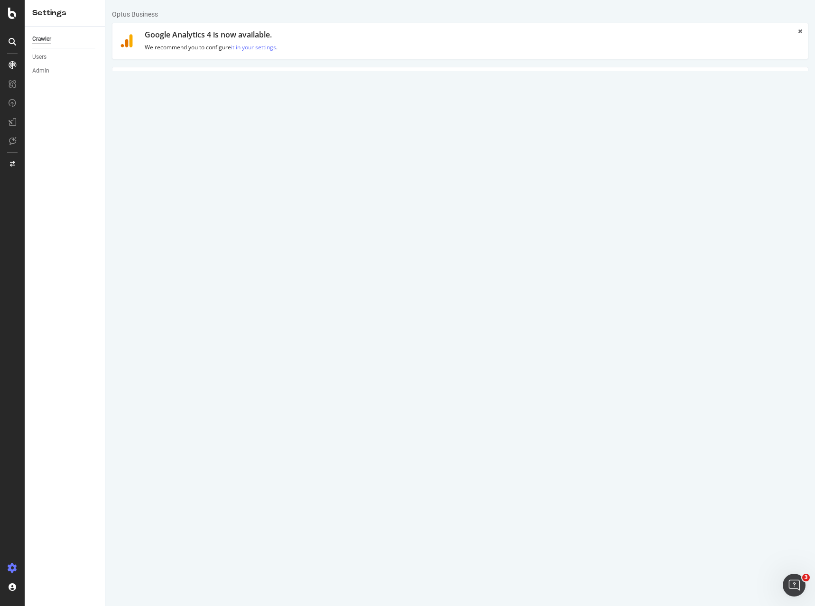
click at [599, 355] on div "Mobile/Responsive Desktop Advanced" at bounding box center [517, 356] width 575 height 19
click at [142, 418] on div "Allowed Domains HTTP HTTPS HTTP + HTTPS optus.com.au/business and Subdomains Us…" at bounding box center [459, 414] width 695 height 82
click at [166, 83] on link "Advanced Settings" at bounding box center [186, 80] width 73 height 26
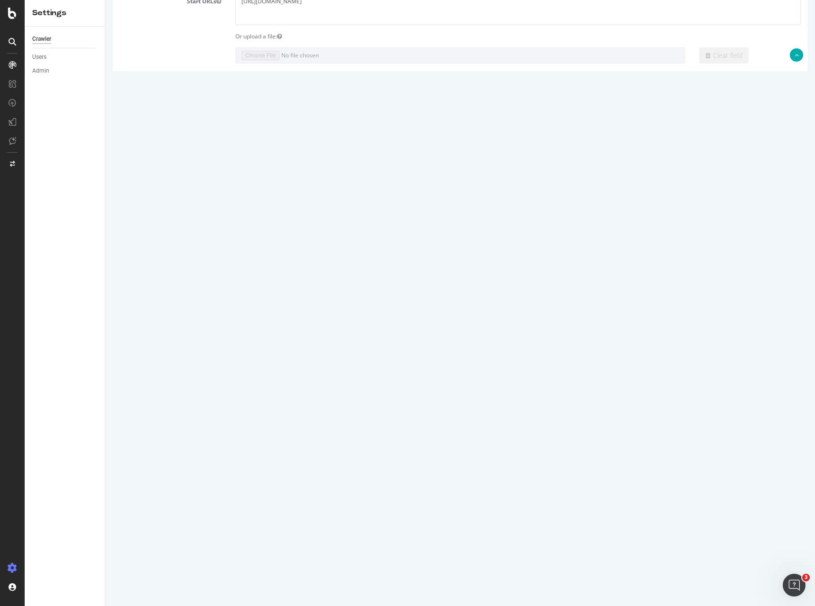
scroll to position [195, 0]
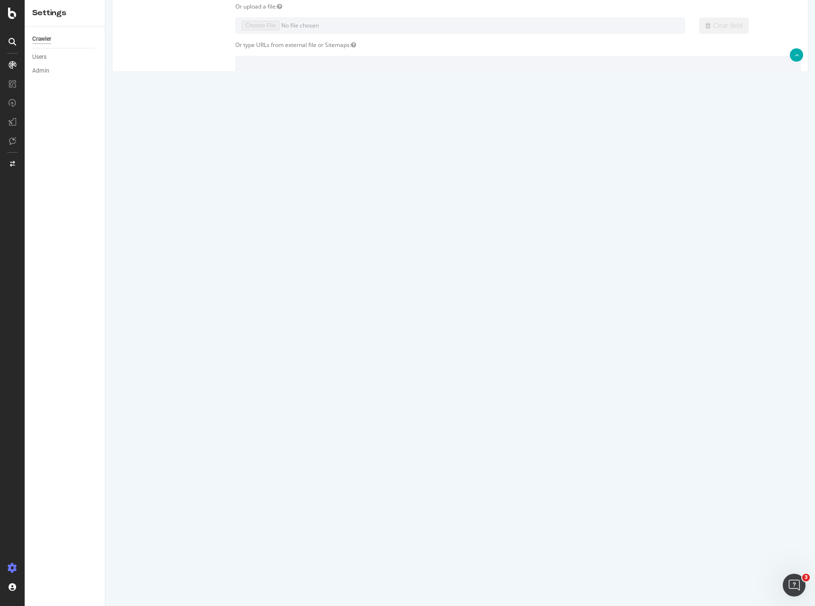
click at [419, 573] on button "Save" at bounding box center [423, 575] width 23 height 14
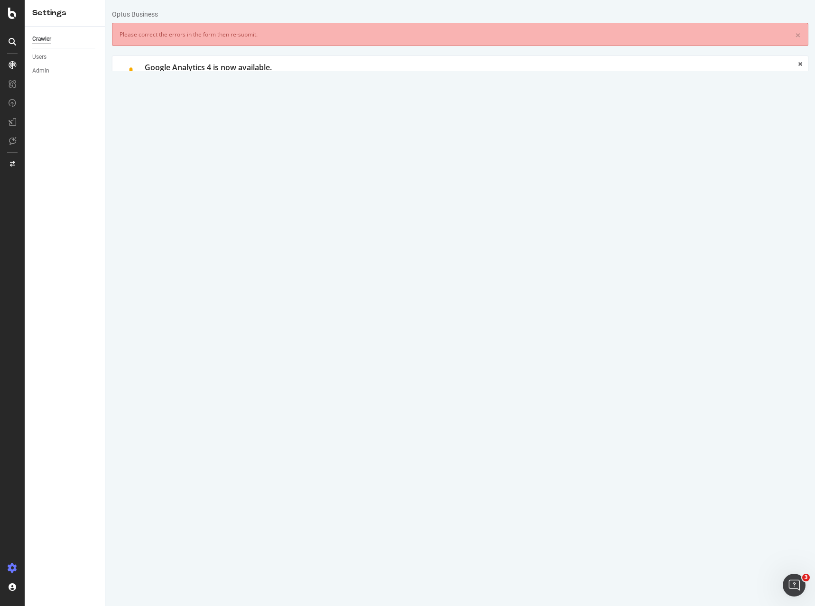
scroll to position [0, 0]
click at [410, 416] on input "[DOMAIN_NAME][URL]" at bounding box center [423, 413] width 134 height 16
type input "[DOMAIN_NAME]"
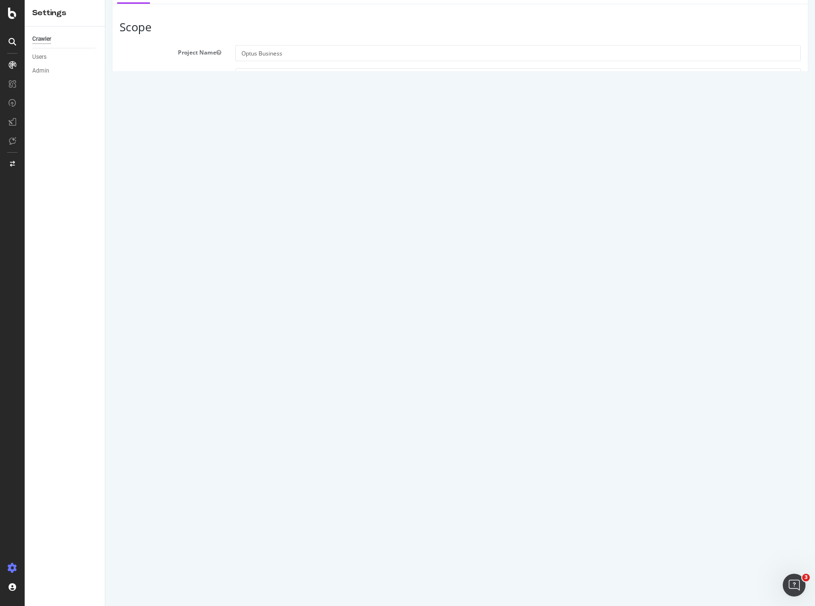
scroll to position [258, 0]
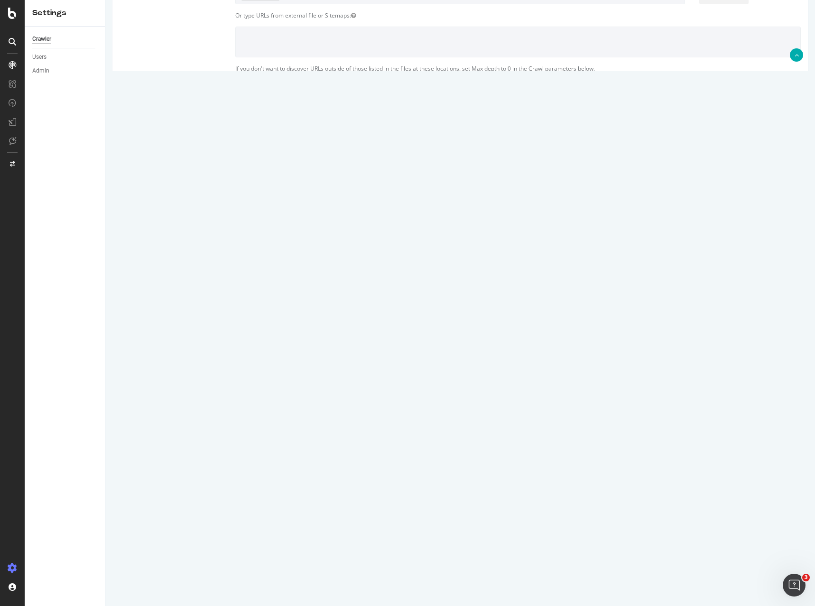
click at [447, 575] on input "Save & Back to Project" at bounding box center [471, 575] width 69 height 14
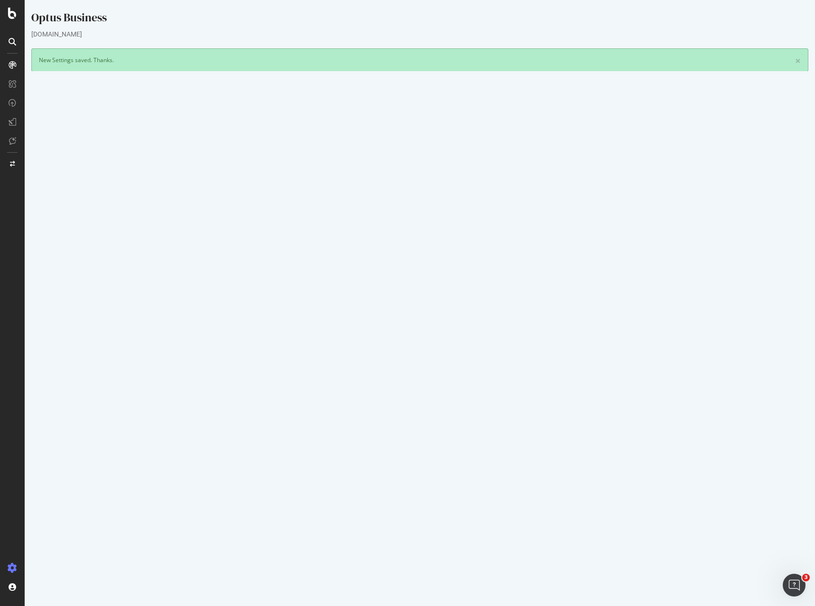
click at [83, 374] on link "[DATE] report" at bounding box center [64, 373] width 37 height 8
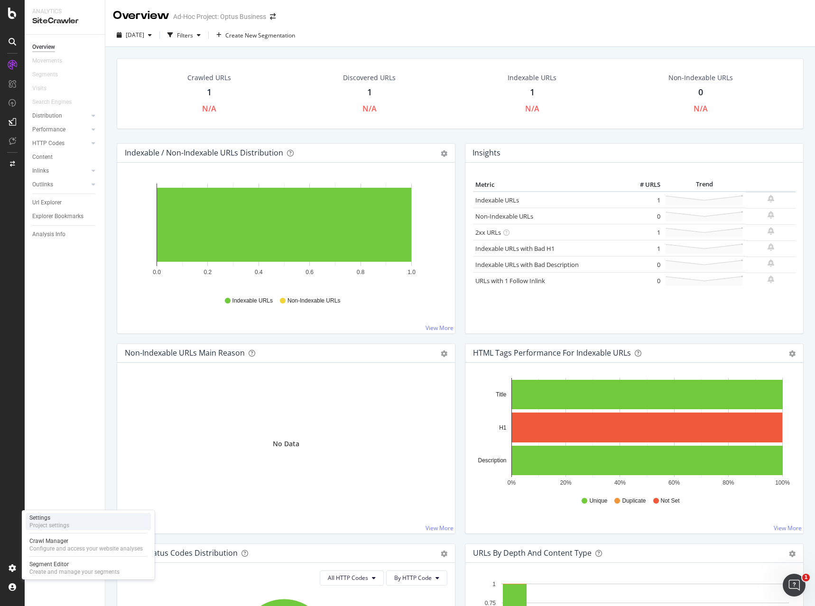
click at [54, 526] on div "Project settings" at bounding box center [49, 526] width 40 height 8
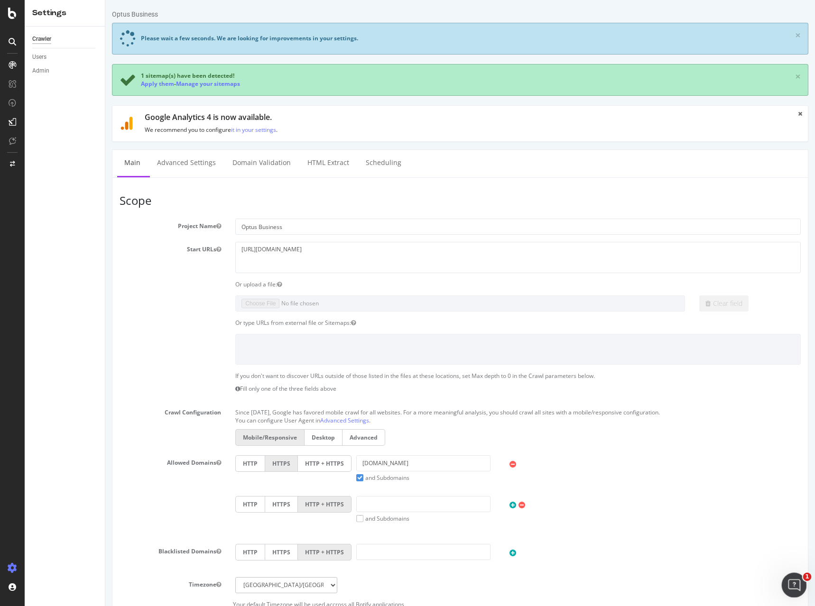
click at [792, 578] on icon "Open Intercom Messenger" at bounding box center [793, 584] width 16 height 16
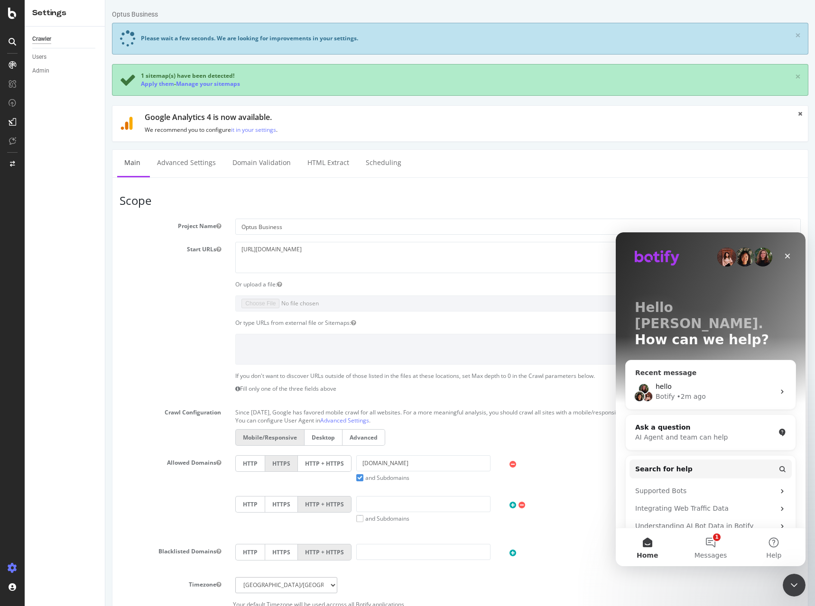
click at [677, 392] on div "• 2m ago" at bounding box center [691, 397] width 29 height 10
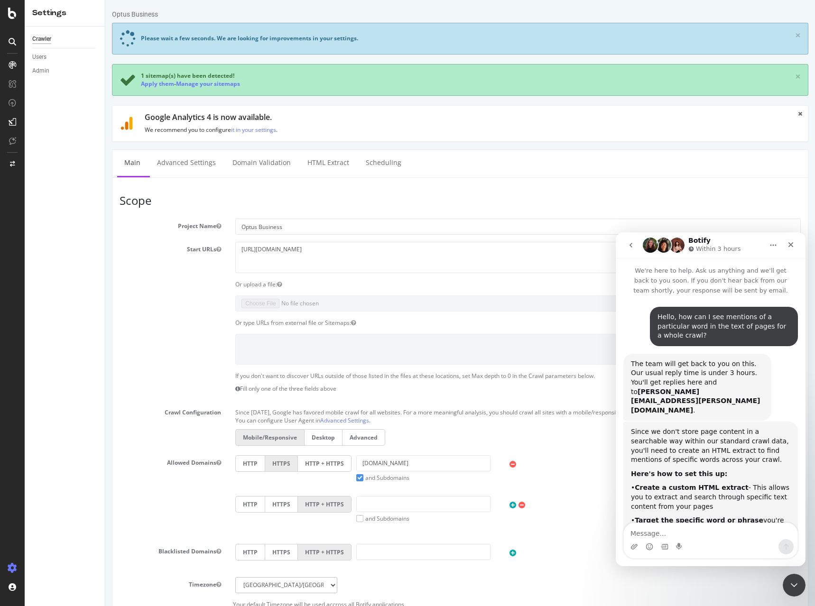
scroll to position [374, 0]
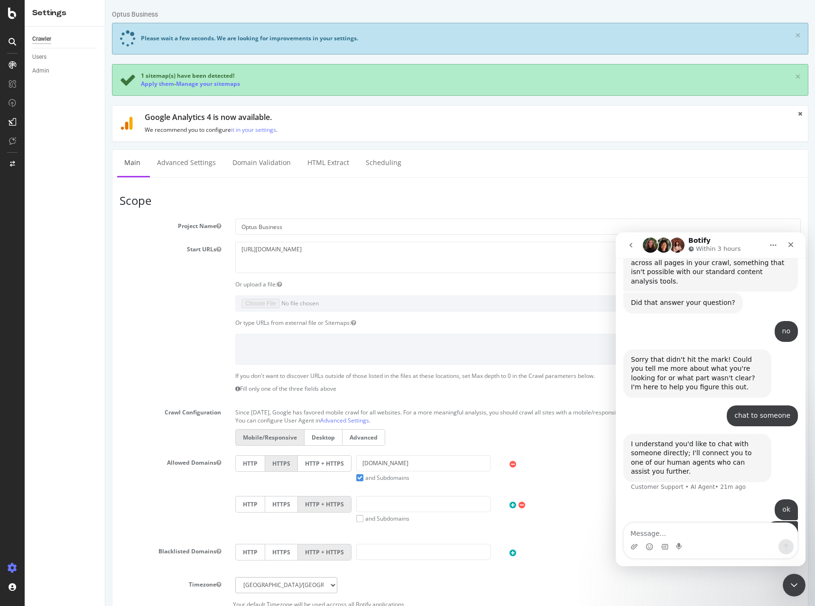
click at [630, 247] on icon "go back" at bounding box center [631, 245] width 8 height 8
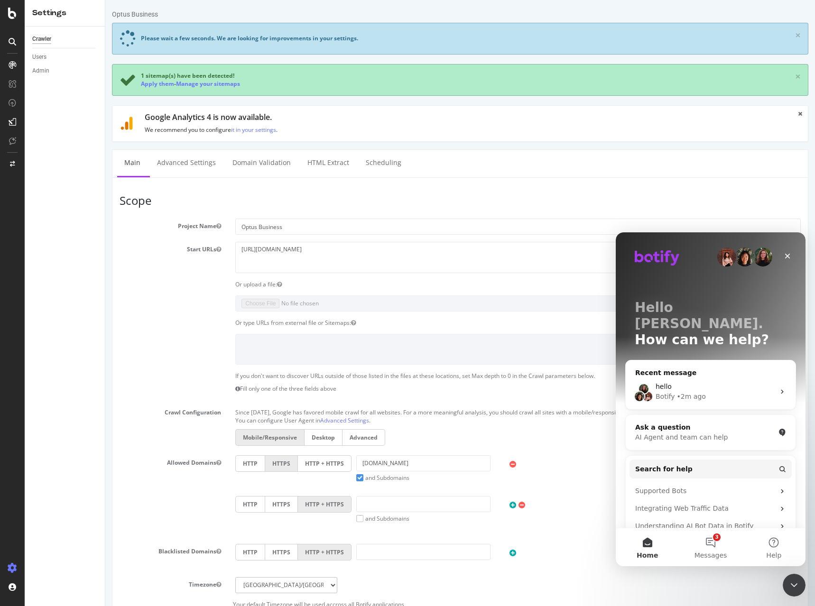
scroll to position [0, 0]
click at [705, 553] on span "Messages" at bounding box center [710, 555] width 33 height 7
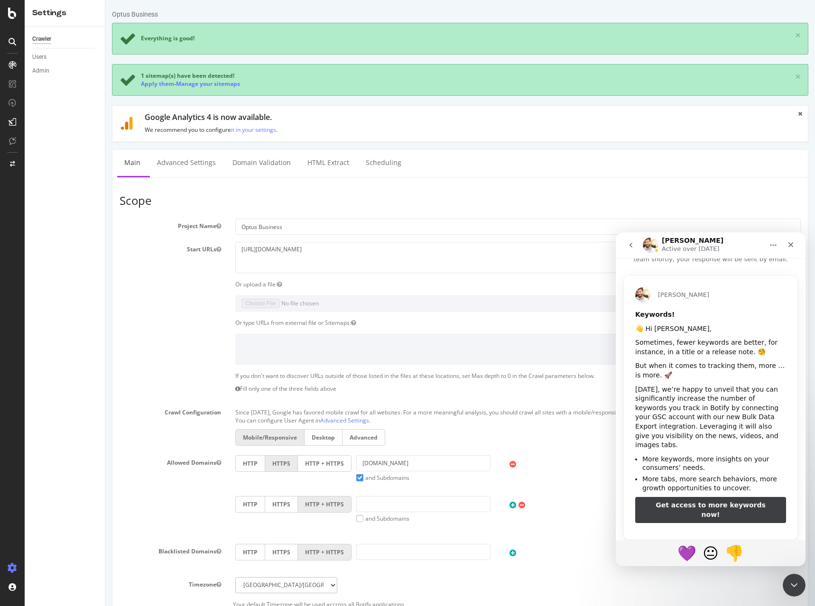
scroll to position [32, 0]
click at [633, 247] on icon "go back" at bounding box center [631, 245] width 8 height 8
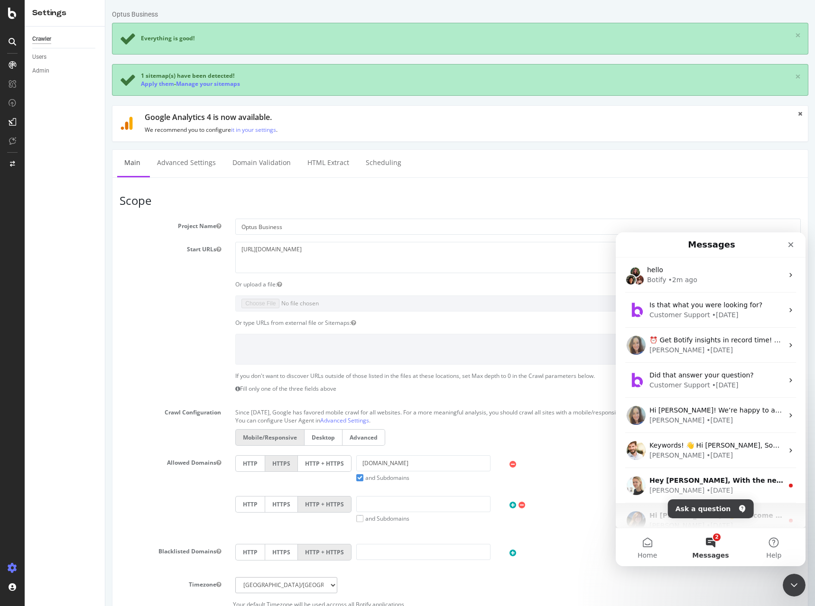
scroll to position [48, 0]
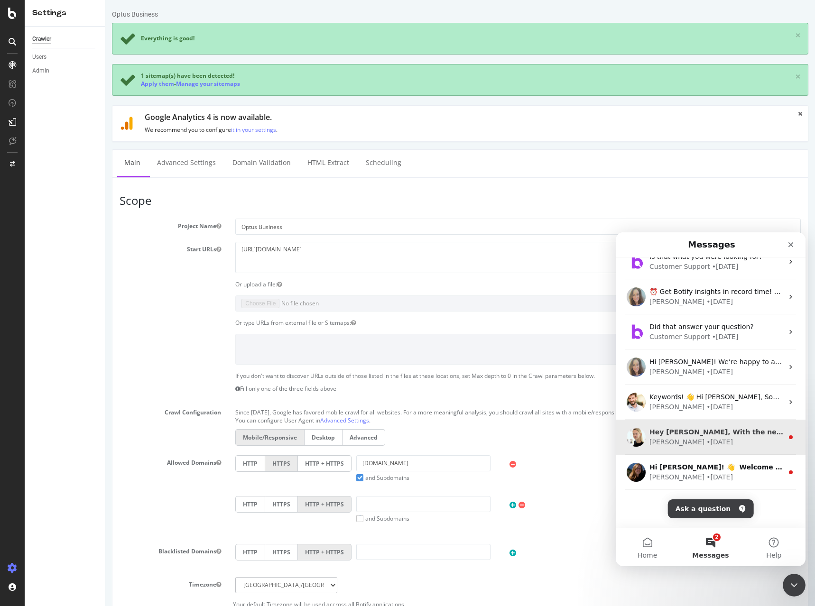
click at [706, 437] on div "• [DATE]" at bounding box center [719, 442] width 27 height 10
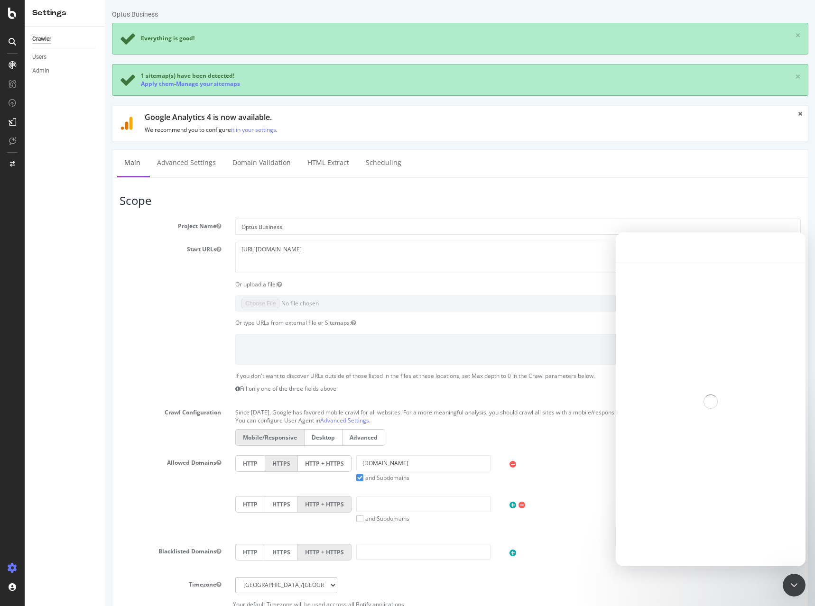
scroll to position [10, 0]
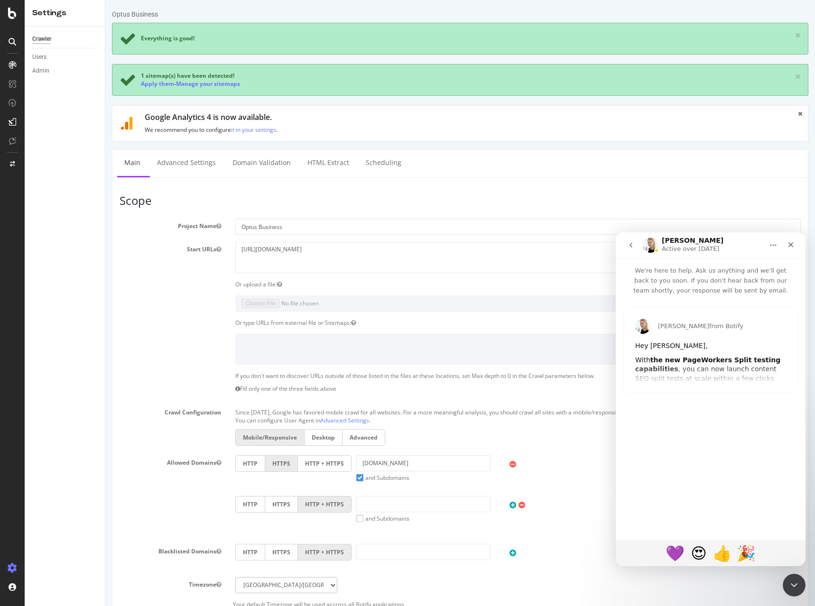
click at [627, 249] on icon "go back" at bounding box center [631, 245] width 8 height 8
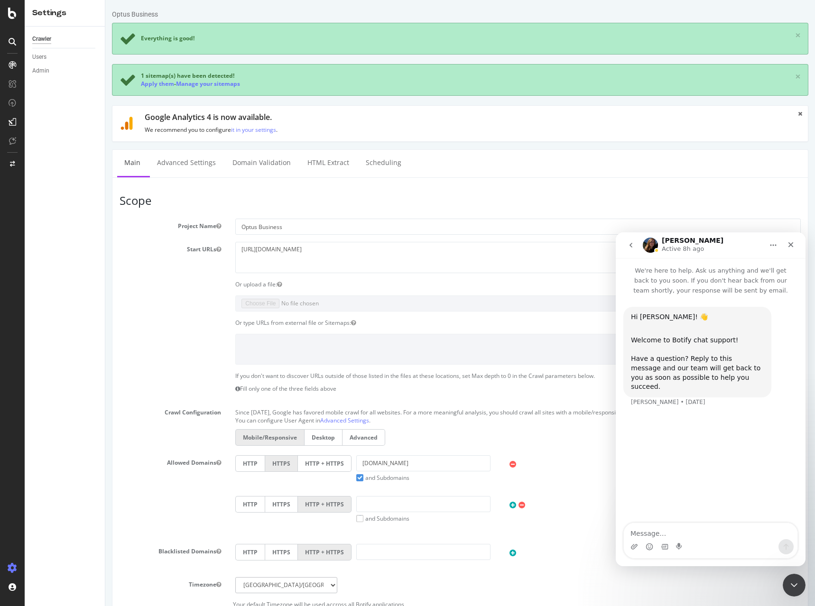
click at [628, 246] on icon "go back" at bounding box center [631, 245] width 8 height 8
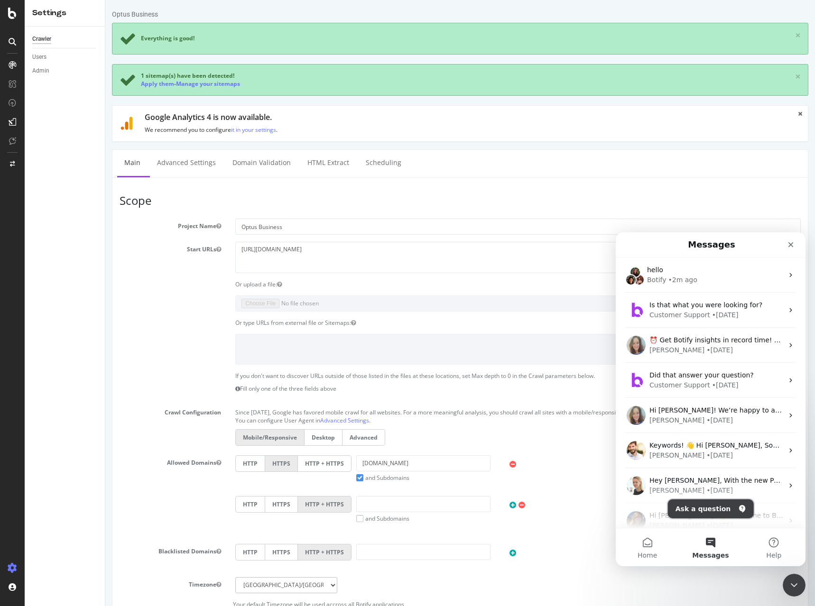
click at [688, 510] on button "Ask a question" at bounding box center [711, 508] width 86 height 19
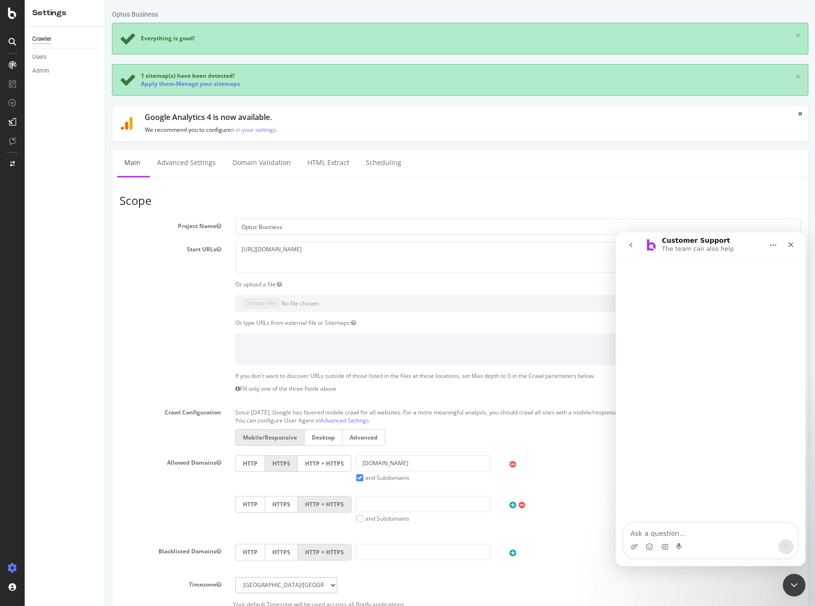
click at [656, 527] on textarea "Ask a question…" at bounding box center [711, 531] width 174 height 16
drag, startPoint x: 358, startPoint y: 254, endPoint x: 219, endPoint y: 250, distance: 139.0
click at [219, 250] on div "Start URLs [URL][DOMAIN_NAME]" at bounding box center [459, 257] width 695 height 31
click at [699, 535] on textarea "For a crawl, I want to crawl everything under a sub domain for example" at bounding box center [711, 527] width 174 height 26
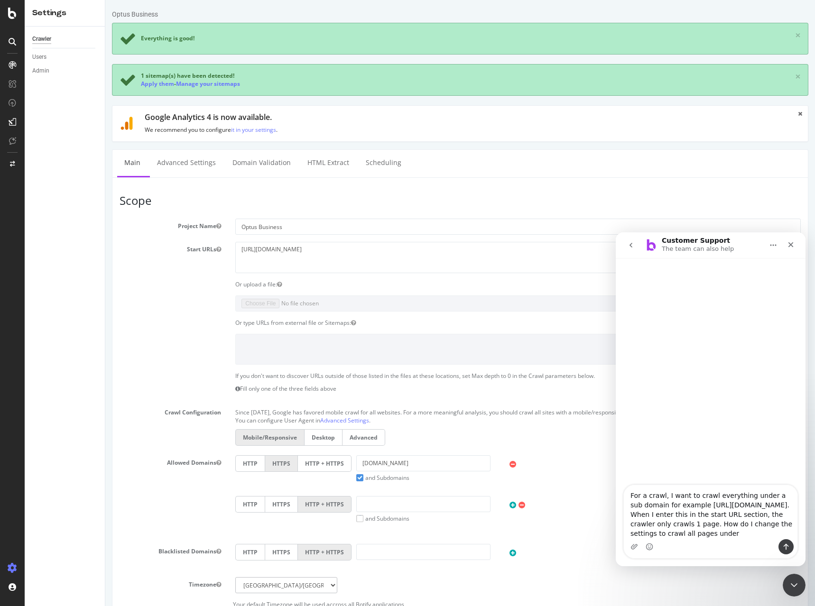
drag, startPoint x: 734, startPoint y: 514, endPoint x: 631, endPoint y: 517, distance: 103.5
click at [631, 517] on textarea "For a crawl, I want to crawl everything under a sub domain for example [URL][DO…" at bounding box center [711, 512] width 174 height 54
click at [789, 534] on textarea "For a crawl, I want to crawl everything under a sub domain for example [URL][DO…" at bounding box center [711, 512] width 174 height 54
type textarea "For a crawl, I want to crawl everything under a sub domain for example [URL][DO…"
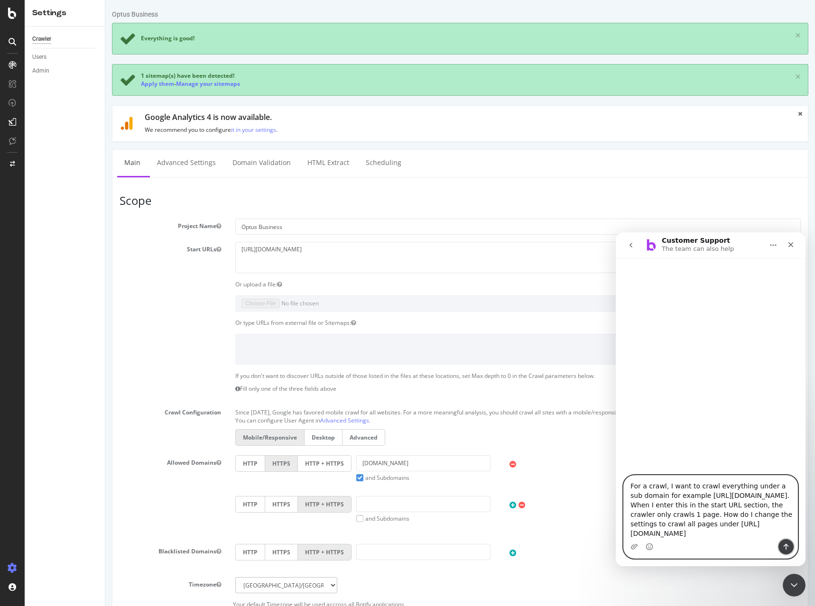
click at [781, 545] on button "Send a message…" at bounding box center [785, 546] width 15 height 15
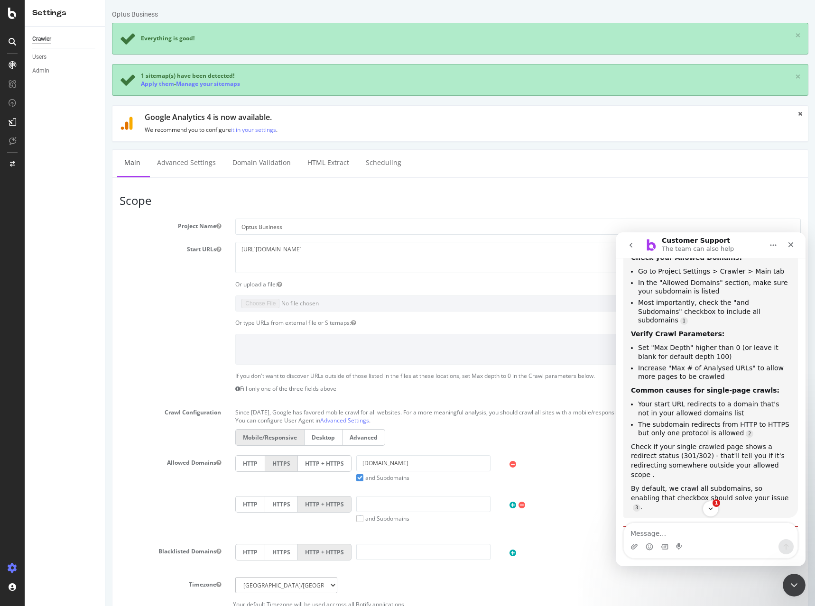
scroll to position [250, 0]
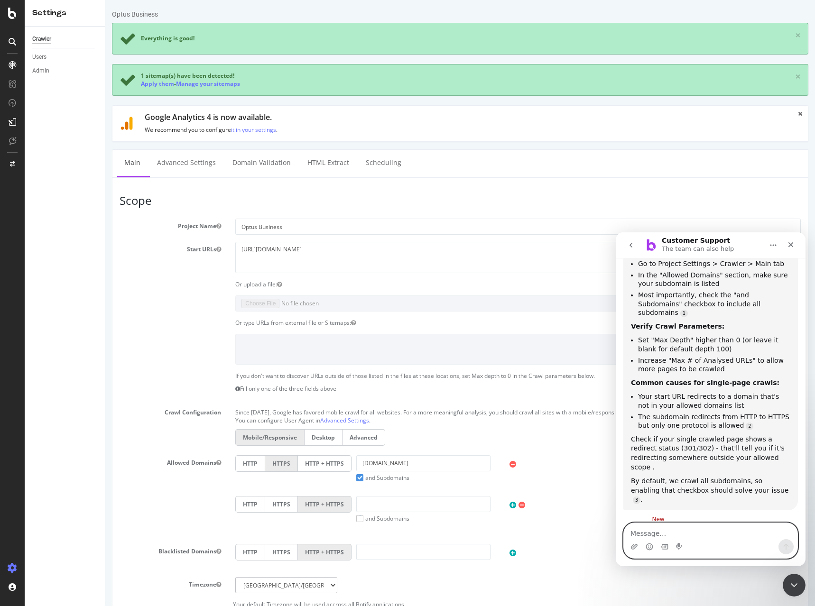
click at [665, 534] on textarea "Message…" at bounding box center [711, 531] width 174 height 16
paste textarea "[URL][DOMAIN_NAME]"
type textarea "should the start url have a slash at the end like this? [URL][DOMAIN_NAME]"
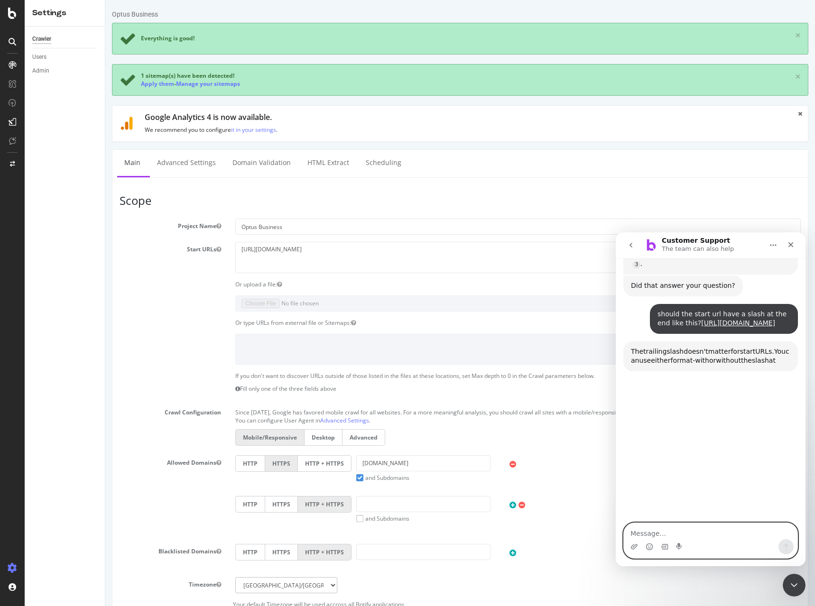
scroll to position [490, 0]
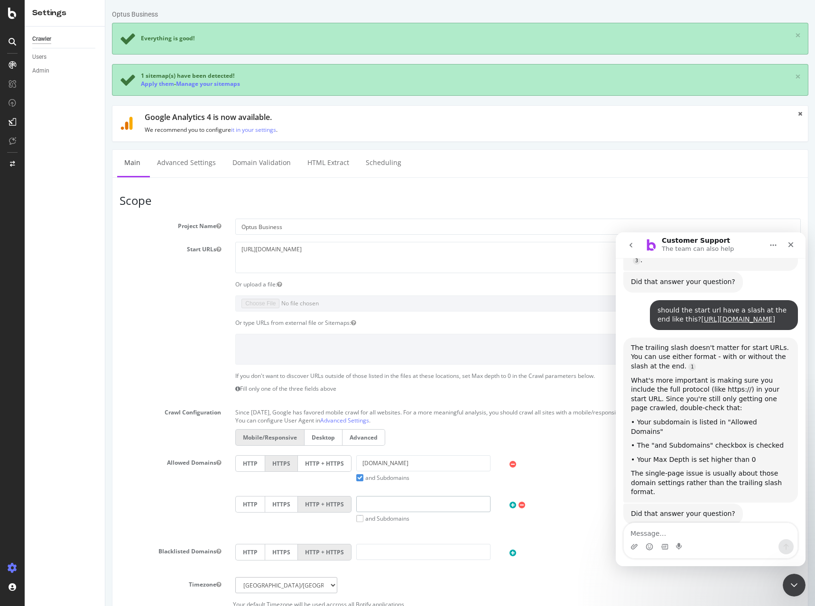
click at [361, 504] on input "text" at bounding box center [423, 504] width 134 height 16
drag, startPoint x: 335, startPoint y: 249, endPoint x: 275, endPoint y: 249, distance: 60.7
click at [275, 249] on textarea "[URL][DOMAIN_NAME]" at bounding box center [517, 257] width 565 height 31
click at [375, 506] on input "text" at bounding box center [423, 504] width 134 height 16
paste input "[DOMAIN_NAME][URL]"
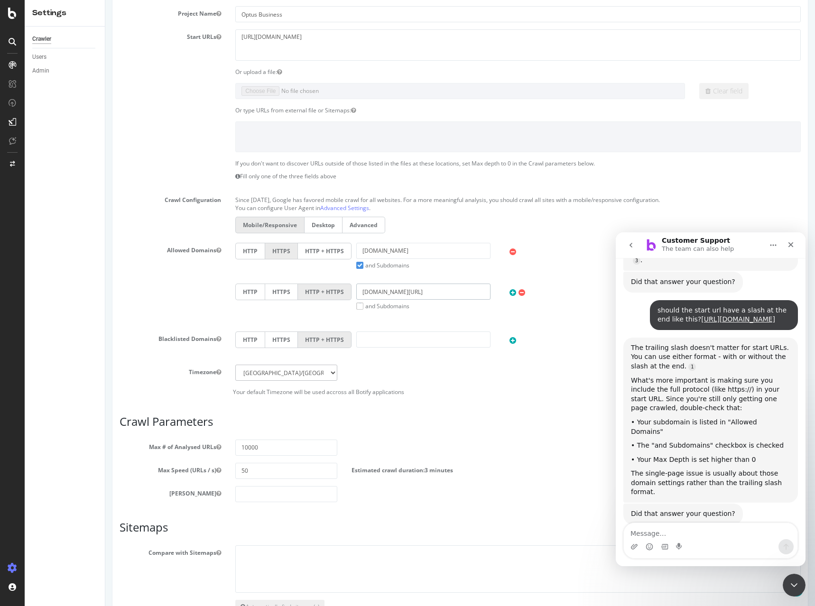
scroll to position [278, 0]
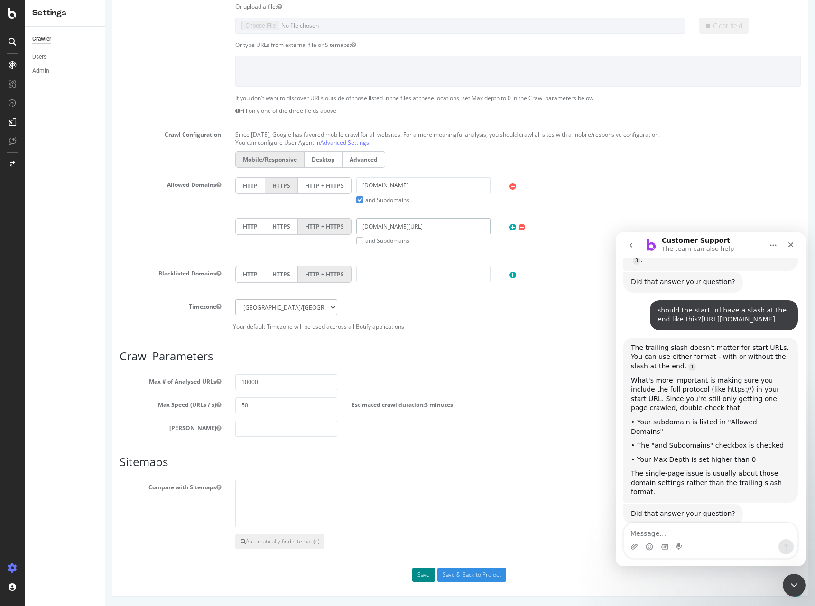
type input "[DOMAIN_NAME][URL]"
click at [412, 569] on button "Save" at bounding box center [423, 575] width 23 height 14
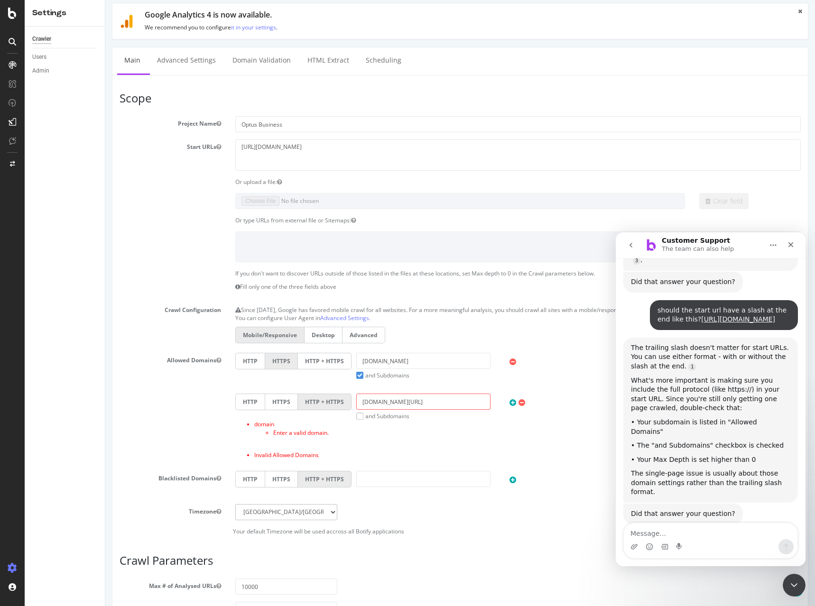
scroll to position [95, 0]
click at [658, 528] on textarea "Message…" at bounding box center [711, 531] width 174 height 16
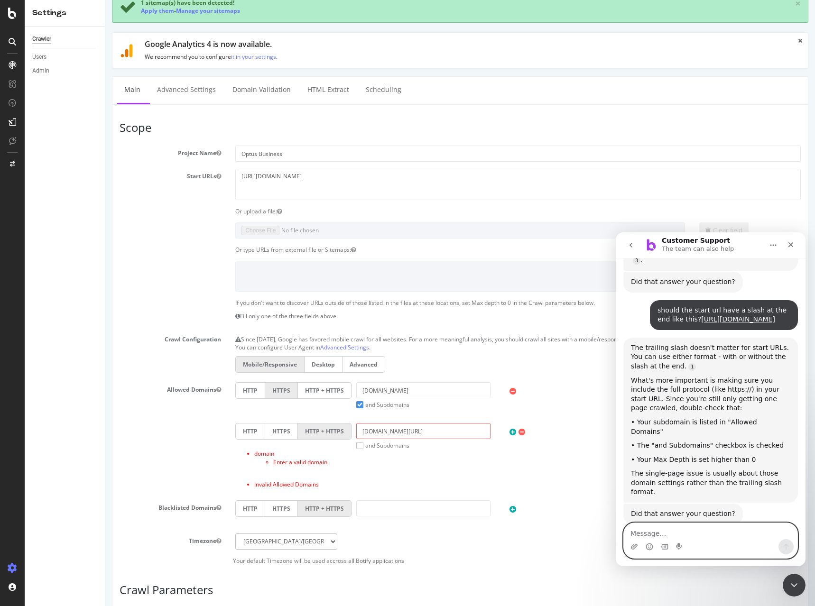
scroll to position [47, 0]
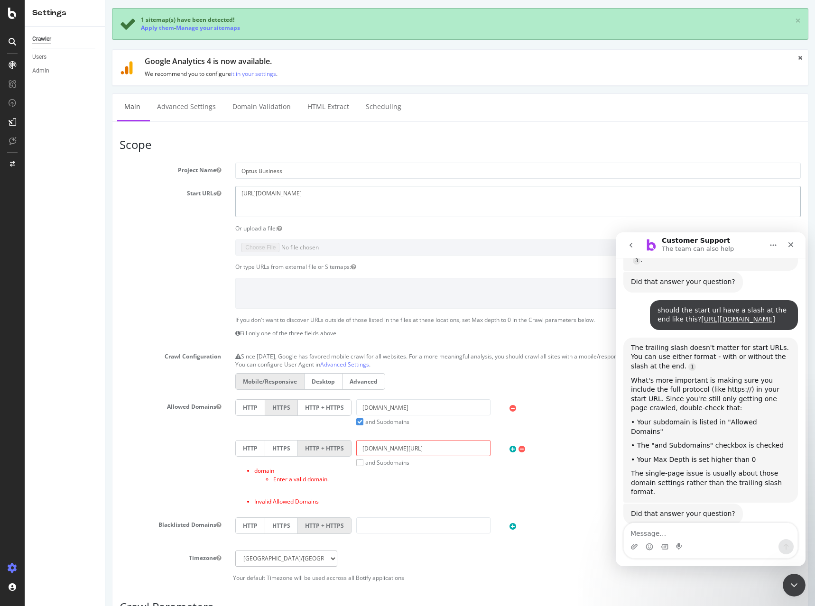
drag, startPoint x: 354, startPoint y: 190, endPoint x: 164, endPoint y: 182, distance: 190.3
click at [164, 182] on section "Project Name Optus Business Start URLs [URL][DOMAIN_NAME] Or upload a file: Cle…" at bounding box center [460, 372] width 681 height 419
click at [645, 534] on textarea "Message…" at bounding box center [711, 531] width 174 height 16
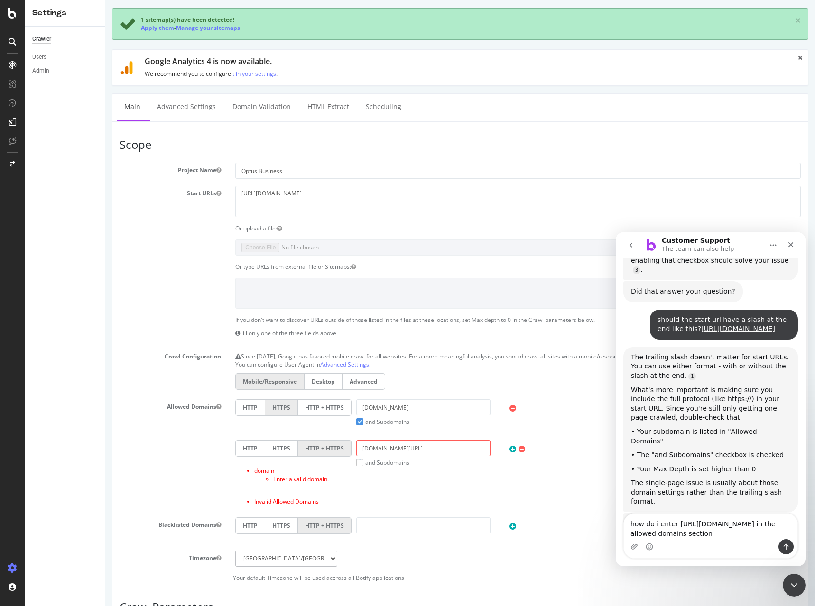
type textarea "how do i enter [URL][DOMAIN_NAME] in the allowed domains section?"
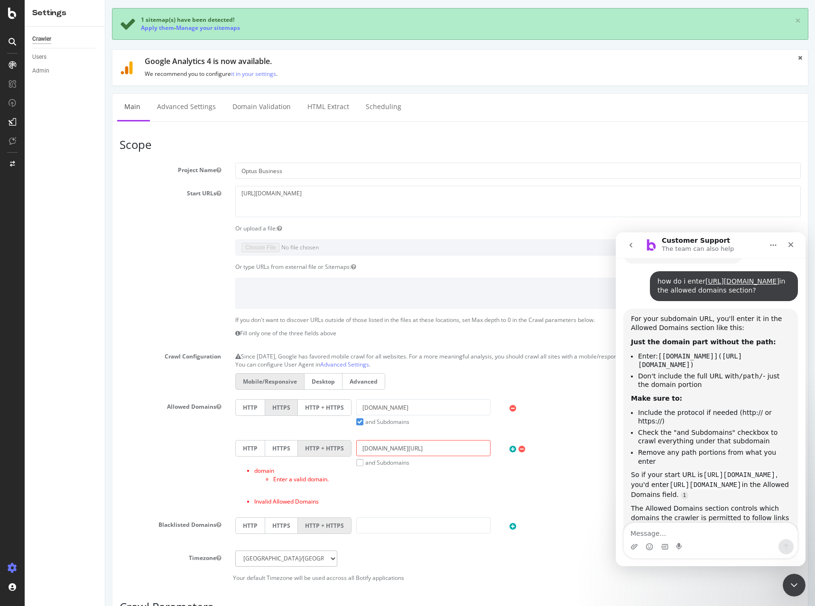
scroll to position [756, 0]
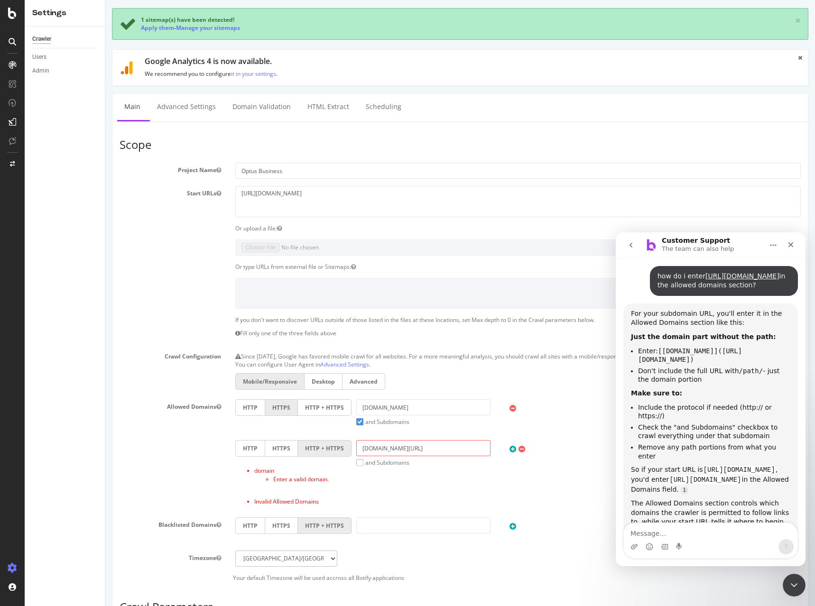
click at [649, 531] on textarea "Message…" at bounding box center [711, 531] width 174 height 16
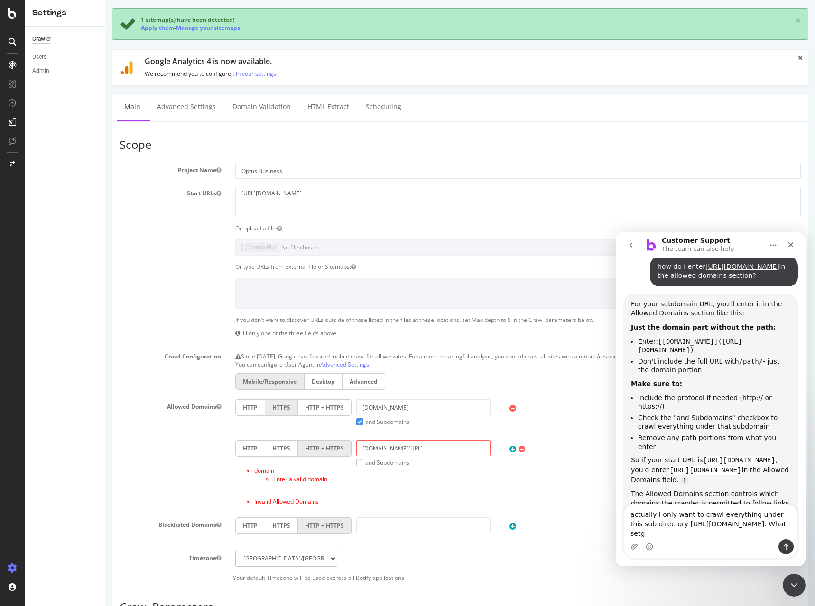
scroll to position [775, 0]
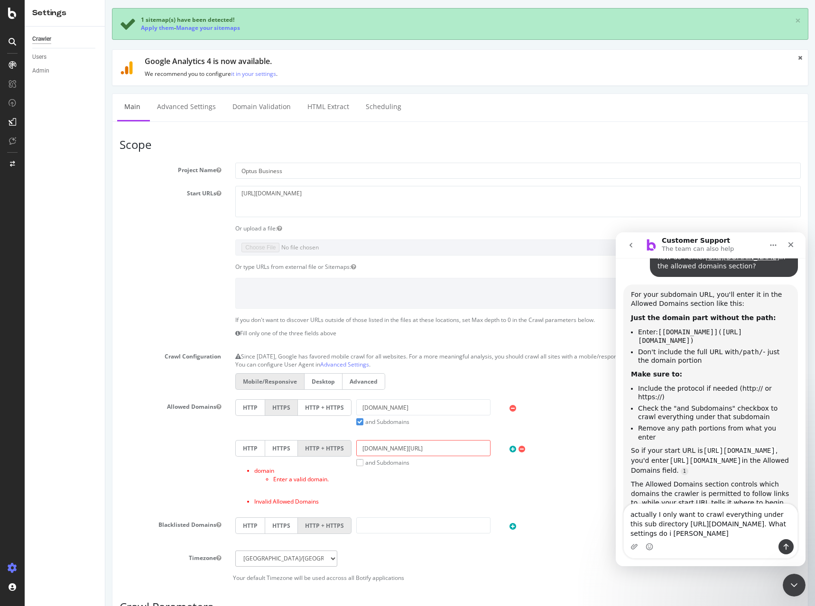
type textarea "actually I only want to crawl everything under this sub directory [URL][DOMAIN_…"
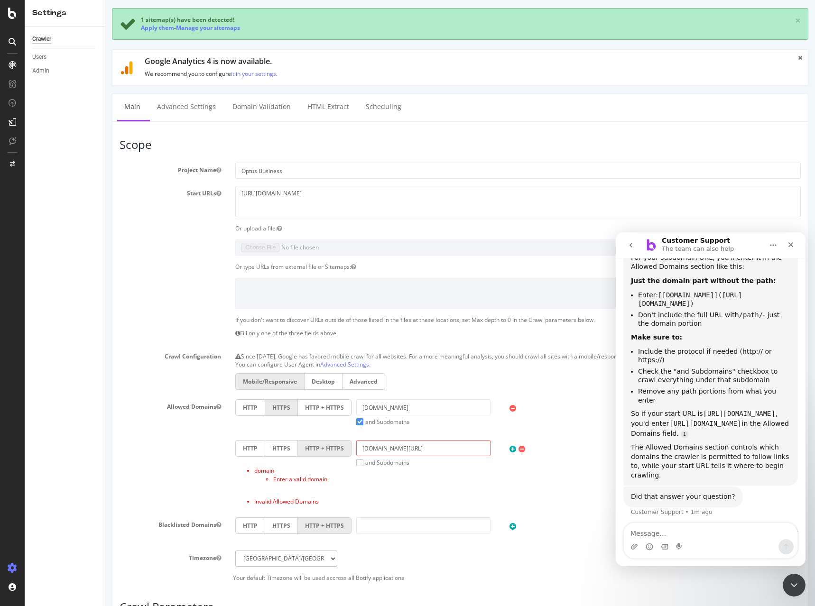
scroll to position [843, 0]
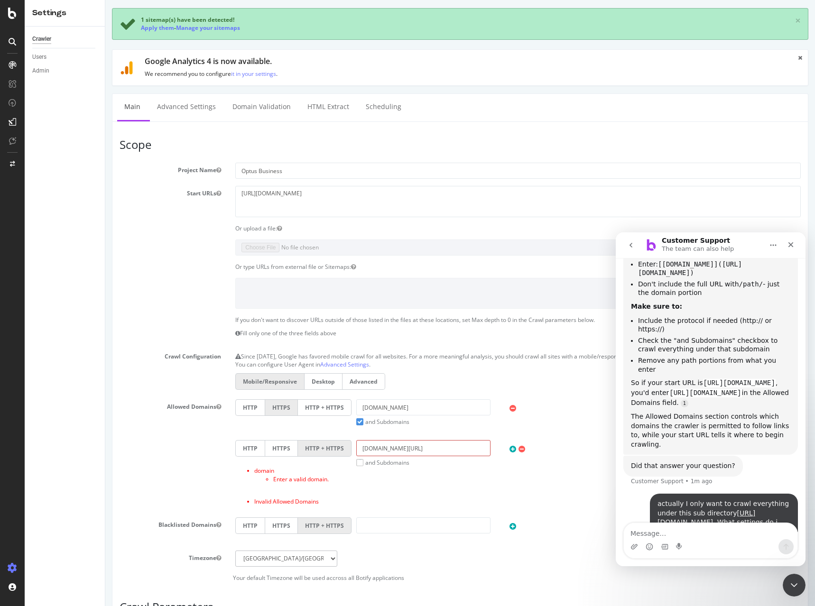
click at [393, 453] on input "[DOMAIN_NAME][URL]" at bounding box center [423, 448] width 134 height 16
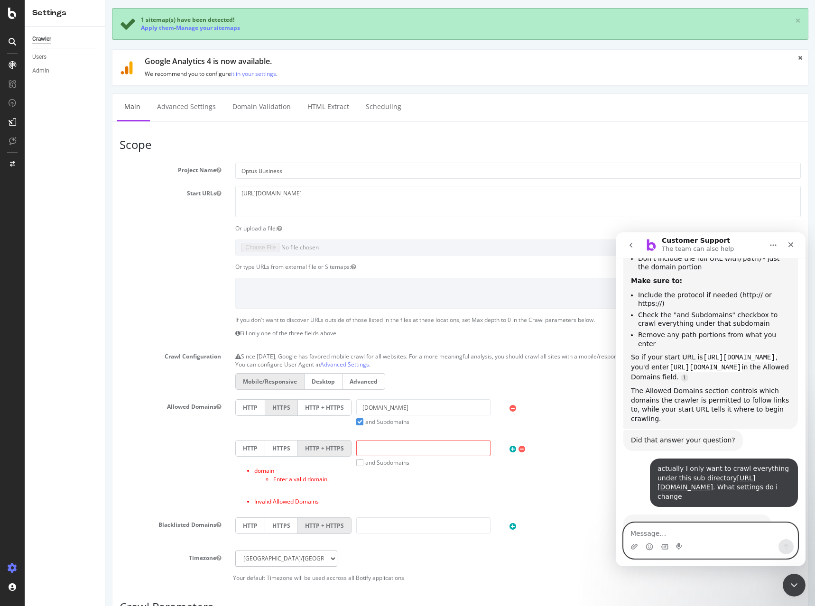
click at [648, 539] on textarea "Message…" at bounding box center [711, 531] width 174 height 16
type textarea "I want to crawl all pages under [URL][DOMAIN_NAME]"
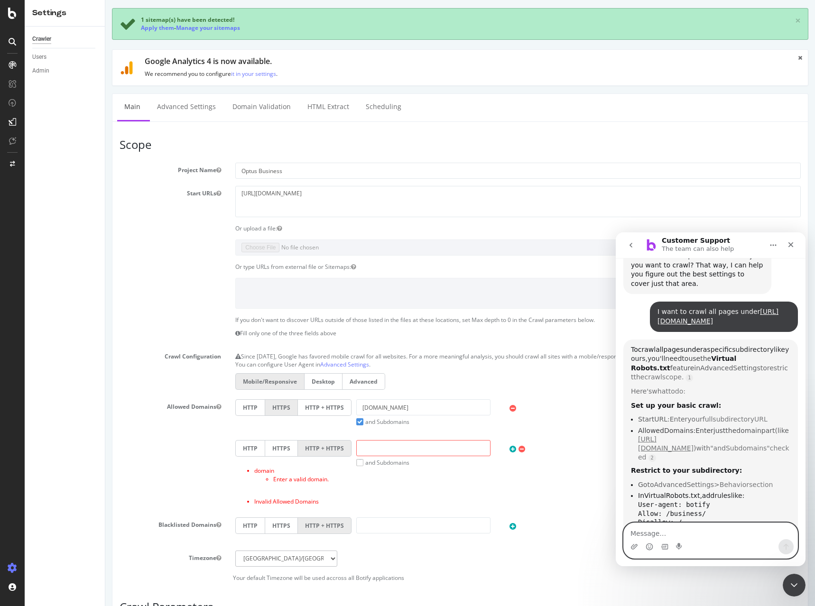
scroll to position [1152, 0]
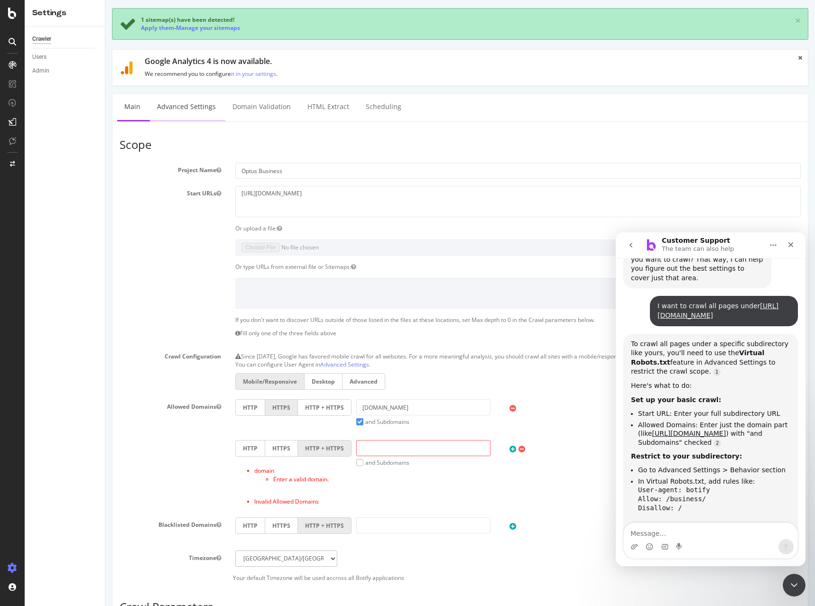
click at [193, 111] on link "Advanced Settings" at bounding box center [186, 107] width 73 height 26
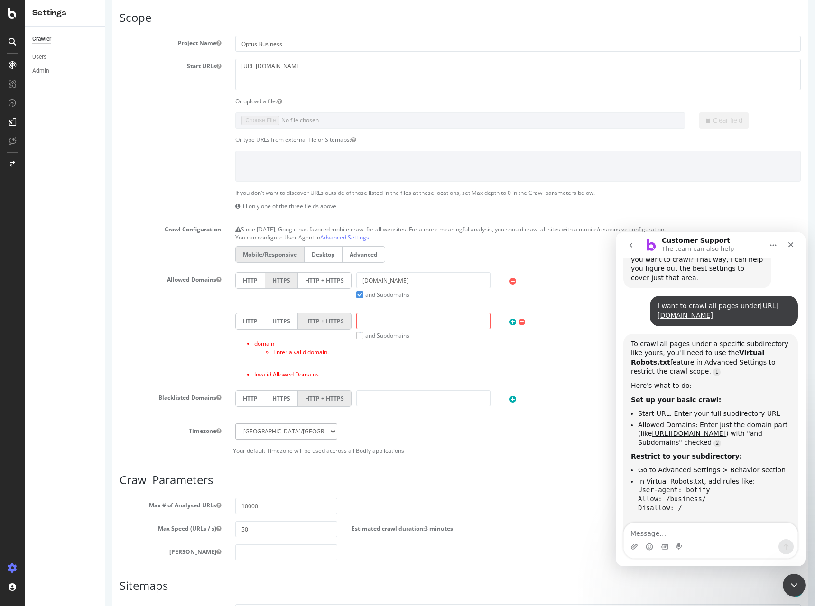
scroll to position [299, 0]
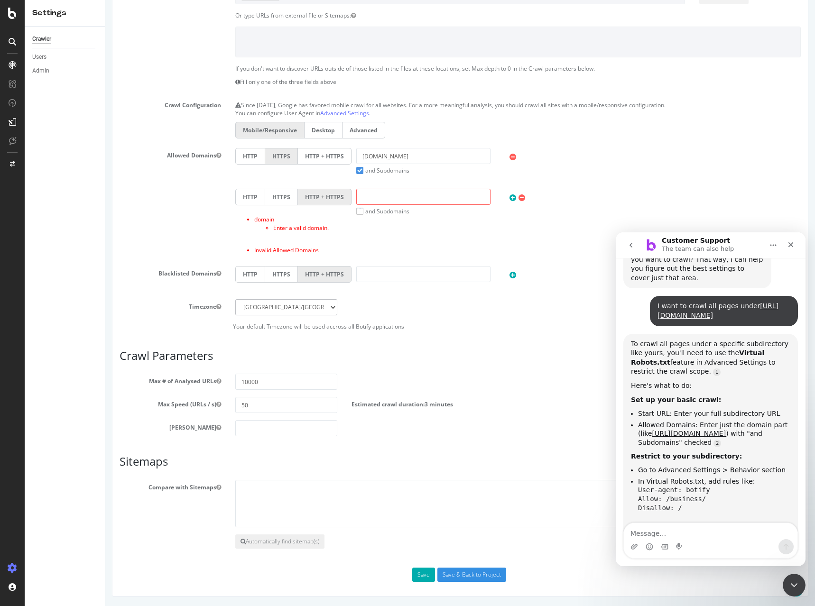
click at [416, 564] on div "Scope Project Name Optus Business Start URLs [URL][DOMAIN_NAME] Or upload a fil…" at bounding box center [460, 234] width 681 height 695
click at [416, 571] on button "Save" at bounding box center [423, 575] width 23 height 14
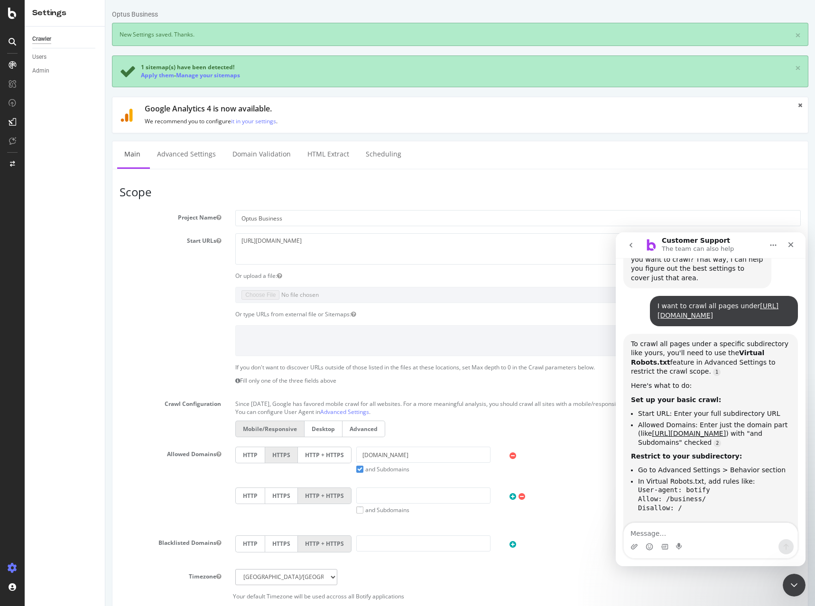
scroll to position [0, 0]
click at [182, 156] on link "Advanced Settings" at bounding box center [186, 154] width 73 height 26
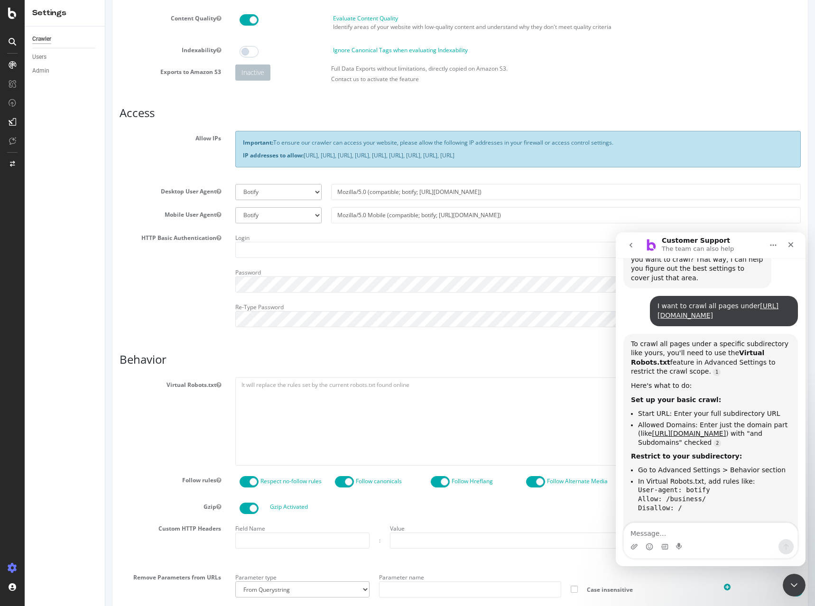
scroll to position [95, 0]
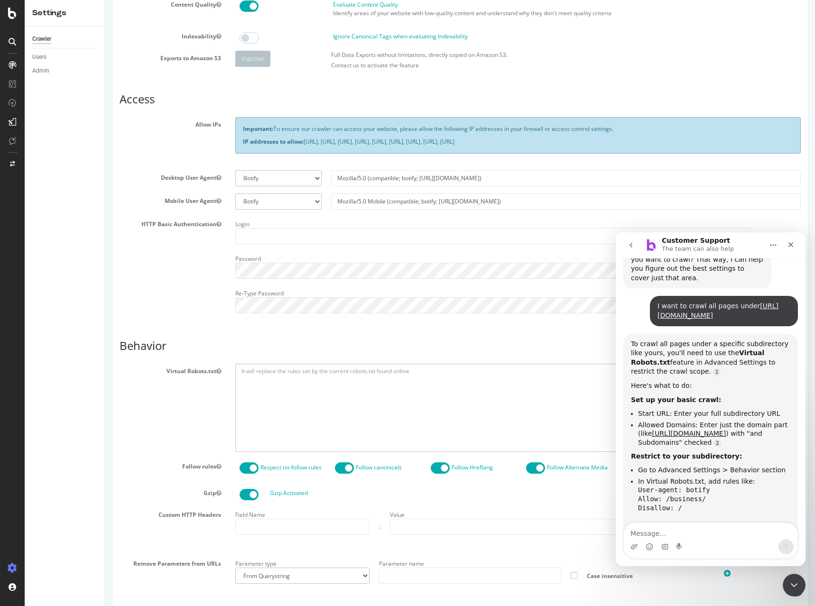
click at [263, 376] on textarea at bounding box center [517, 408] width 565 height 88
drag, startPoint x: 685, startPoint y: 438, endPoint x: 634, endPoint y: 415, distance: 56.0
click at [634, 466] on ul "Go to Advanced Settings > Behavior section In Virtual Robots.txt, add rules lik…" at bounding box center [710, 507] width 159 height 82
copy code "User-agent: botify Allow: /business/ Disallow: /"
click at [245, 375] on textarea at bounding box center [517, 408] width 565 height 88
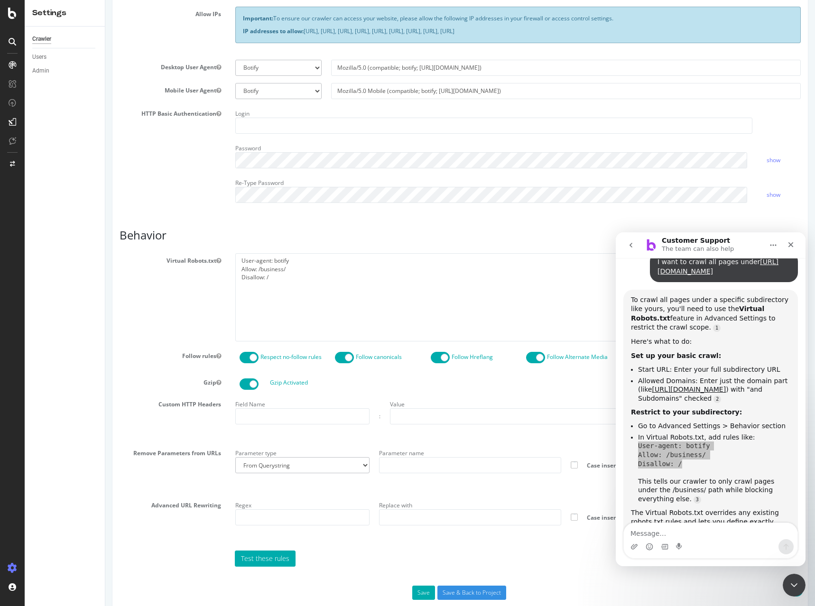
scroll to position [223, 0]
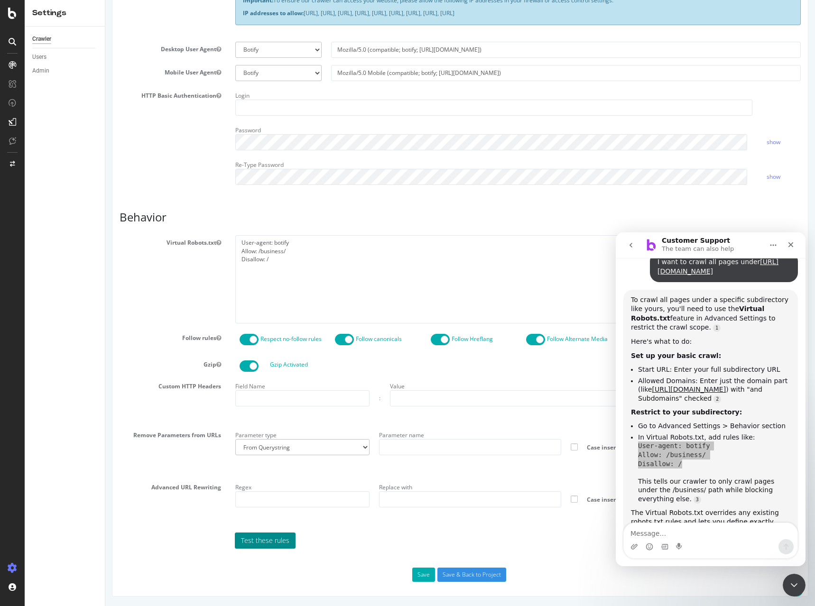
type textarea "User-agent: botify Allow: /business/ Disallow: /"
click at [272, 539] on link "Test these rules" at bounding box center [265, 541] width 61 height 16
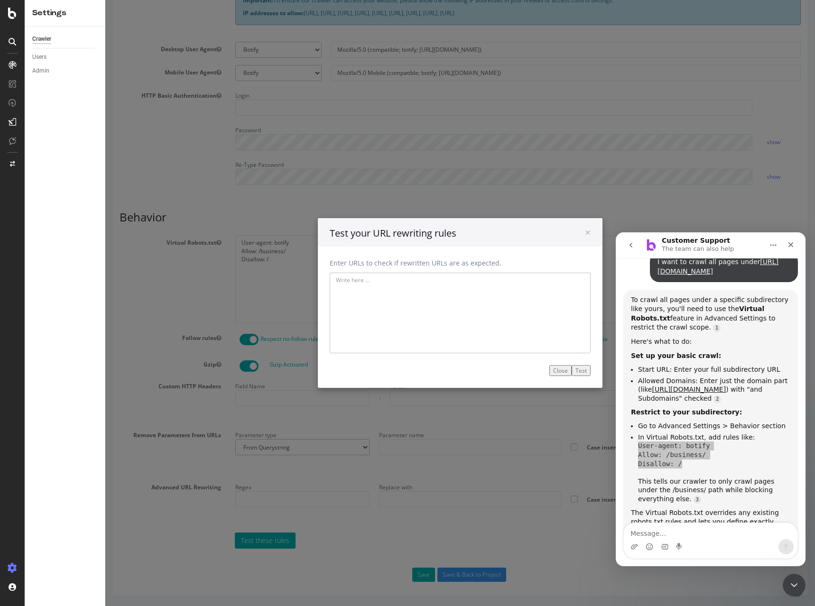
click at [405, 285] on textarea at bounding box center [460, 313] width 261 height 81
paste textarea "[URL][DOMAIN_NAME]"
type textarea "[URL][DOMAIN_NAME]"
click at [572, 372] on button "Test" at bounding box center [580, 370] width 19 height 11
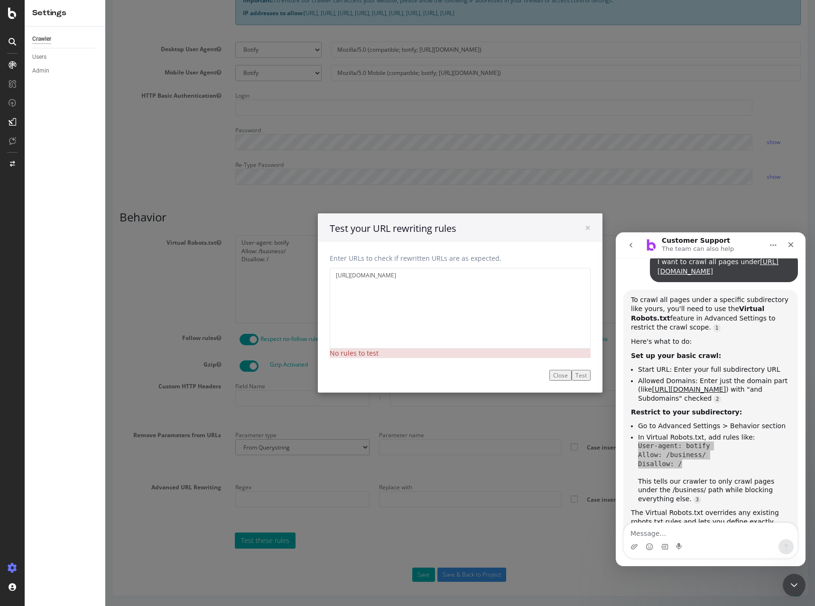
click at [549, 374] on button "Close" at bounding box center [560, 375] width 22 height 11
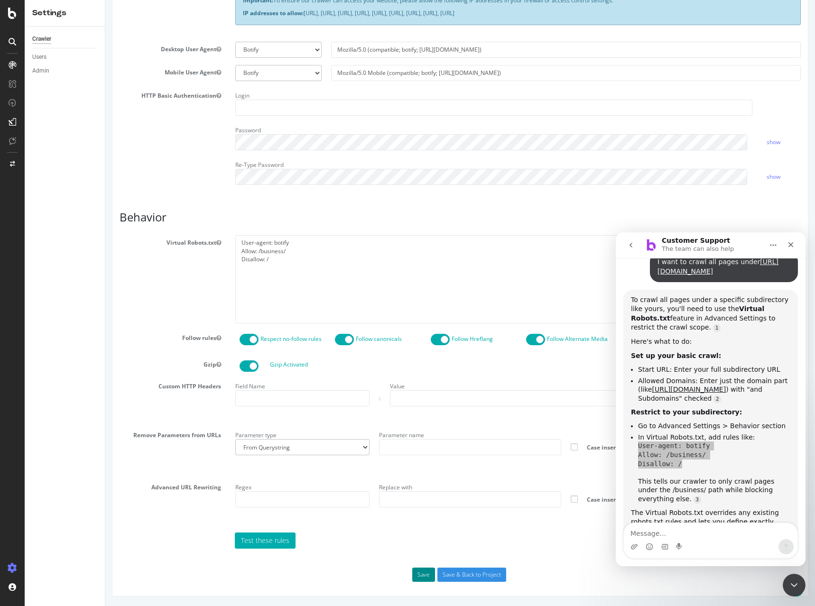
click at [420, 571] on button "Save" at bounding box center [423, 575] width 23 height 14
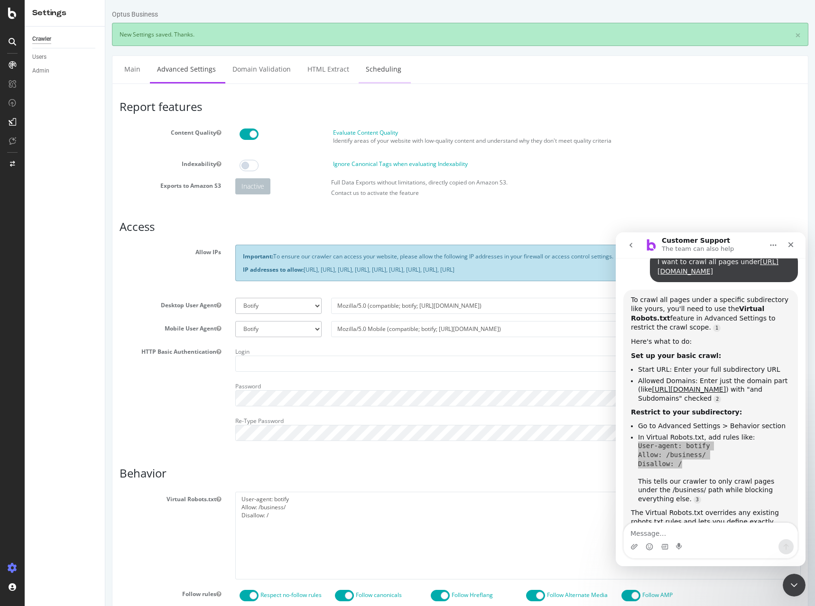
scroll to position [0, 0]
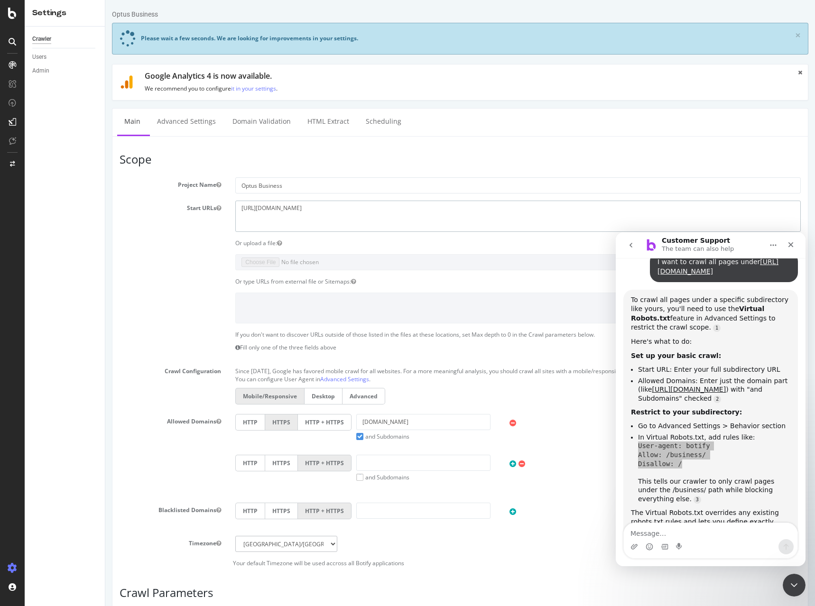
drag, startPoint x: 342, startPoint y: 208, endPoint x: 313, endPoint y: 210, distance: 29.0
click at [313, 210] on textarea "[URL][DOMAIN_NAME]" at bounding box center [517, 216] width 565 height 31
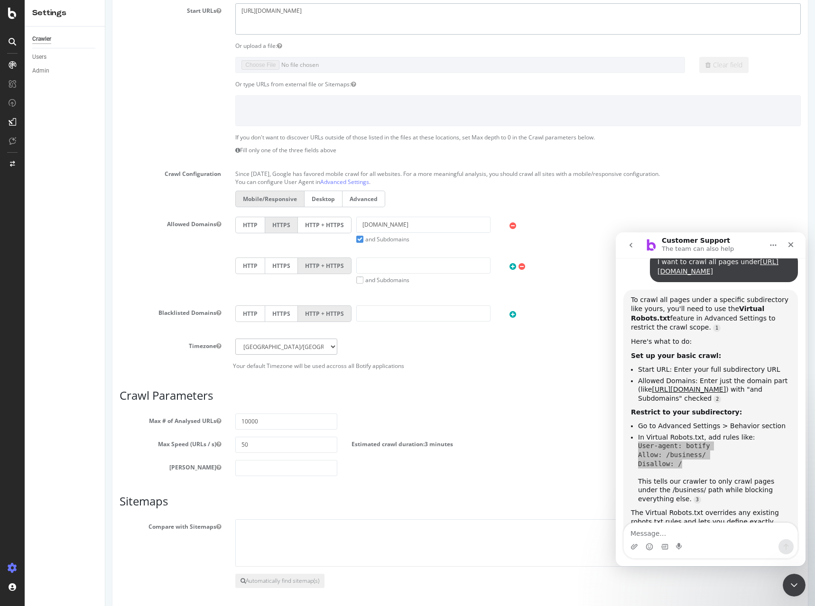
scroll to position [278, 0]
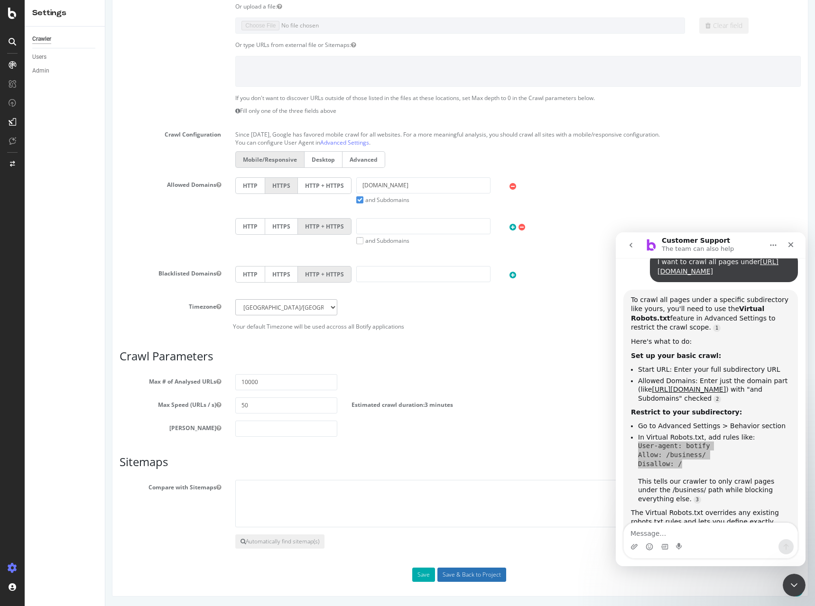
type textarea "[URL][DOMAIN_NAME]"
click at [451, 570] on input "Save & Back to Project" at bounding box center [471, 575] width 69 height 14
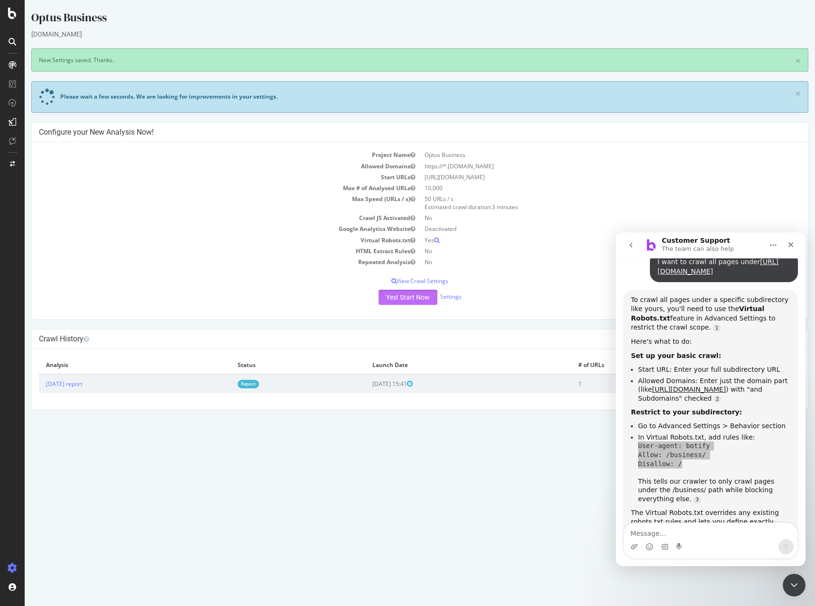
click at [410, 296] on button "Yes! Start Now" at bounding box center [407, 297] width 59 height 15
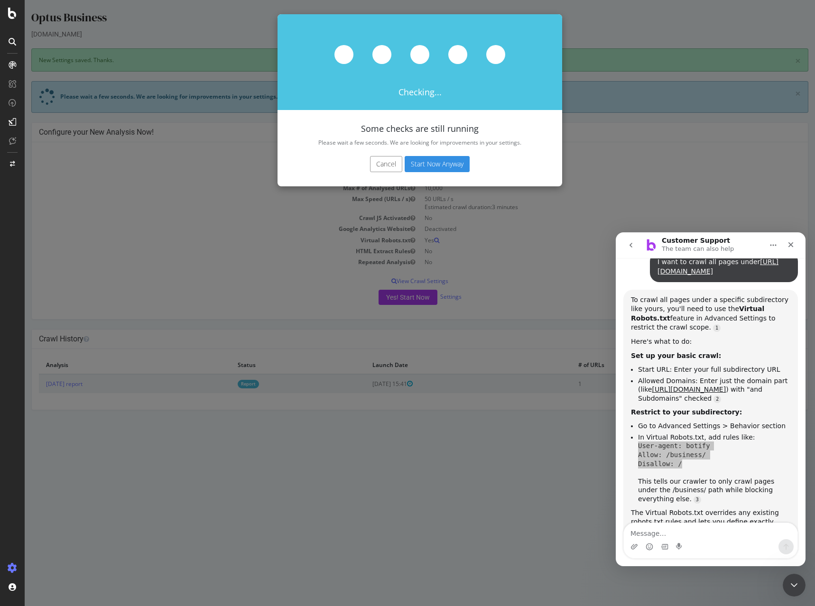
click at [421, 161] on button "Start Now Anyway" at bounding box center [437, 164] width 65 height 16
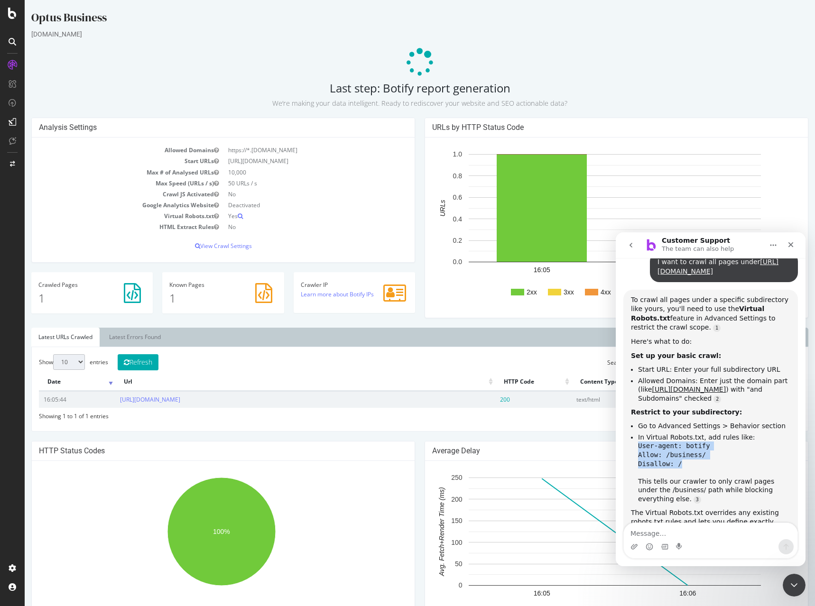
click at [765, 422] on ul "Go to Advanced Settings > Behavior section In Virtual Robots.txt, add rules lik…" at bounding box center [710, 463] width 159 height 82
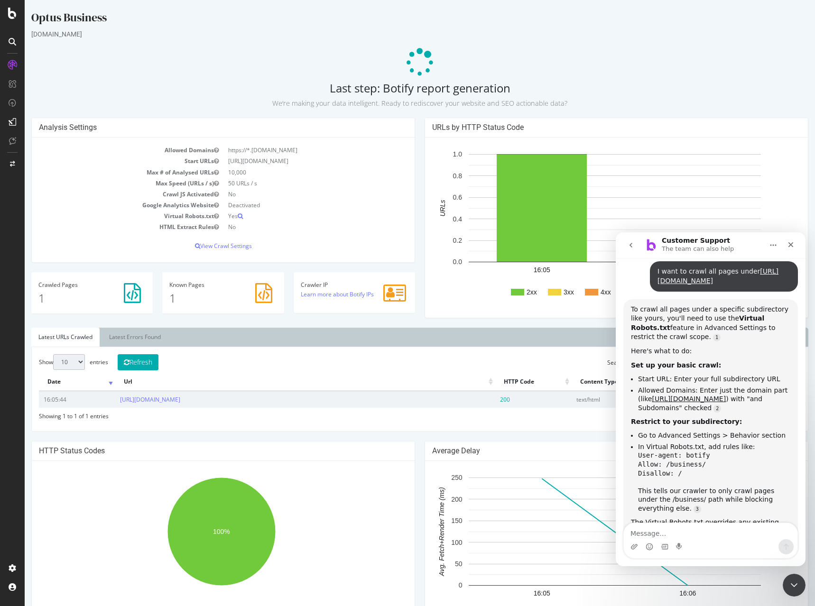
click at [227, 162] on td "[URL][DOMAIN_NAME]" at bounding box center [315, 161] width 184 height 11
click at [300, 163] on td "[URL][DOMAIN_NAME]" at bounding box center [315, 161] width 184 height 11
click at [284, 156] on td "[URL][DOMAIN_NAME]" at bounding box center [315, 161] width 184 height 11
